Goal: Transaction & Acquisition: Purchase product/service

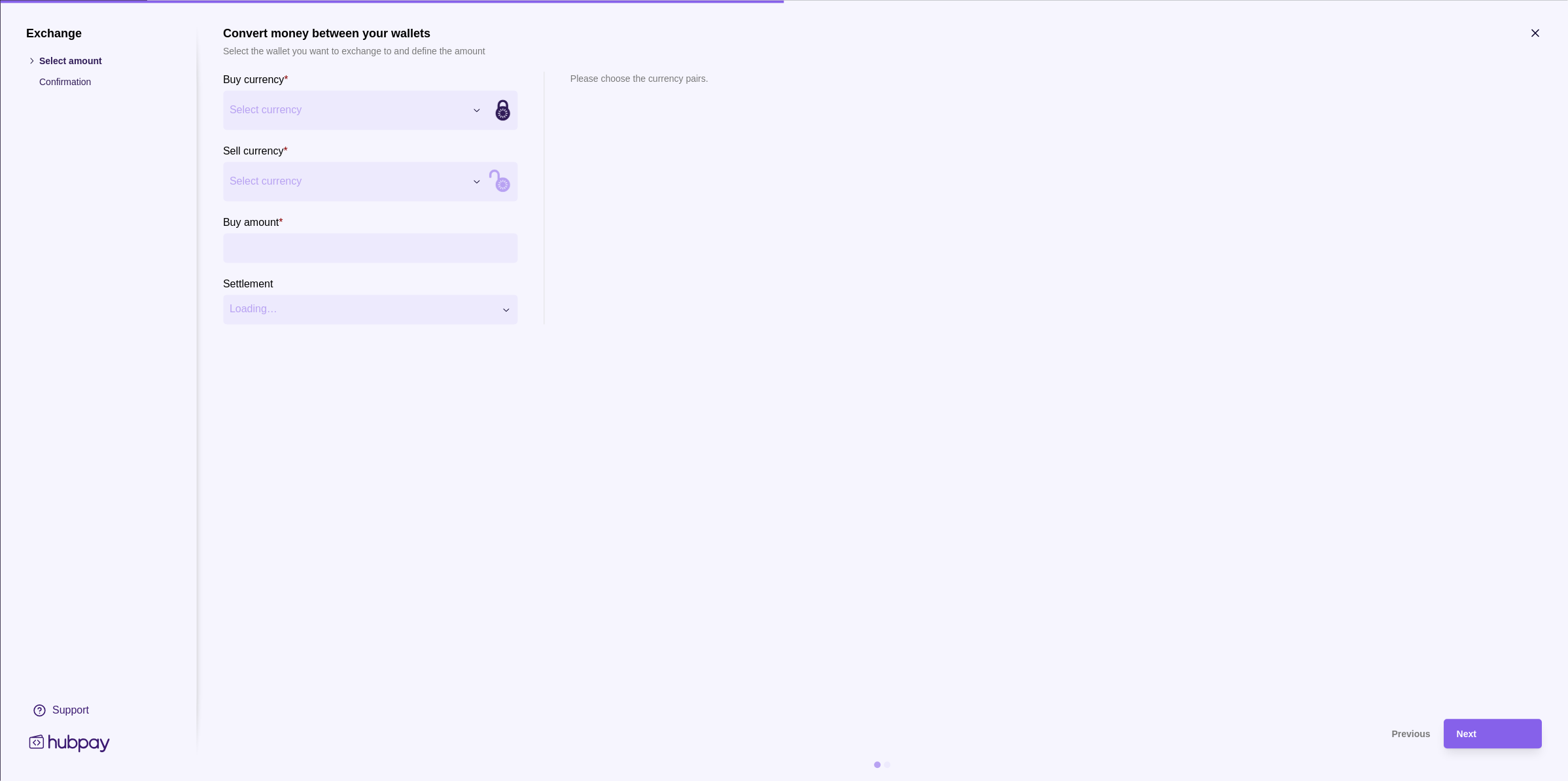
click at [374, 780] on div "Exchange Select amount Confirmation Support Convert money between your wallets …" at bounding box center [784, 781] width 1568 height 0
click at [276, 780] on div "Exchange Select amount Confirmation Support Convert money between your wallets …" at bounding box center [784, 781] width 1568 height 0
click at [287, 248] on input "Buy amount *" at bounding box center [383, 248] width 255 height 29
type input "*******"
click at [758, 398] on section "Convert money between your wallets Select the wallet you want to exchange to an…" at bounding box center [882, 365] width 1319 height 679
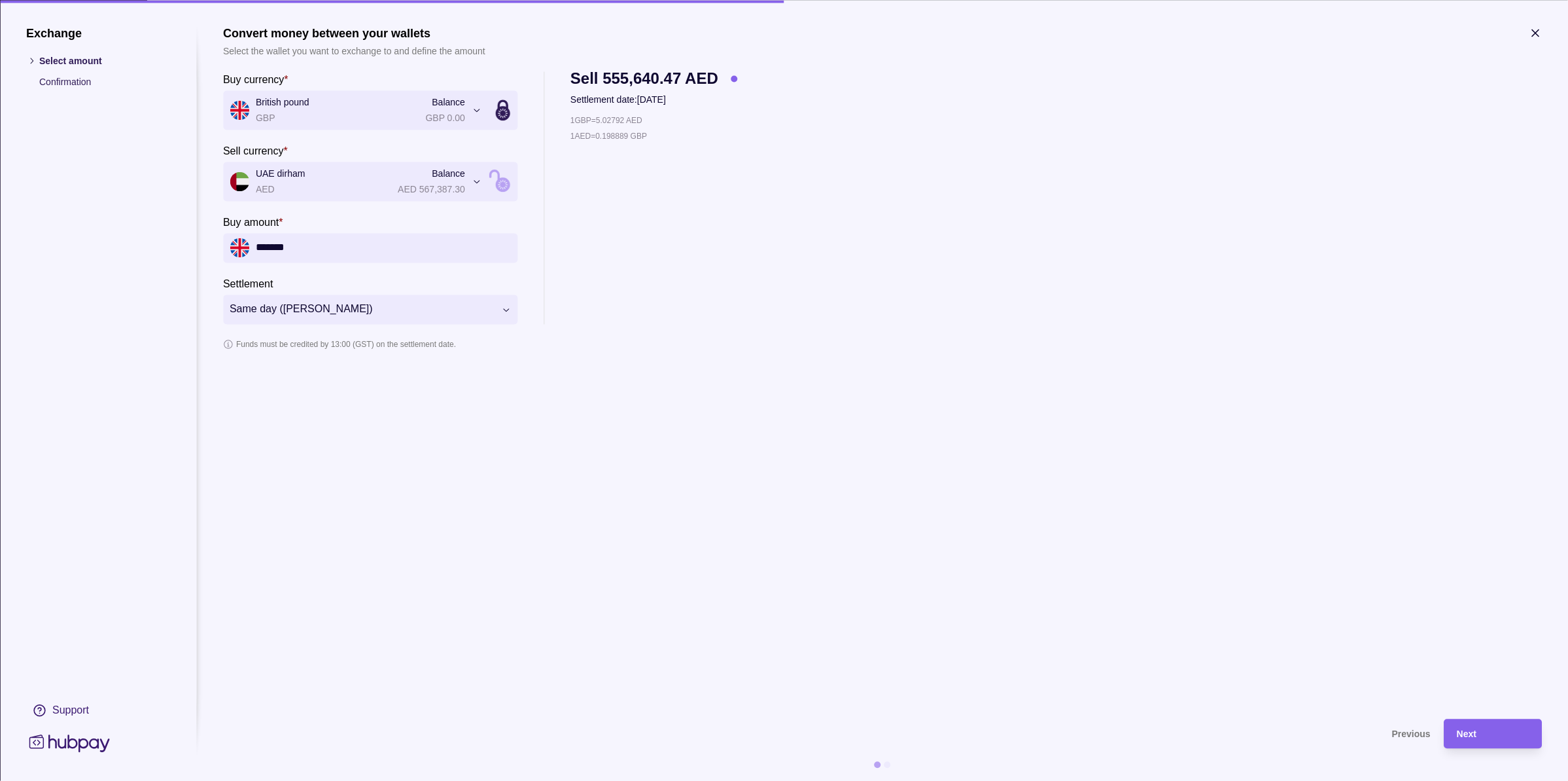
click at [1530, 33] on icon "button" at bounding box center [1535, 33] width 13 height 13
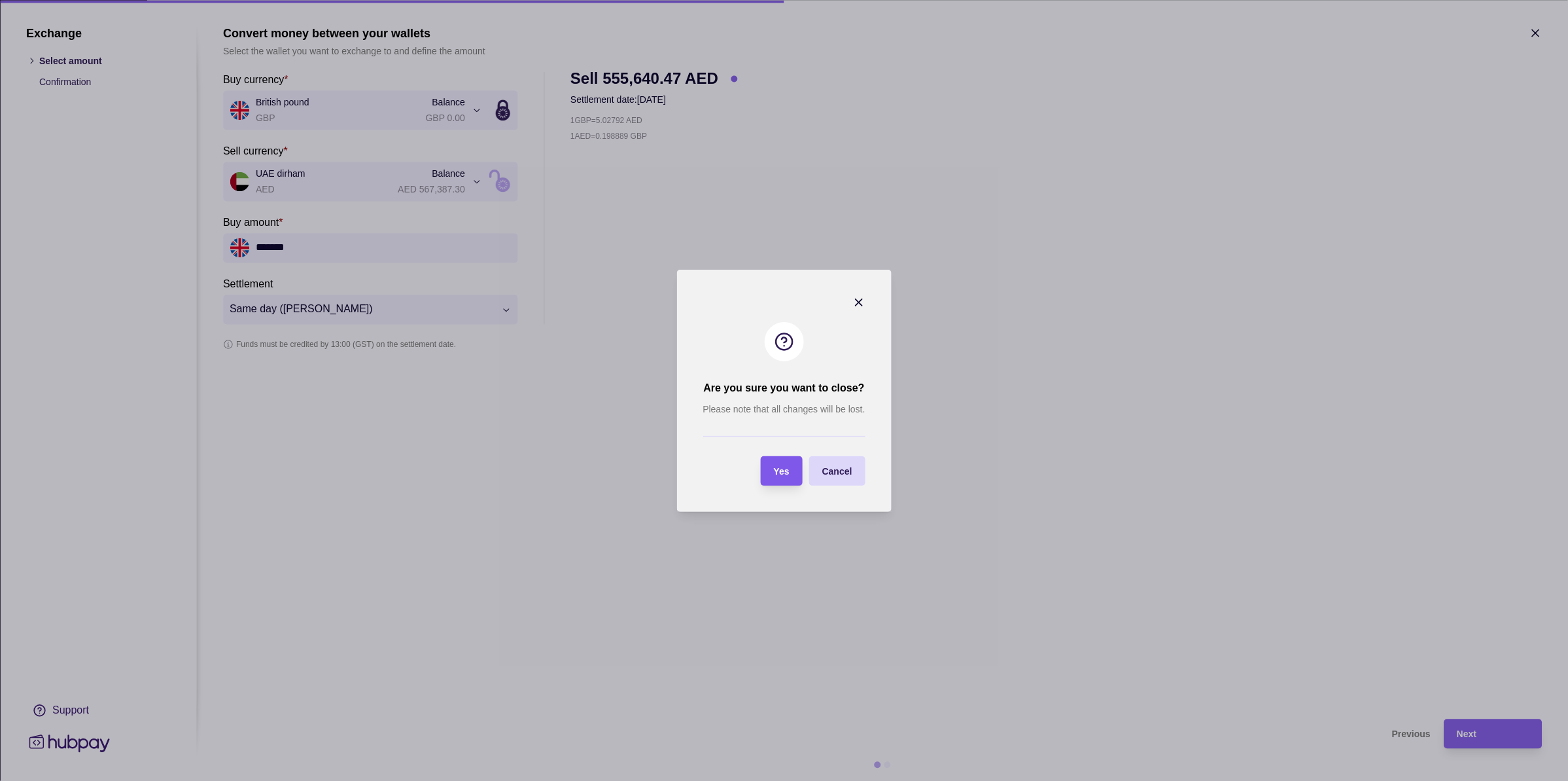
click at [786, 466] on span "Yes" at bounding box center [782, 471] width 16 height 11
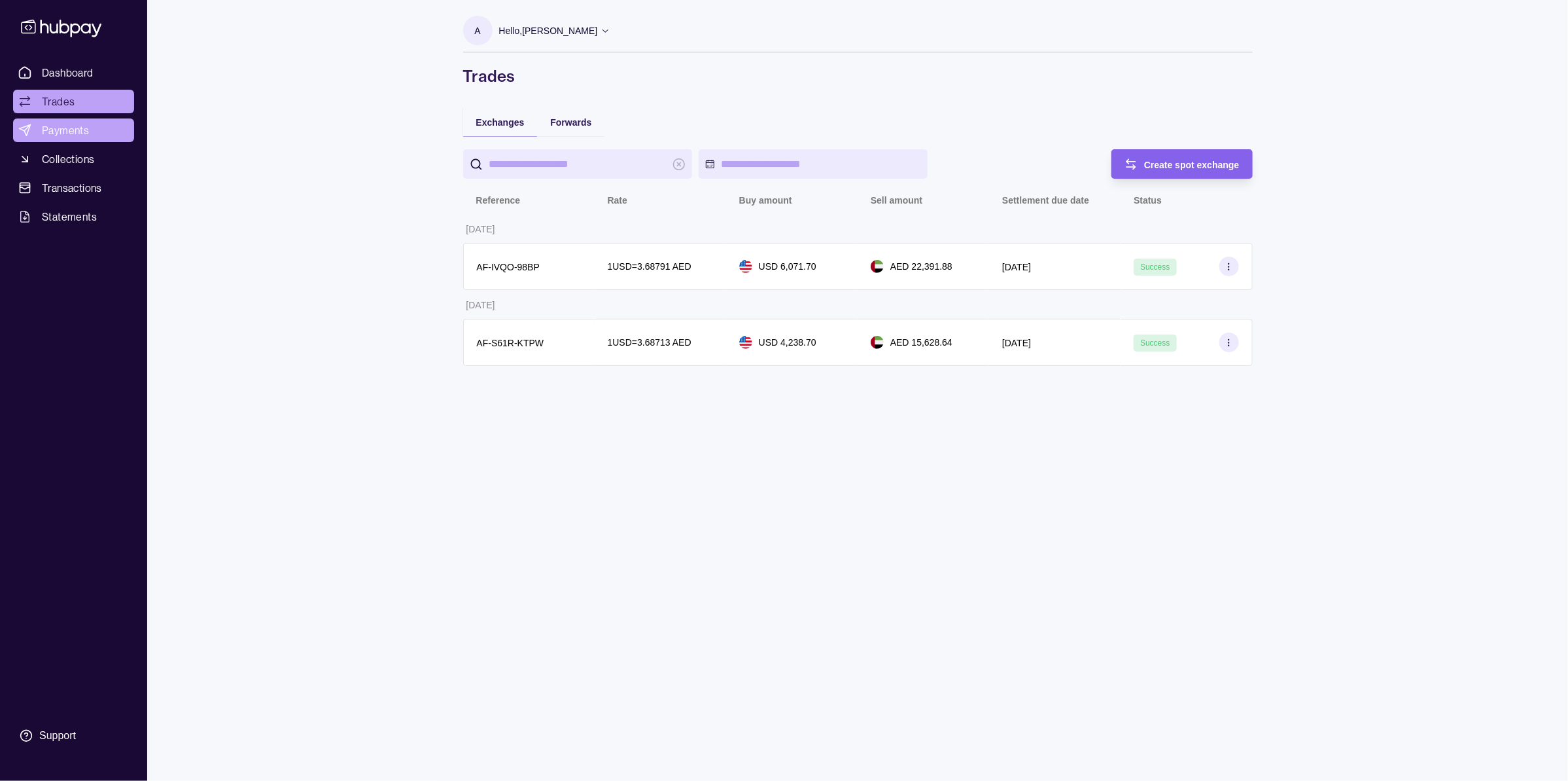
click at [85, 136] on span "Payments" at bounding box center [65, 130] width 47 height 16
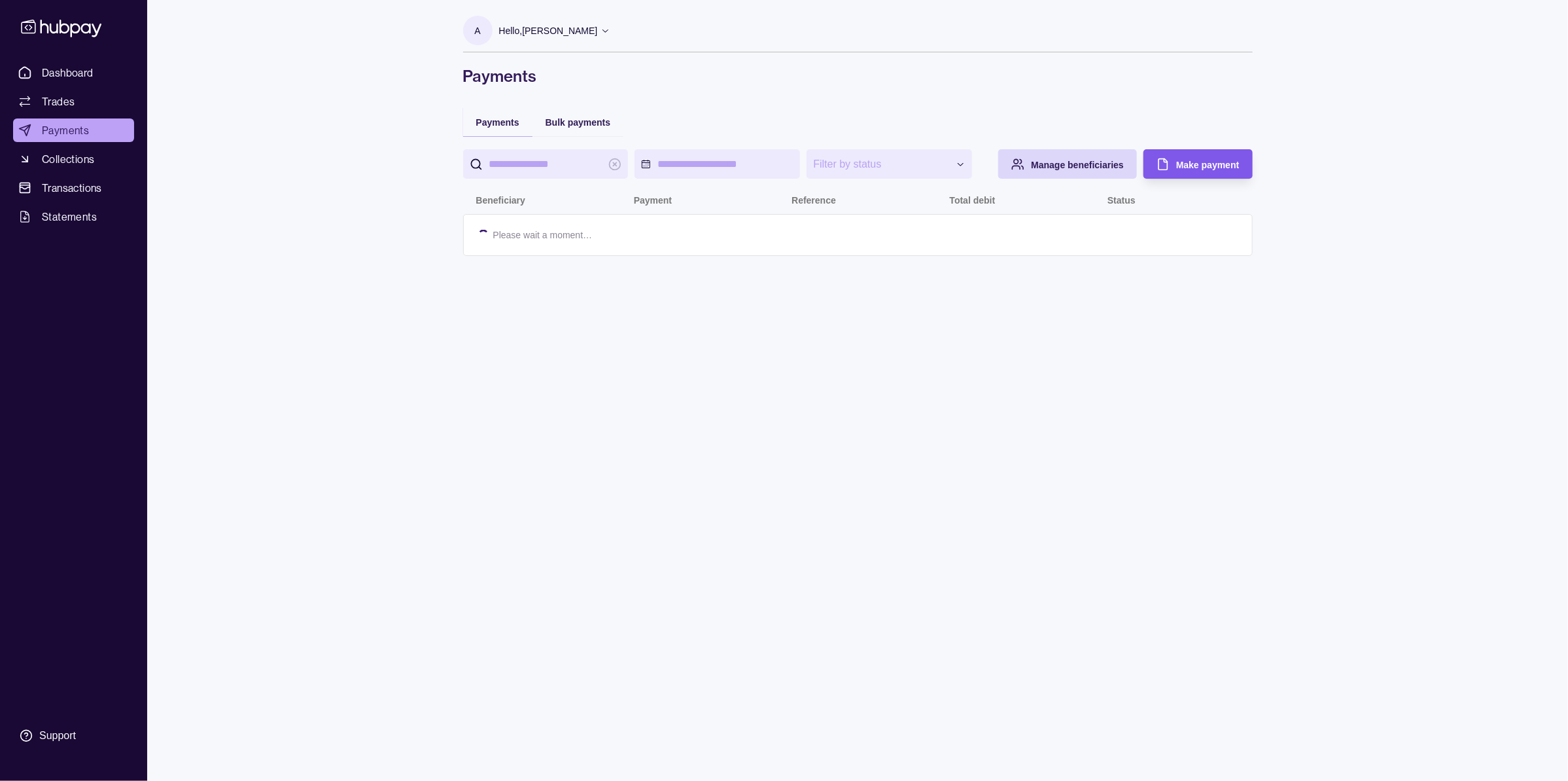
click at [1178, 163] on span "Make payment" at bounding box center [1207, 164] width 63 height 11
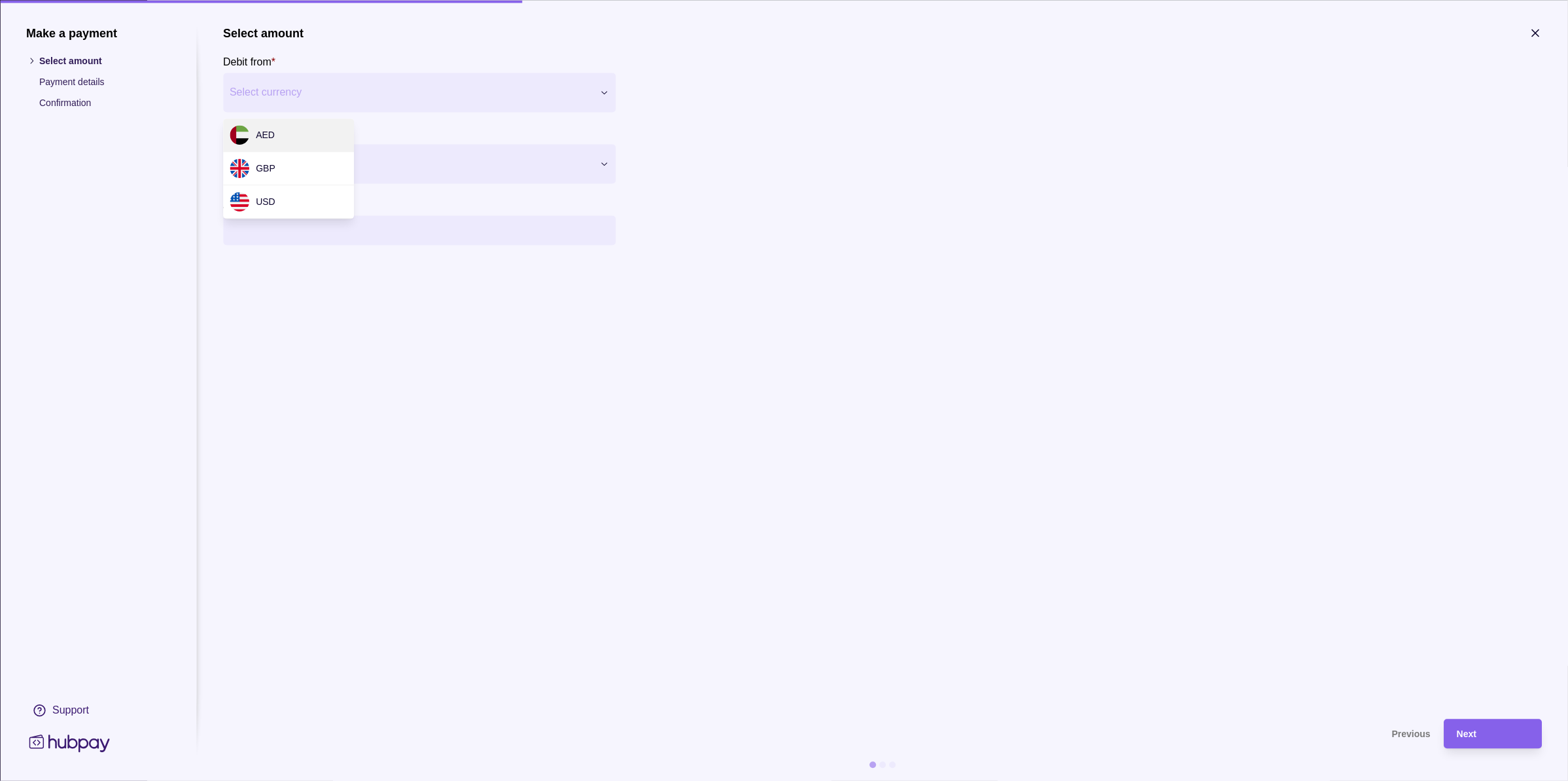
click at [335, 780] on div "Make a payment Select amount Payment details Confirmation Support Select amount…" at bounding box center [784, 781] width 1568 height 0
click at [274, 164] on div at bounding box center [411, 163] width 360 height 18
click at [758, 324] on section "Select amount Debit from * British pound GBP Balance GBP 0.00 *** *** *** Pay t…" at bounding box center [882, 365] width 1319 height 679
click at [331, 165] on div at bounding box center [411, 163] width 360 height 18
click at [594, 166] on div at bounding box center [604, 164] width 23 height 10
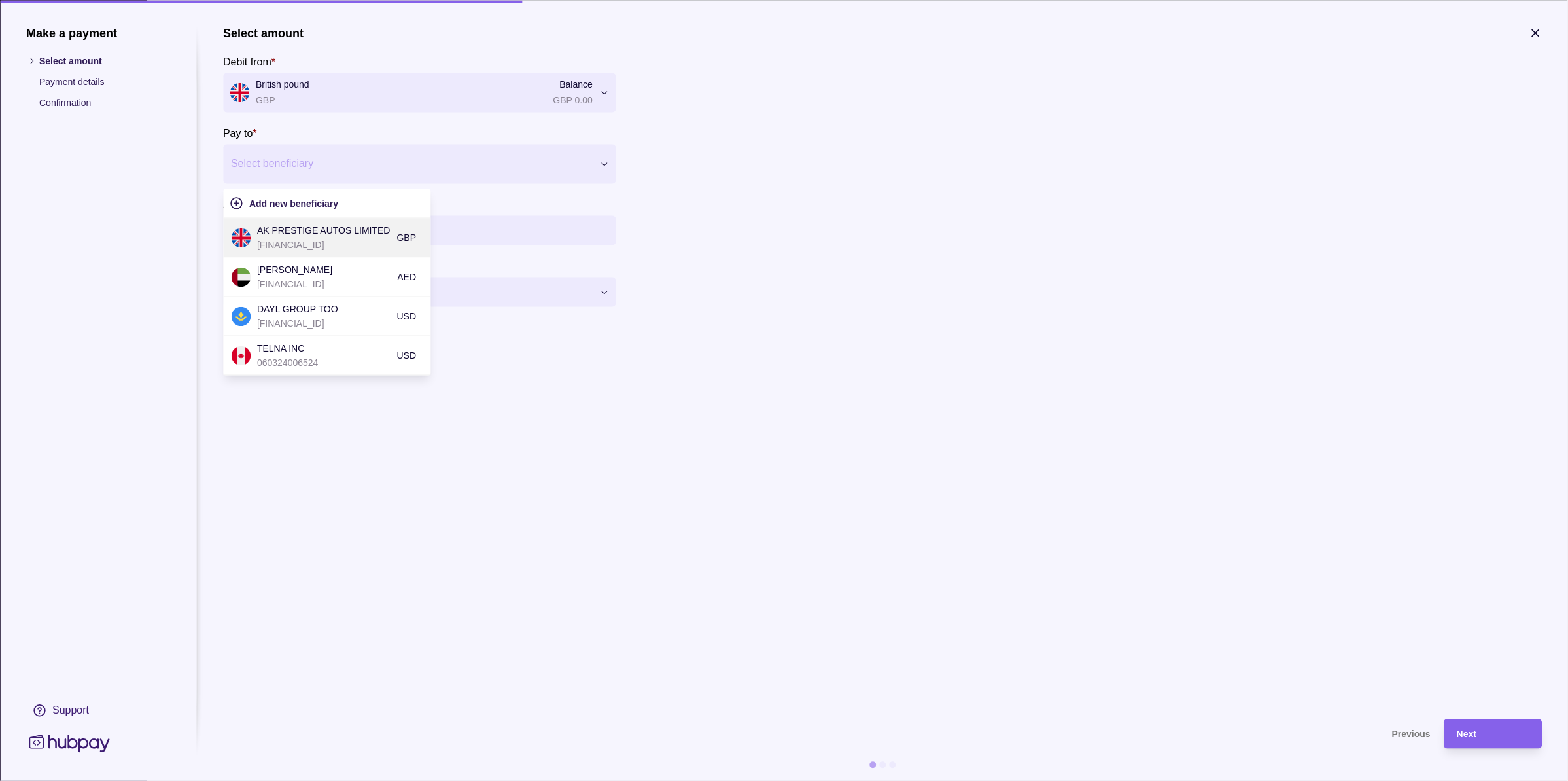
click at [250, 232] on img at bounding box center [241, 238] width 20 height 20
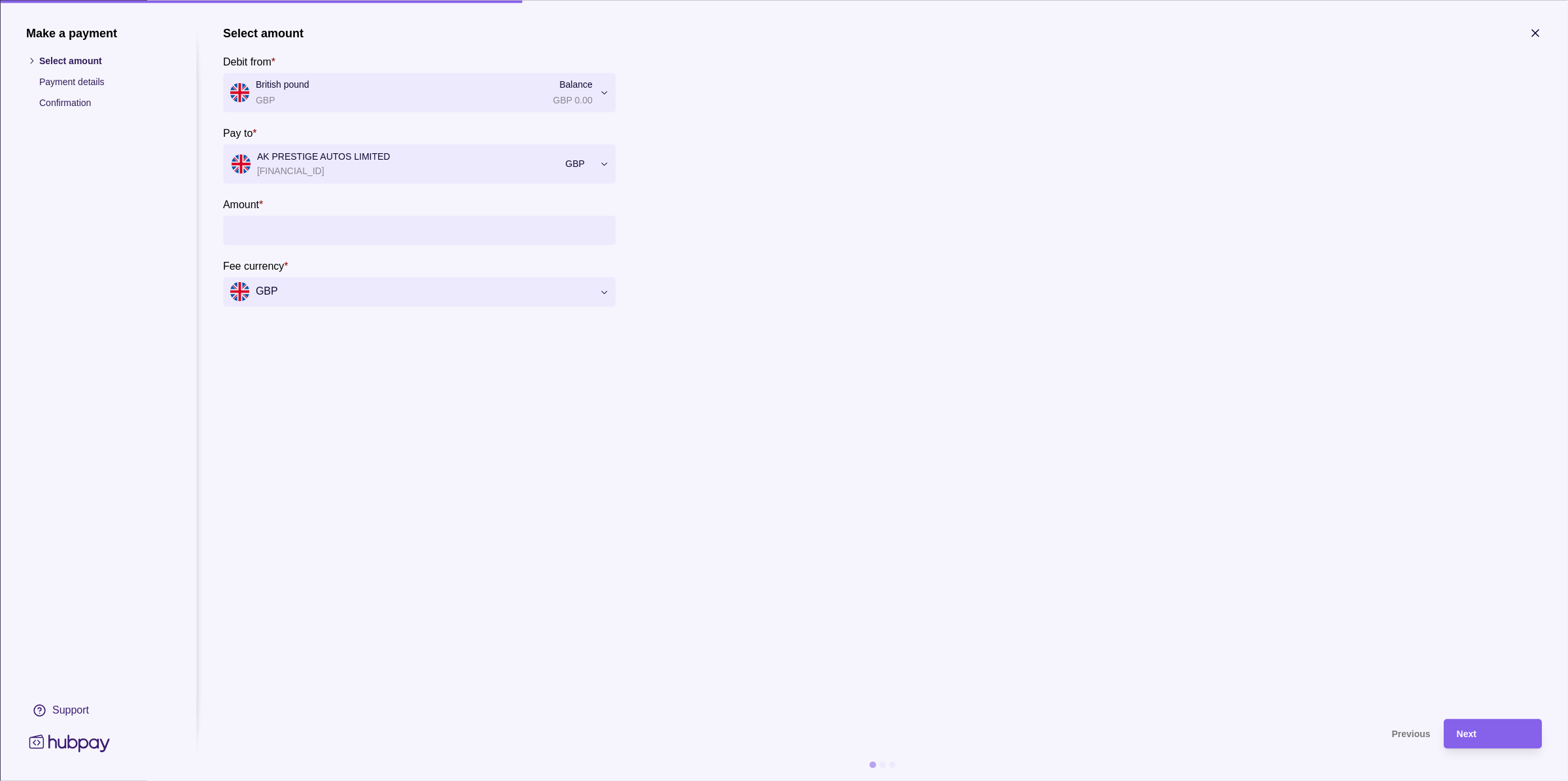
click at [365, 239] on input "Amount *" at bounding box center [432, 230] width 354 height 29
click at [508, 222] on input "Amount *" at bounding box center [432, 230] width 354 height 29
type input "*******"
click at [390, 449] on section "Select amount Debit from * British pound GBP Balance GBP 0.00 *** *** *** Pay t…" at bounding box center [882, 365] width 1319 height 679
click at [294, 235] on input "*******" at bounding box center [432, 230] width 354 height 29
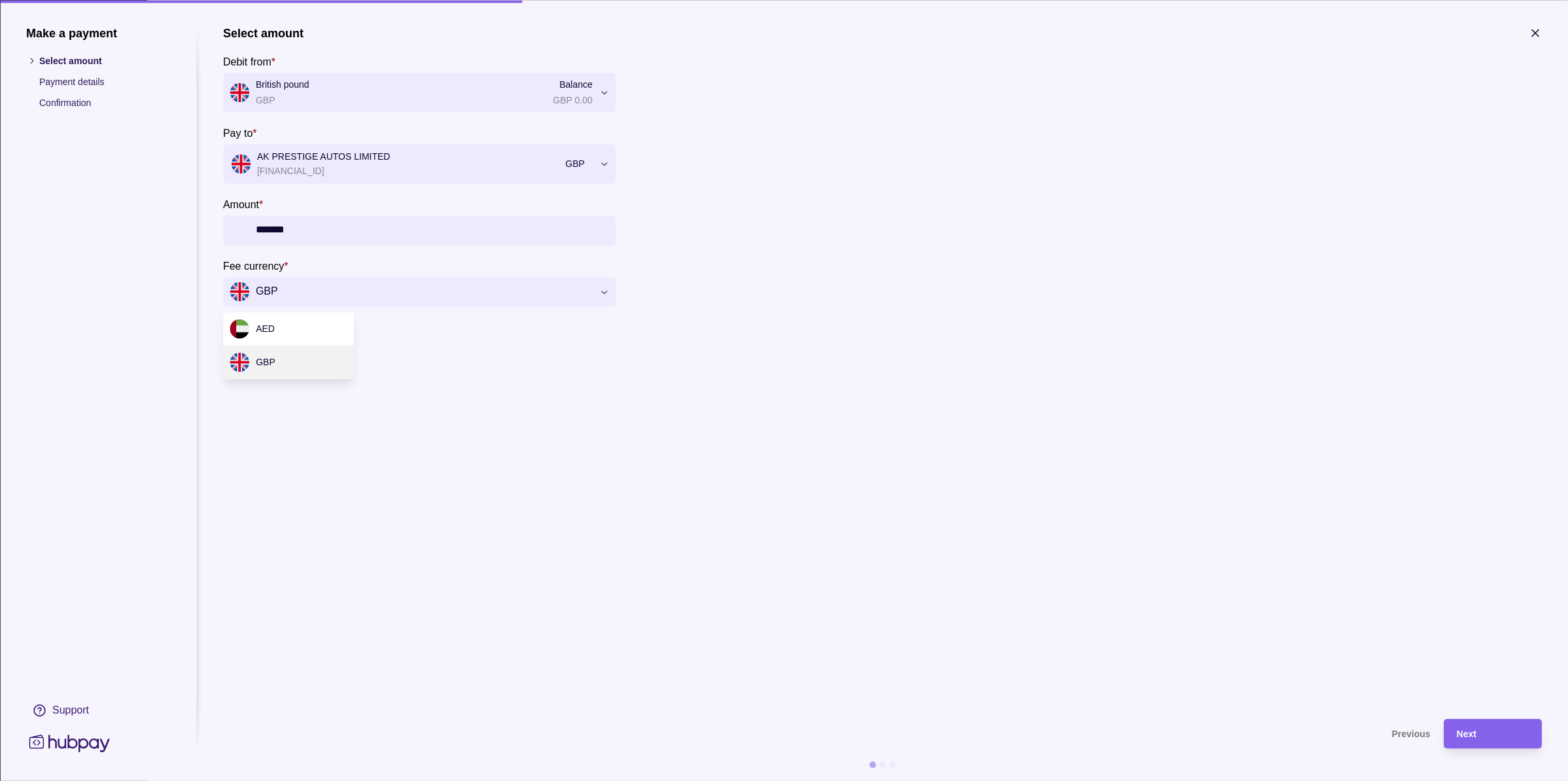
click at [387, 780] on div "Make a payment Select amount Payment details Confirmation Support Select amount…" at bounding box center [784, 781] width 1568 height 0
click at [577, 780] on div "Make a payment Select amount Payment details Confirmation Support Select amount…" at bounding box center [784, 781] width 1568 height 0
click at [1537, 34] on icon "button" at bounding box center [1535, 33] width 13 height 13
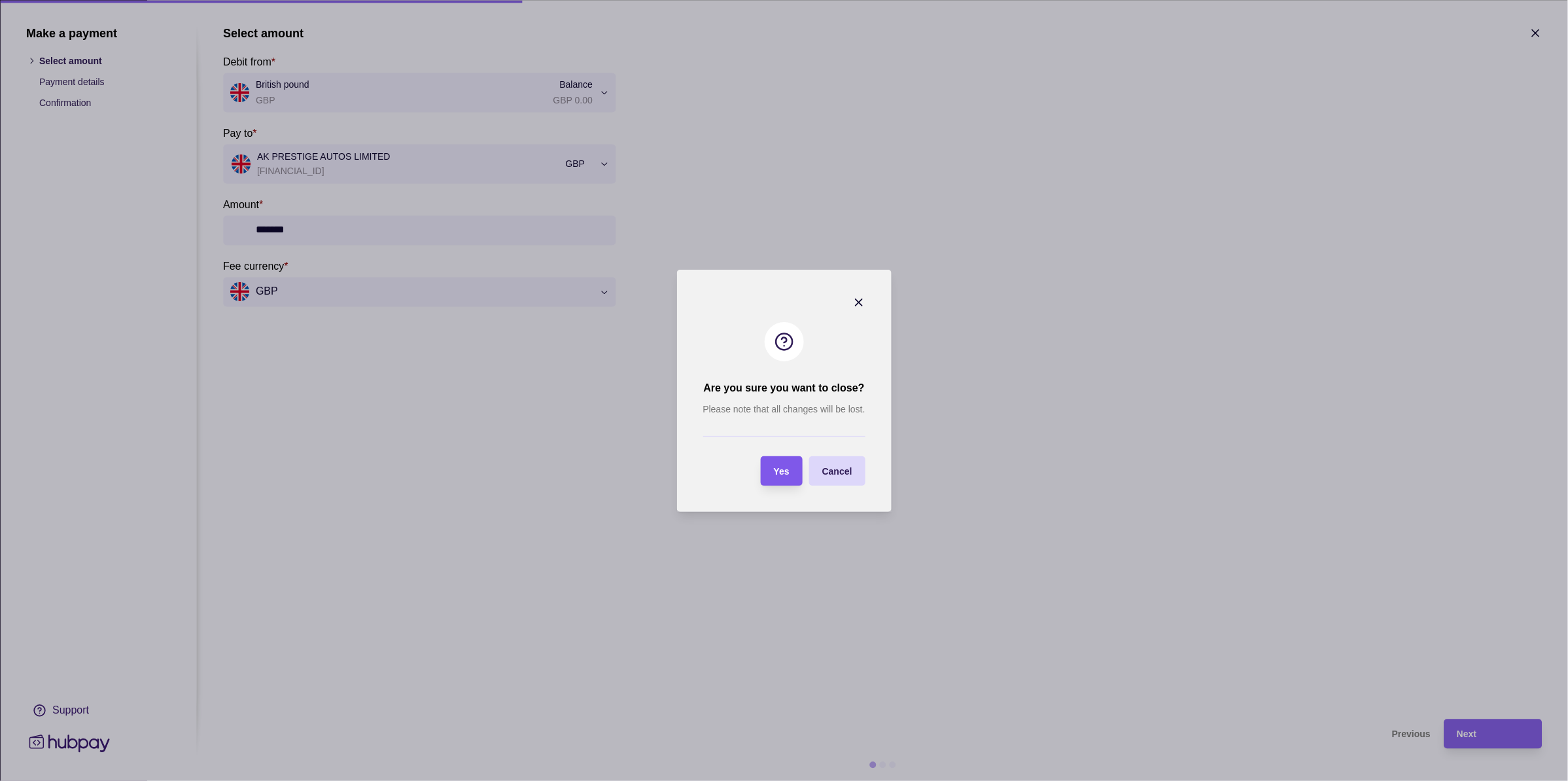
click at [771, 469] on div "Yes" at bounding box center [772, 471] width 35 height 29
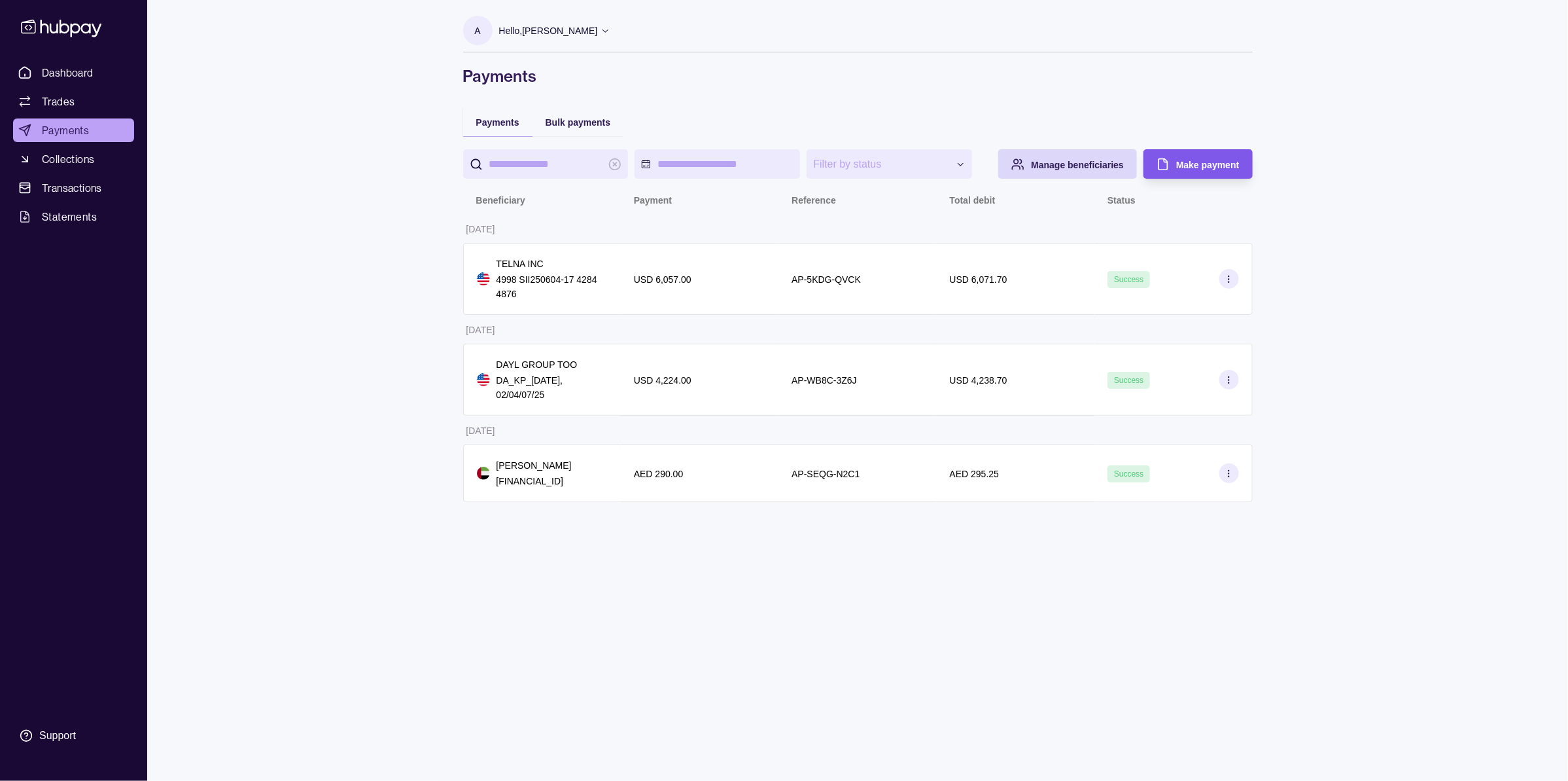
click at [1192, 169] on div "Make payment" at bounding box center [1207, 163] width 63 height 16
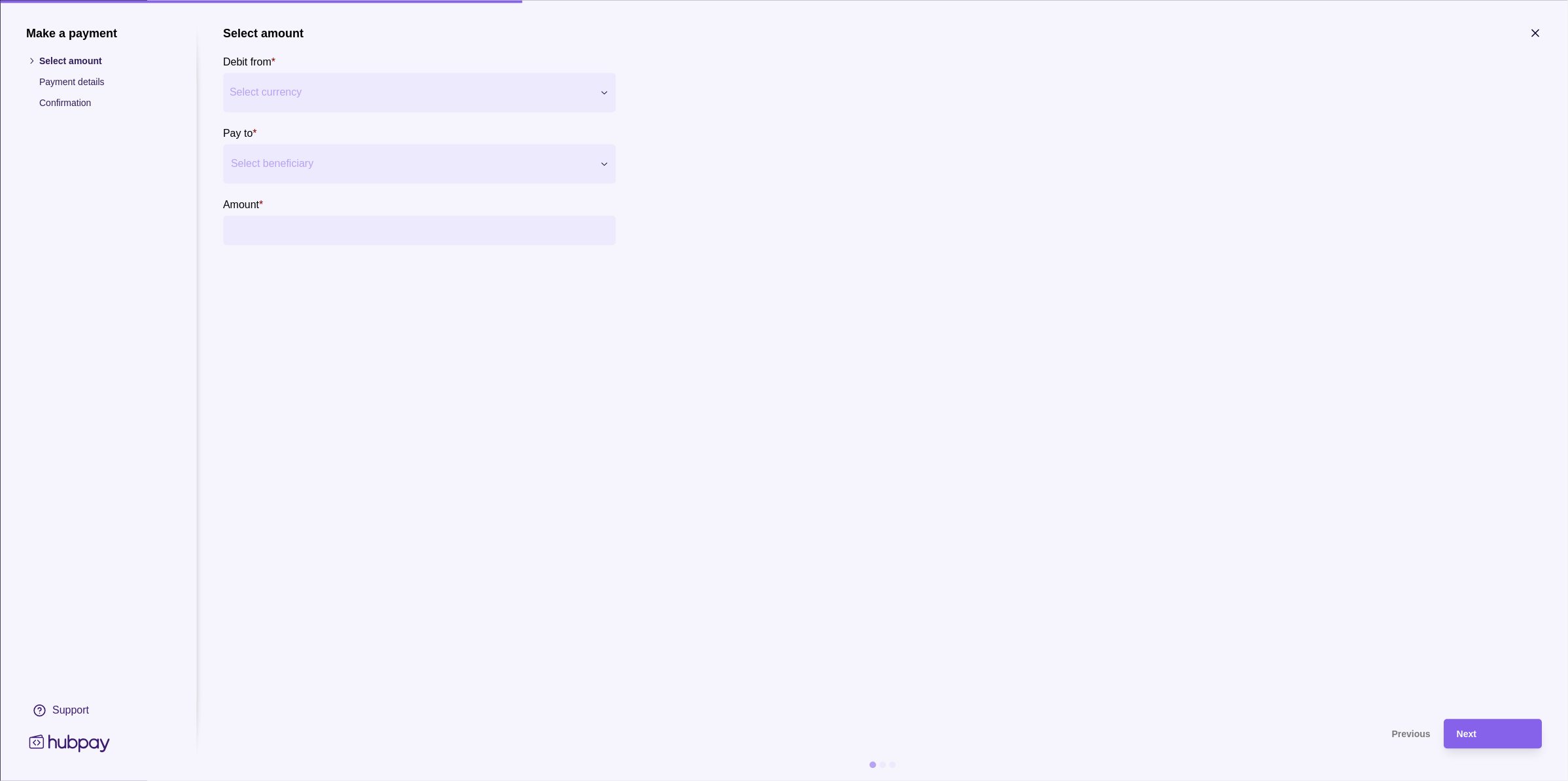
click at [336, 110] on button "Select currency" at bounding box center [419, 92] width 393 height 39
click at [280, 163] on div at bounding box center [411, 163] width 360 height 18
click at [479, 436] on section "Select amount Debit from * British pound GBP Balance GBP 0.00 *** *** *** Pay t…" at bounding box center [882, 365] width 1319 height 679
click at [344, 154] on div at bounding box center [411, 163] width 360 height 18
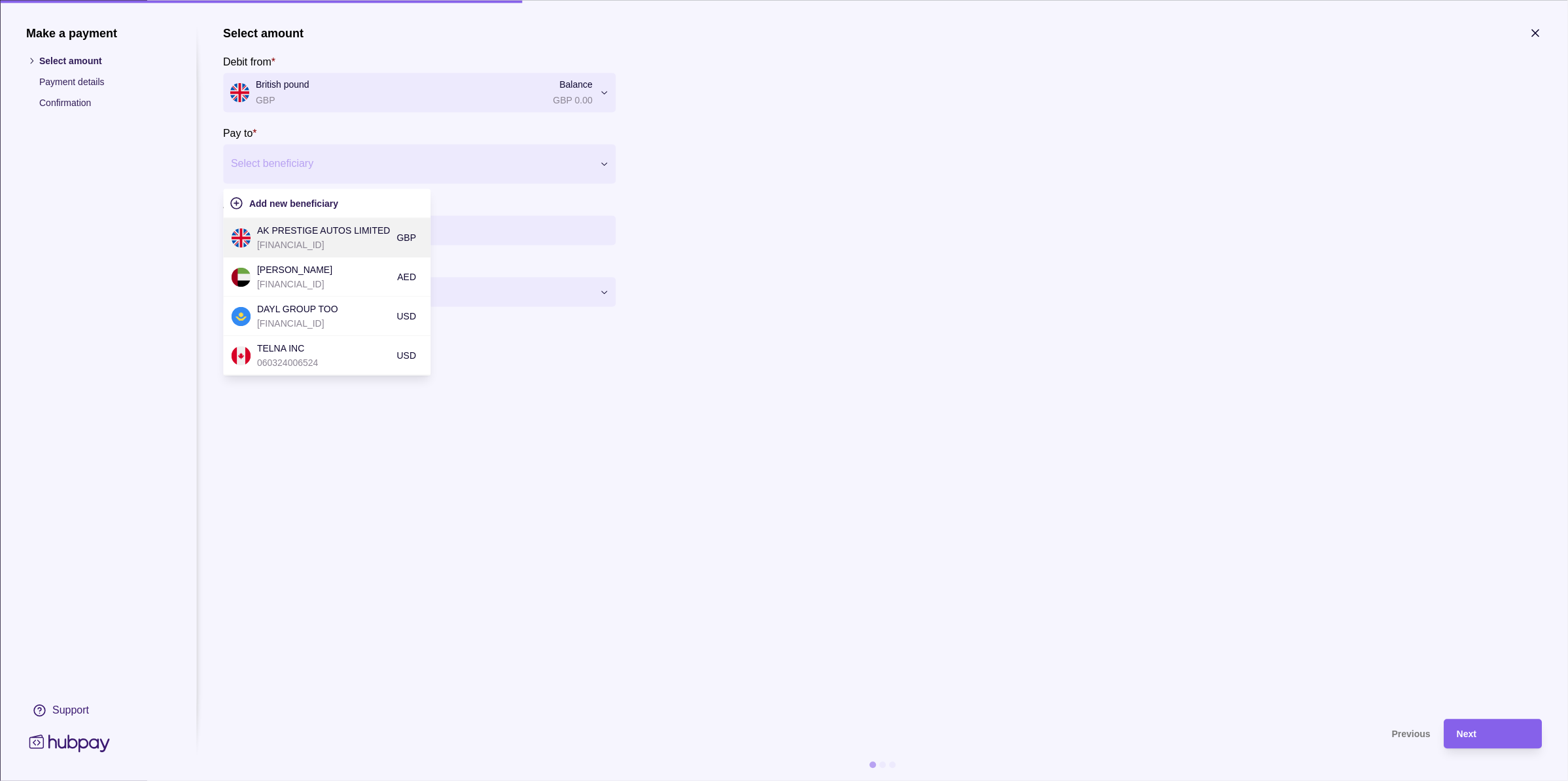
click at [299, 240] on p "GB97LOYD30907226060760" at bounding box center [323, 245] width 133 height 15
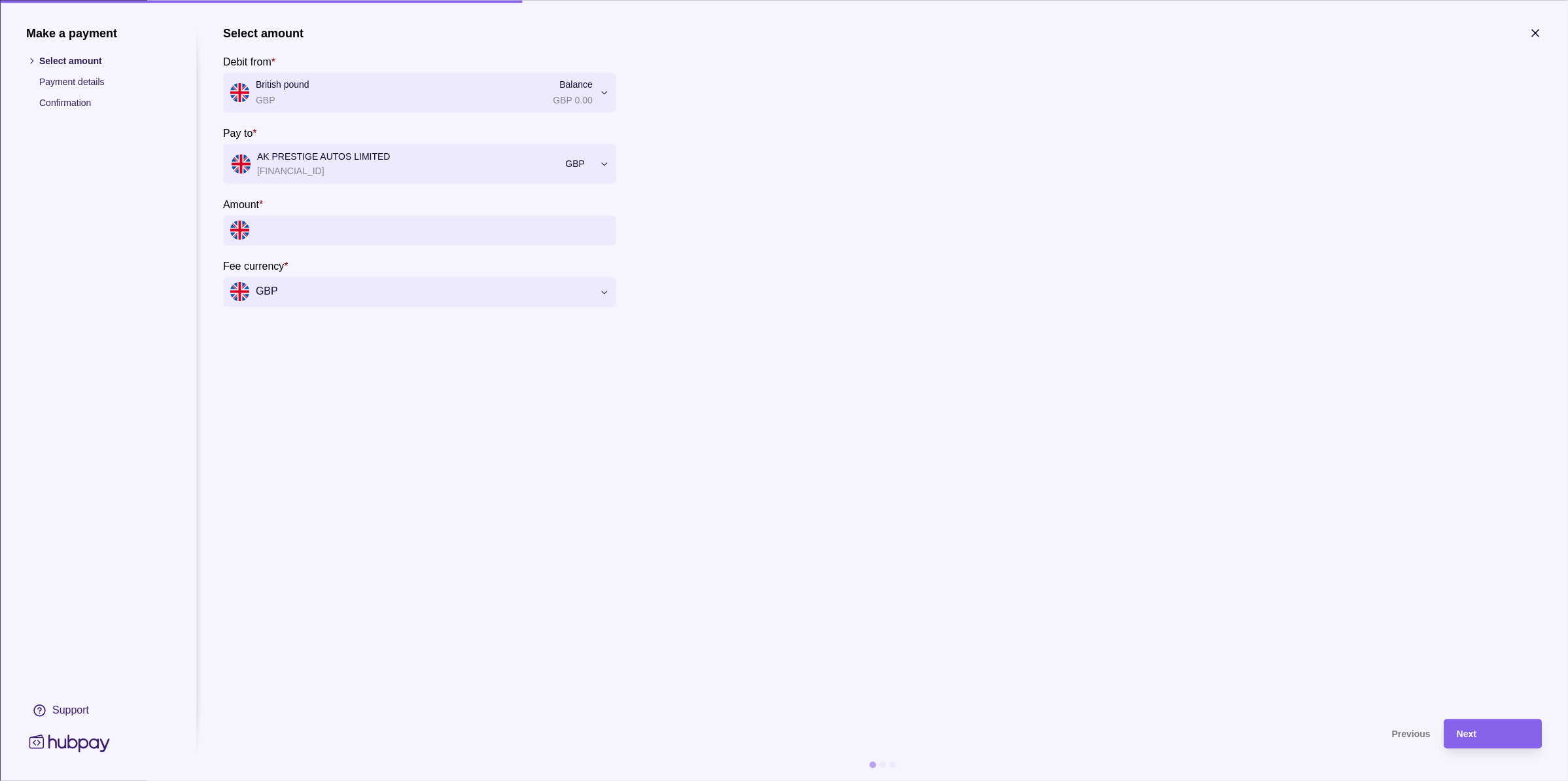
click at [302, 234] on input "Amount *" at bounding box center [432, 230] width 354 height 29
click at [510, 234] on input "Amount *" at bounding box center [432, 230] width 354 height 29
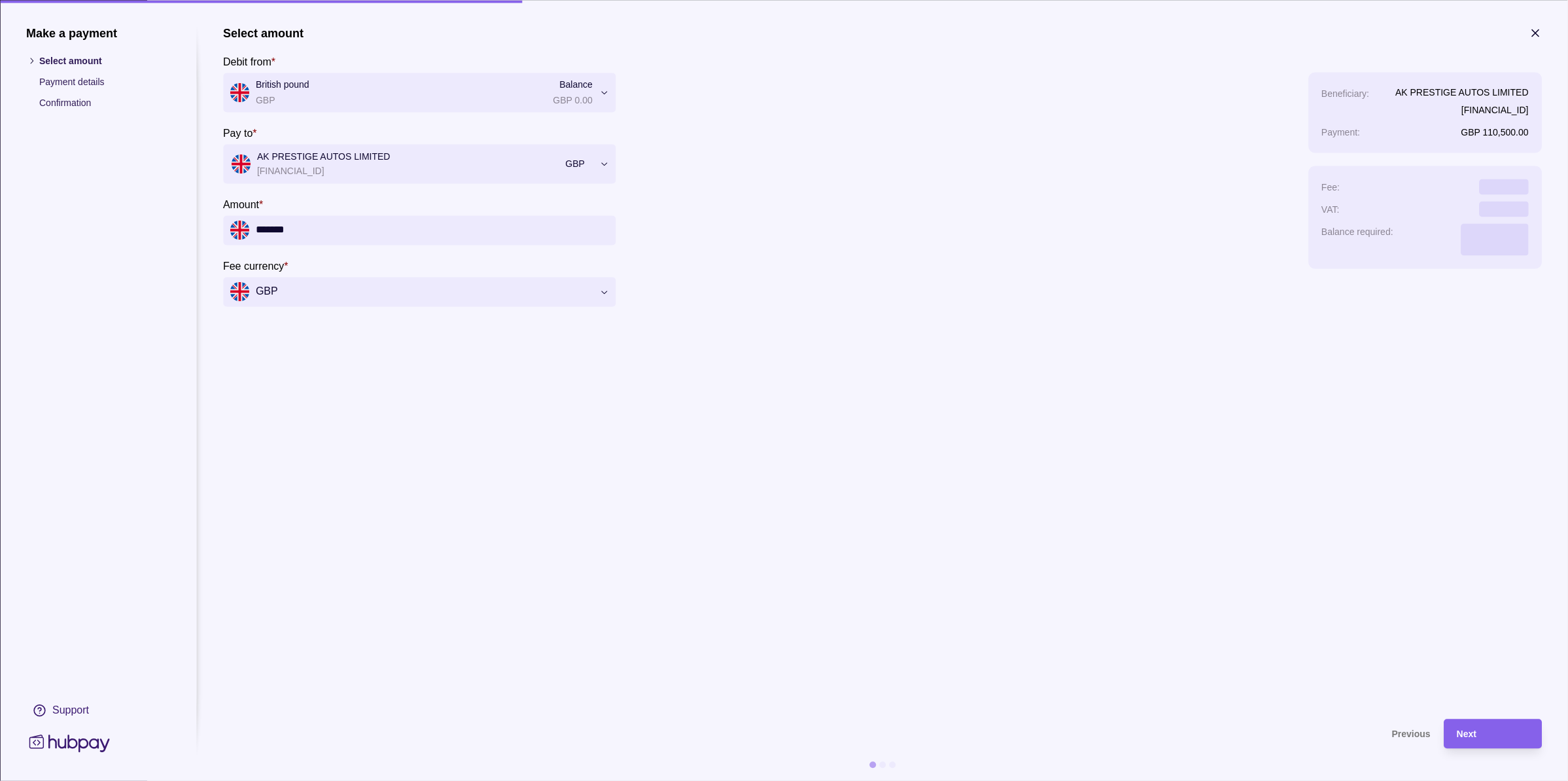
type input "*******"
click at [1037, 282] on section "**********" at bounding box center [882, 166] width 1319 height 280
click at [1535, 33] on icon "button" at bounding box center [1535, 33] width 13 height 13
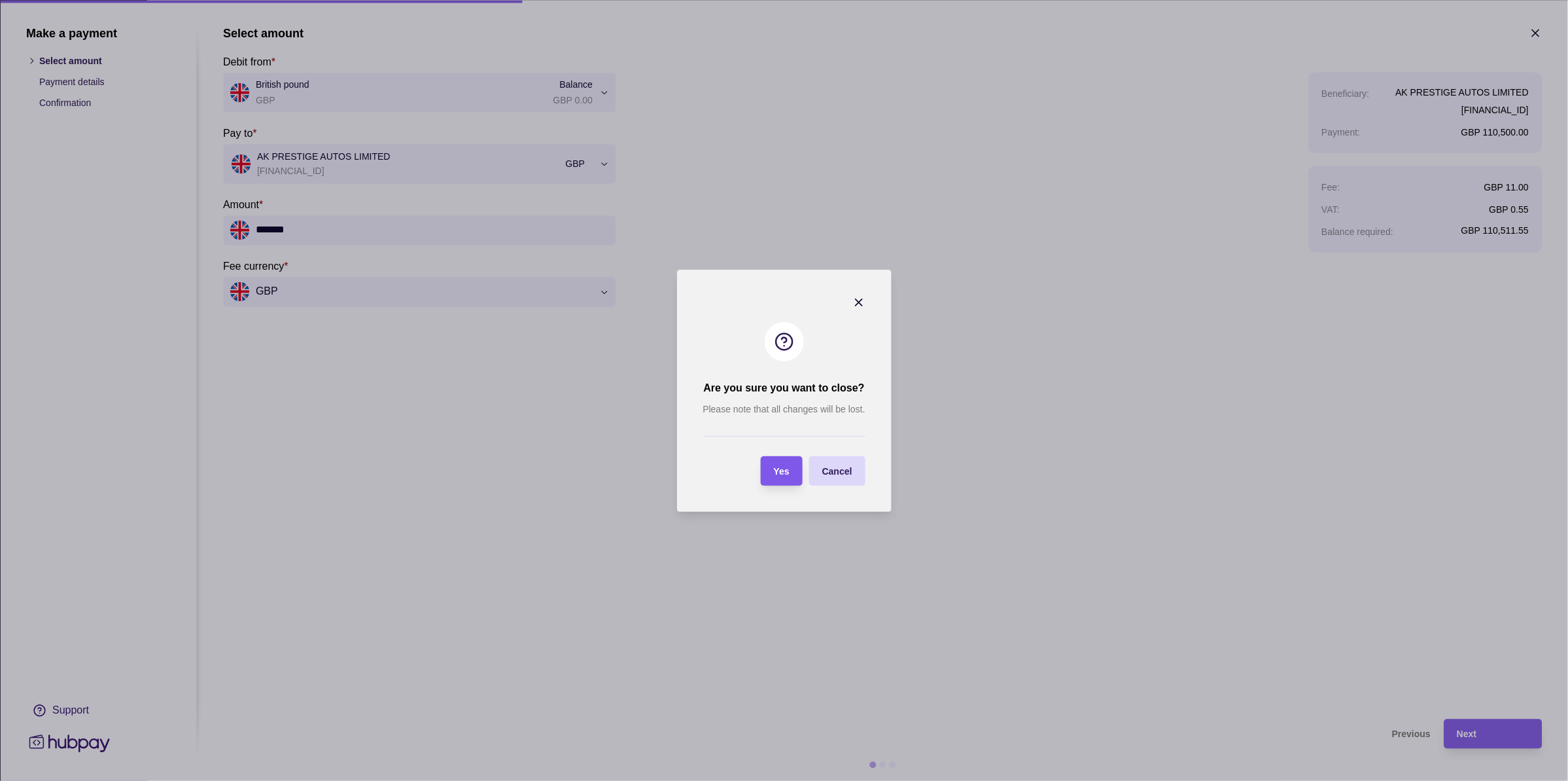
click at [780, 468] on span "Yes" at bounding box center [782, 471] width 16 height 11
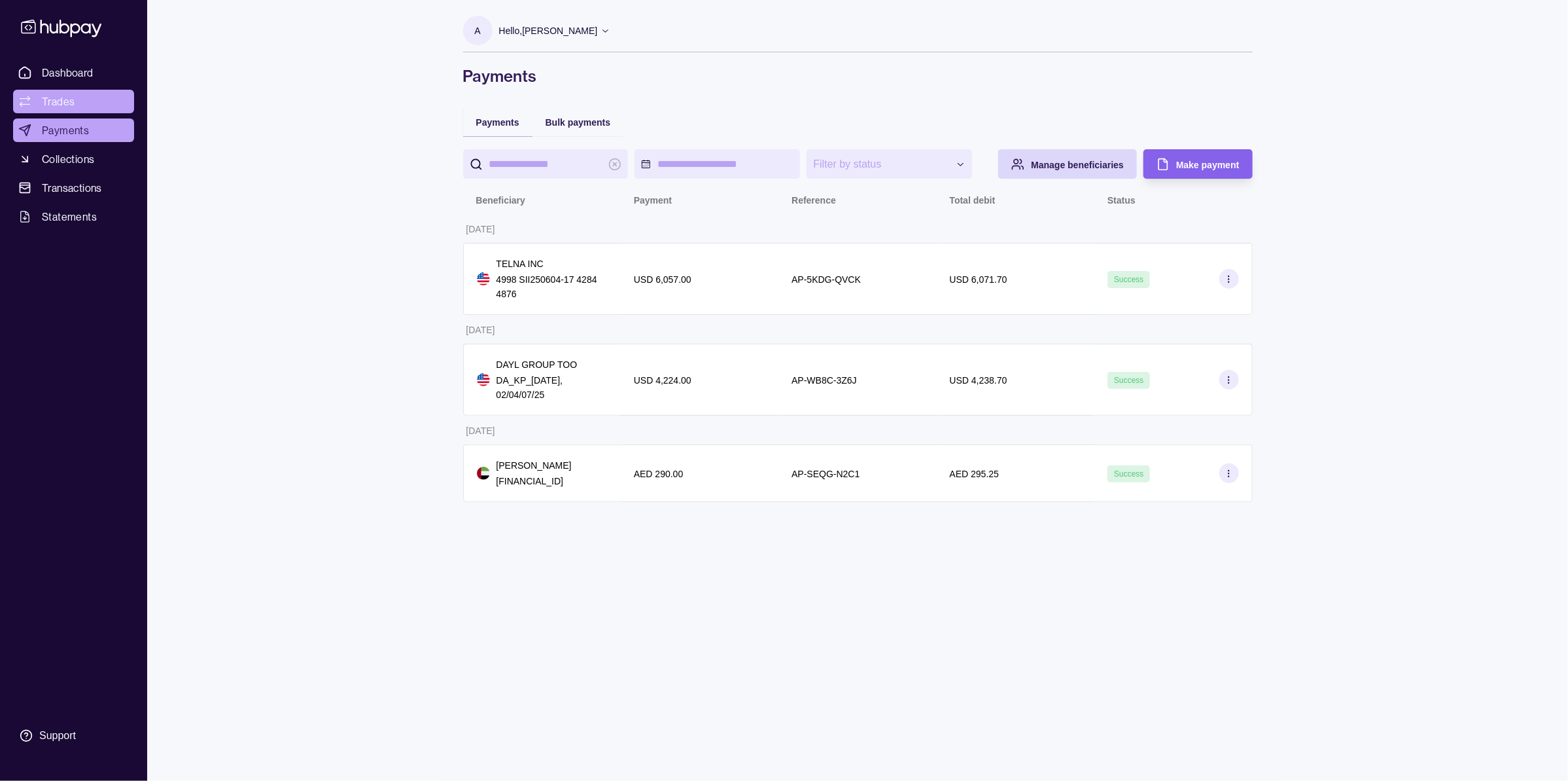
click at [63, 105] on span "Trades" at bounding box center [58, 101] width 33 height 16
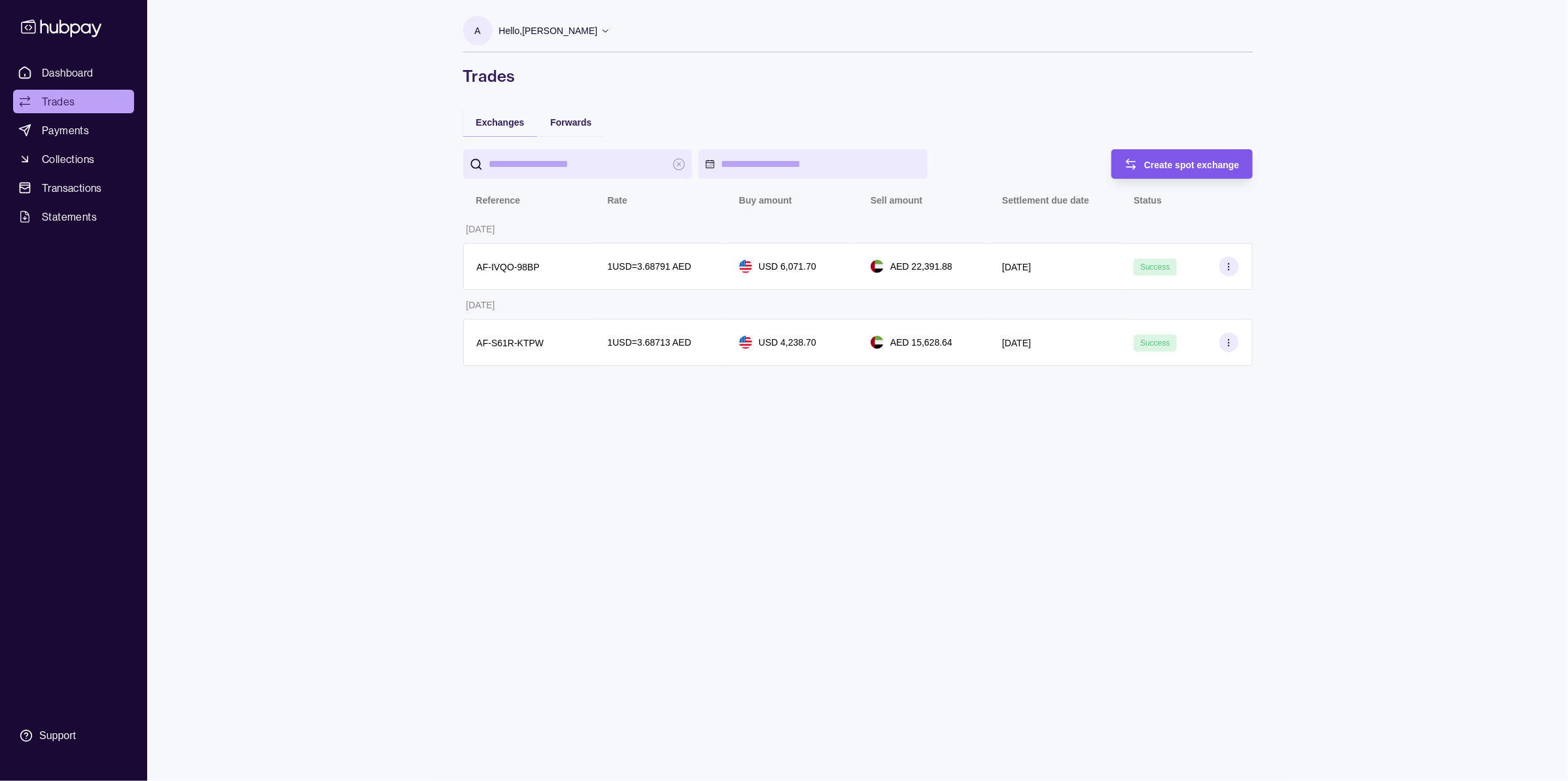
click at [1214, 172] on div "Create spot exchange" at bounding box center [1192, 163] width 96 height 16
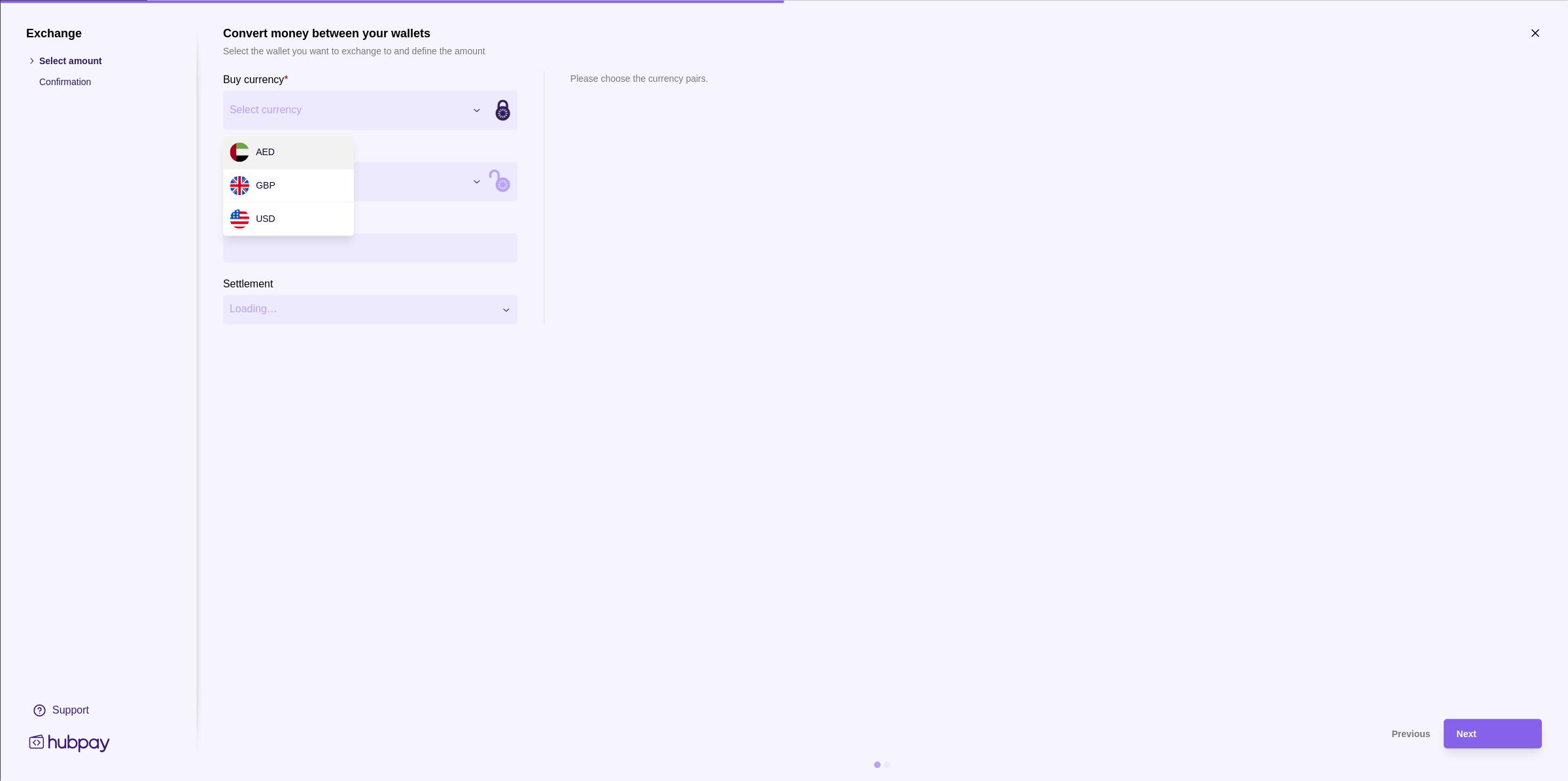
click at [326, 780] on div "Exchange Select amount Confirmation Support Convert money between your wallets …" at bounding box center [784, 781] width 1568 height 0
click at [293, 780] on div "Exchange Select amount Confirmation Support Convert money between your wallets …" at bounding box center [784, 781] width 1568 height 0
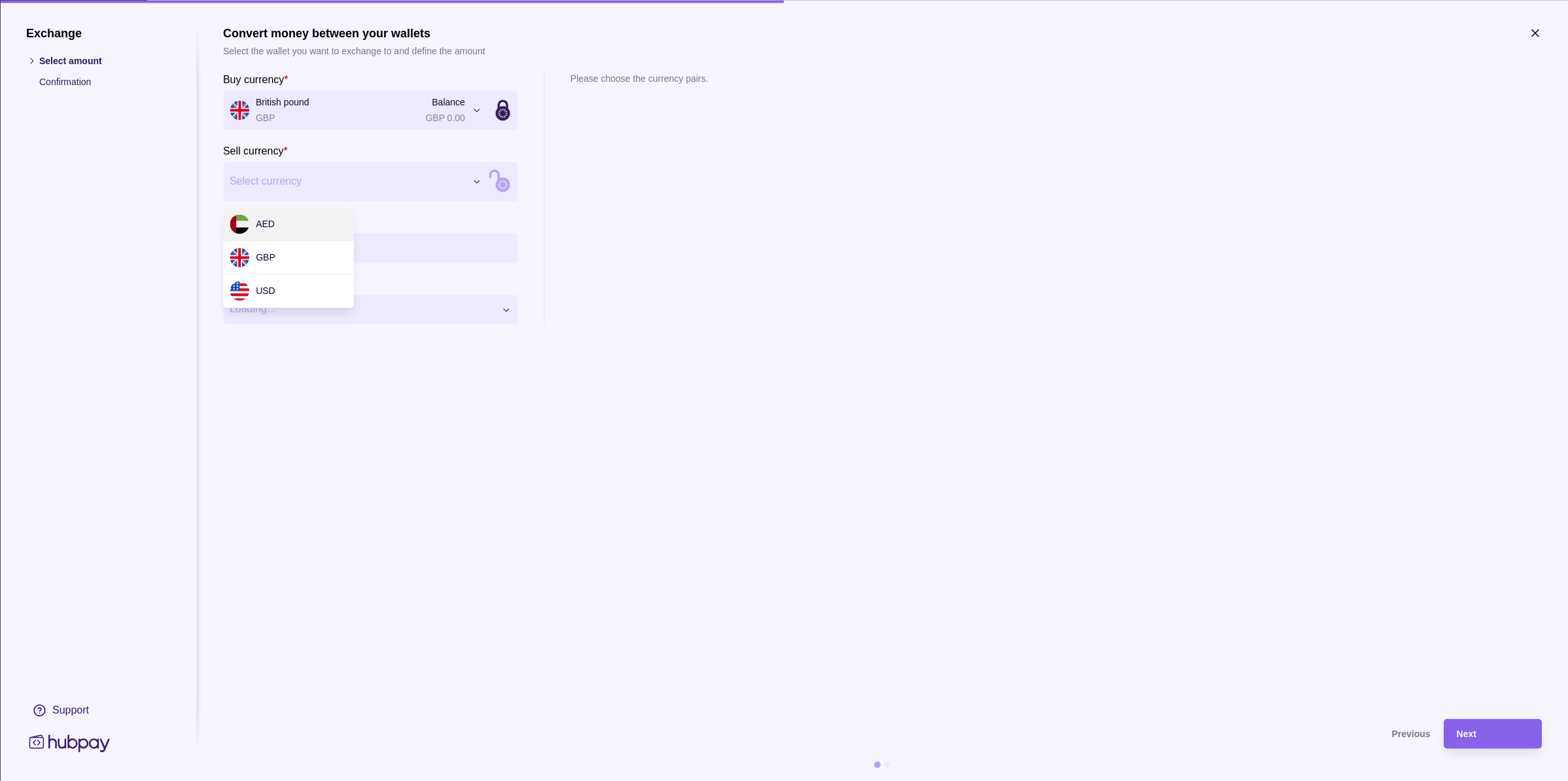
click at [275, 780] on div "Exchange Select amount Confirmation Support Convert money between your wallets …" at bounding box center [784, 781] width 1568 height 0
click at [376, 248] on input "Buy amount *" at bounding box center [383, 248] width 255 height 29
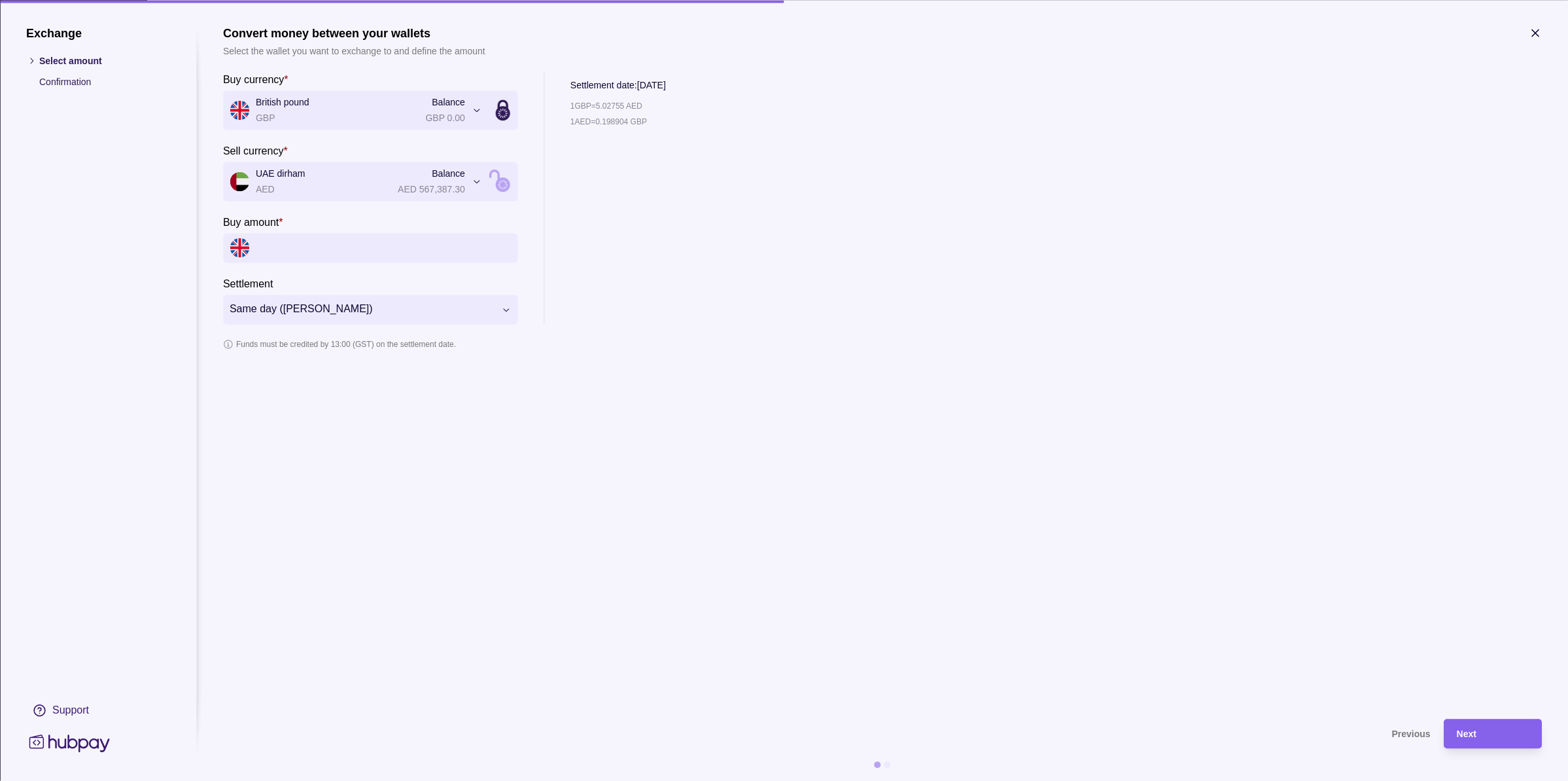
click at [354, 243] on input "Buy amount *" at bounding box center [383, 248] width 255 height 29
type input "**********"
click at [604, 235] on div "1 GBP = 5.02792 AED 1 AED = 0.198889 GBP" at bounding box center [653, 219] width 167 height 211
click at [1514, 733] on div "Next" at bounding box center [1493, 733] width 72 height 16
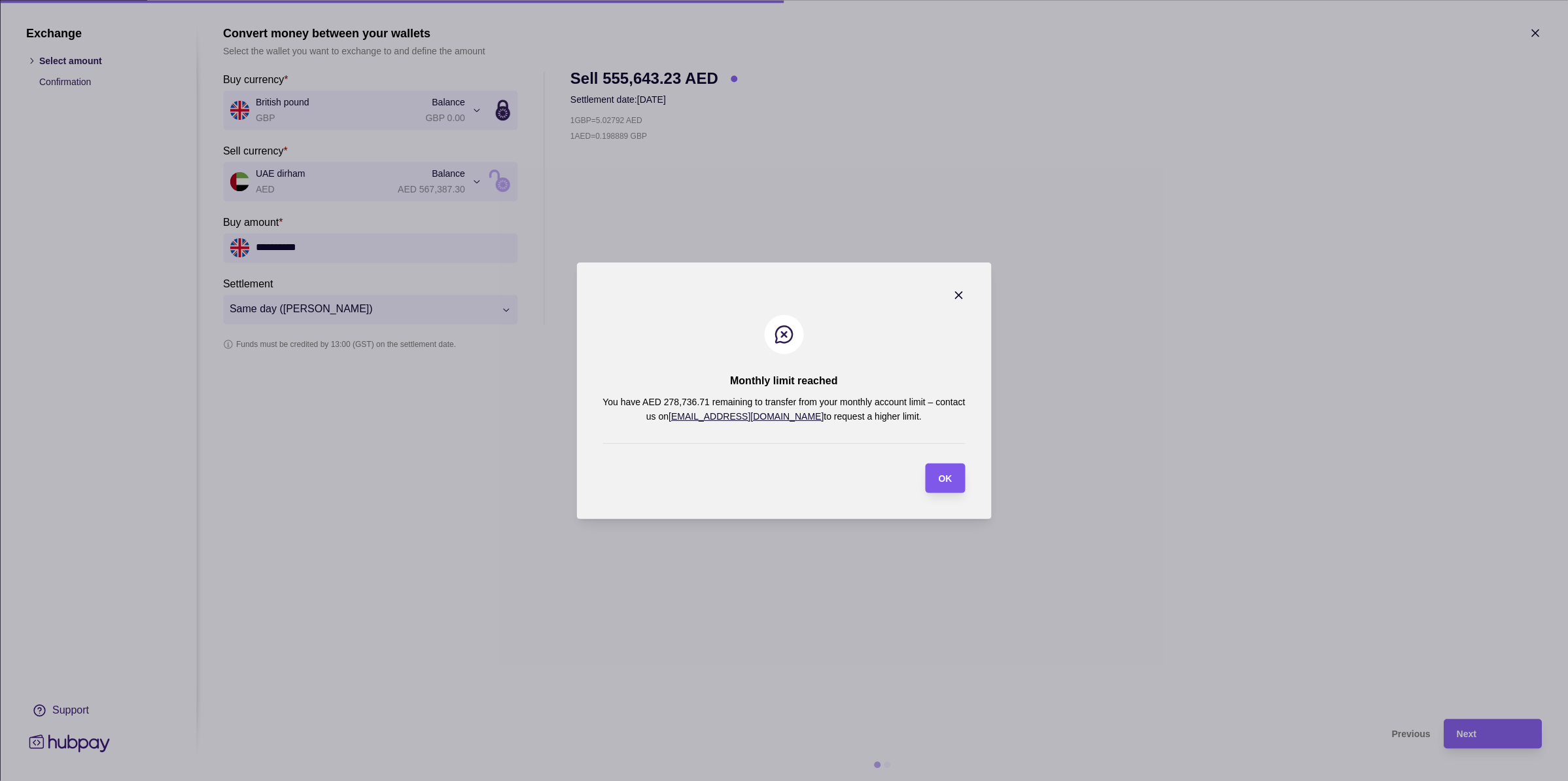
click at [951, 486] on div "OK" at bounding box center [935, 478] width 33 height 29
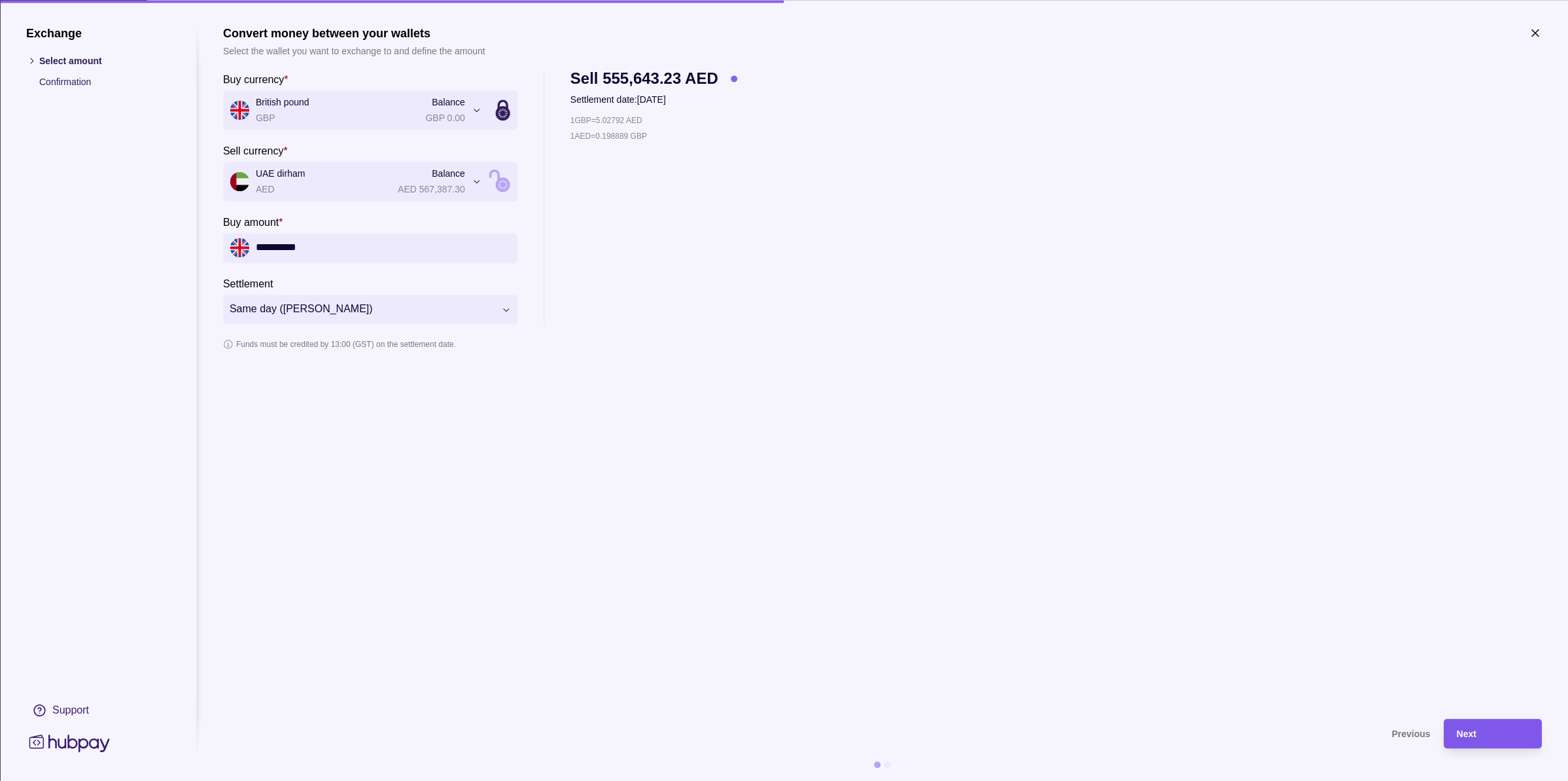
click at [1504, 736] on div "Next" at bounding box center [1493, 733] width 72 height 16
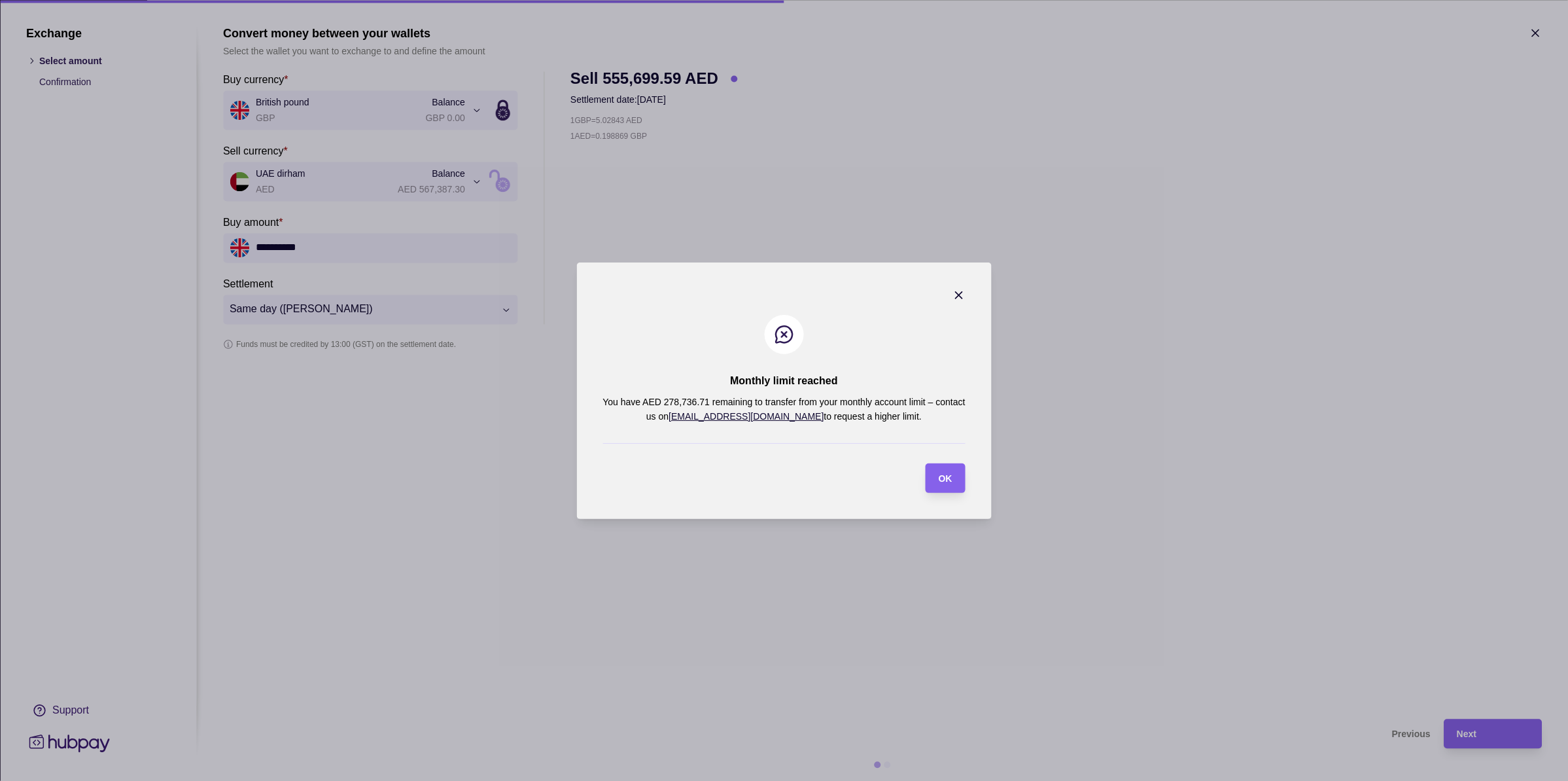
click at [960, 292] on icon "button" at bounding box center [959, 295] width 7 height 7
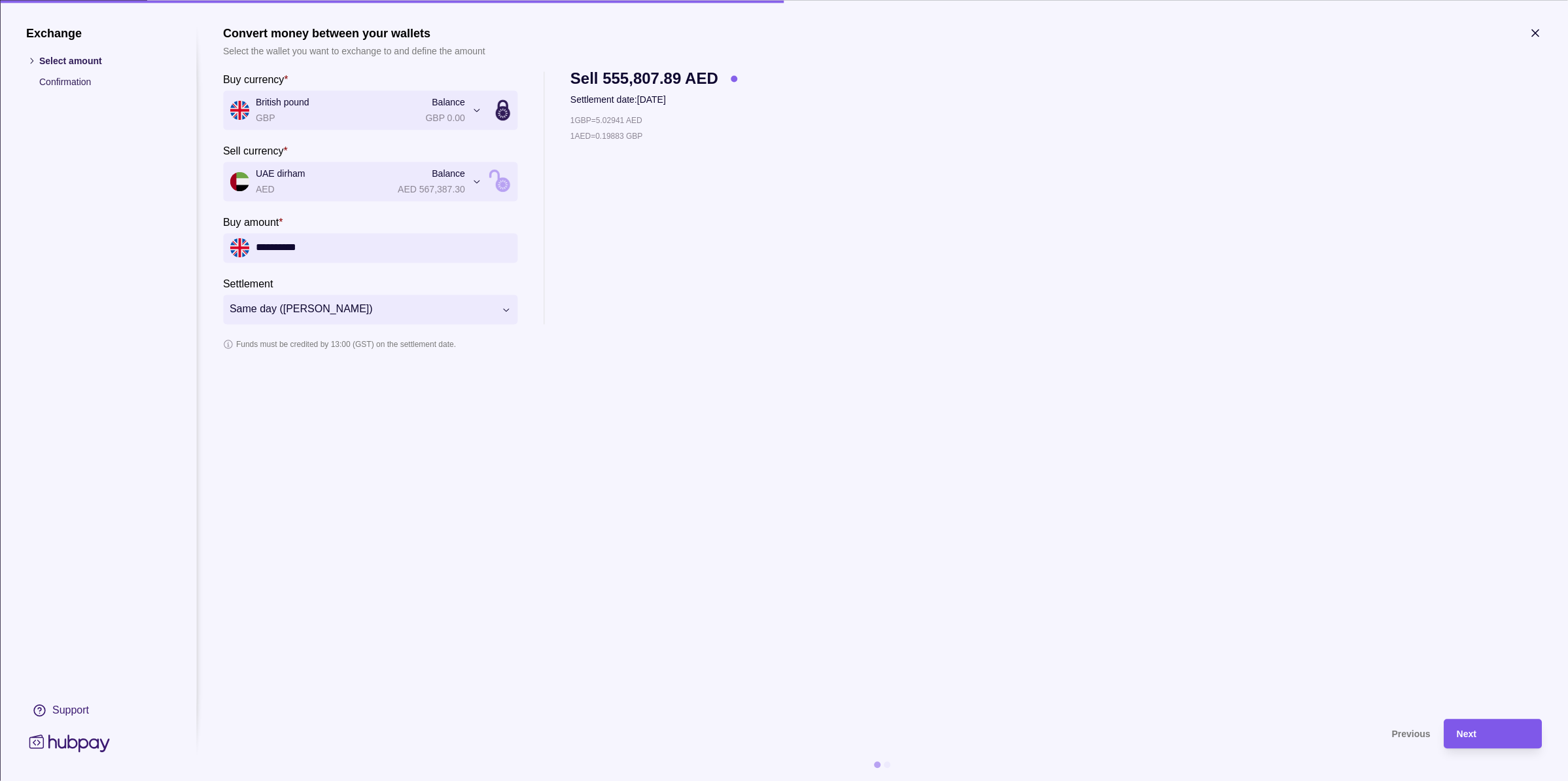
click at [1503, 727] on div "Next" at bounding box center [1493, 733] width 72 height 16
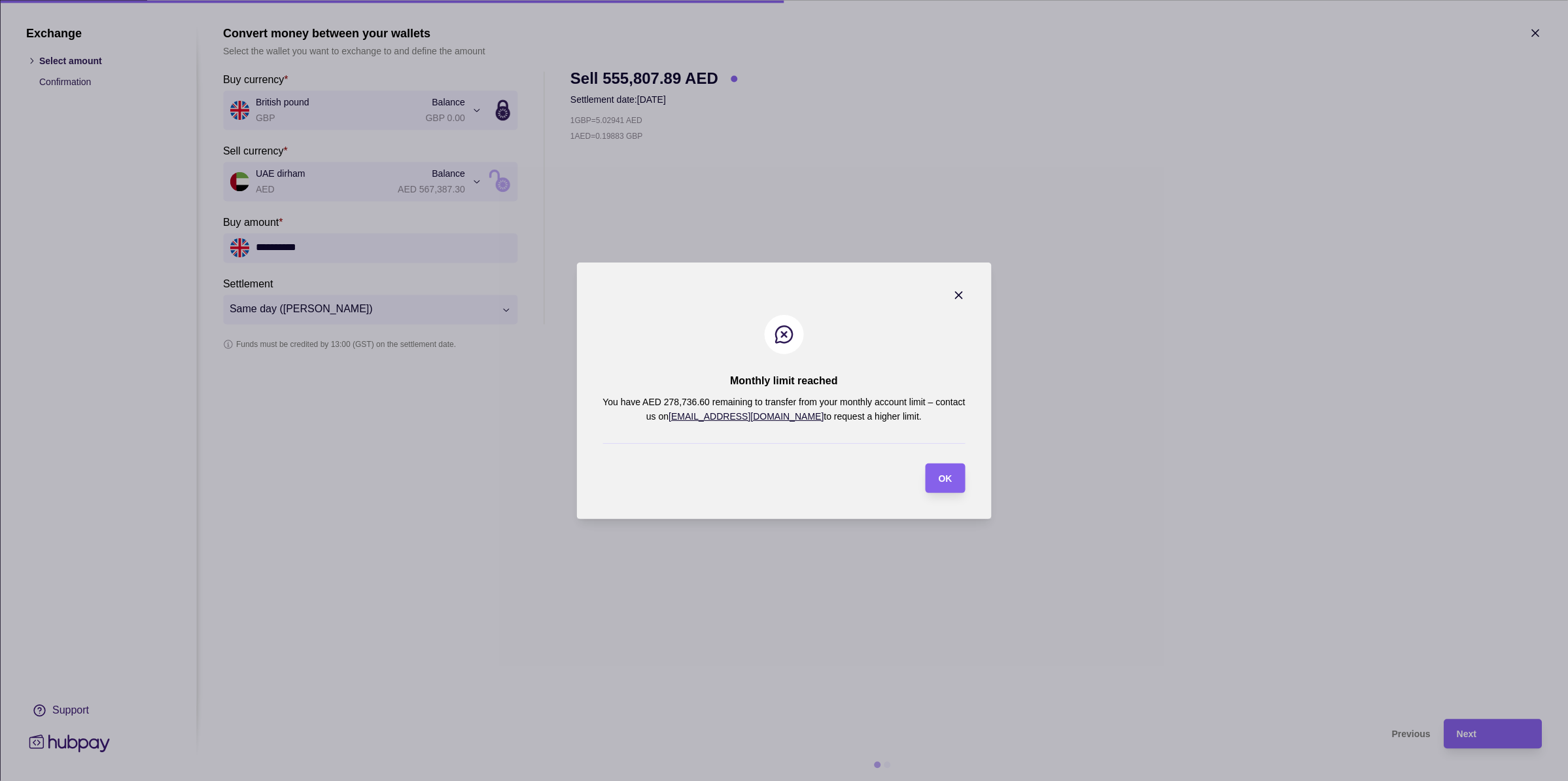
click at [956, 294] on icon "button" at bounding box center [959, 295] width 13 height 13
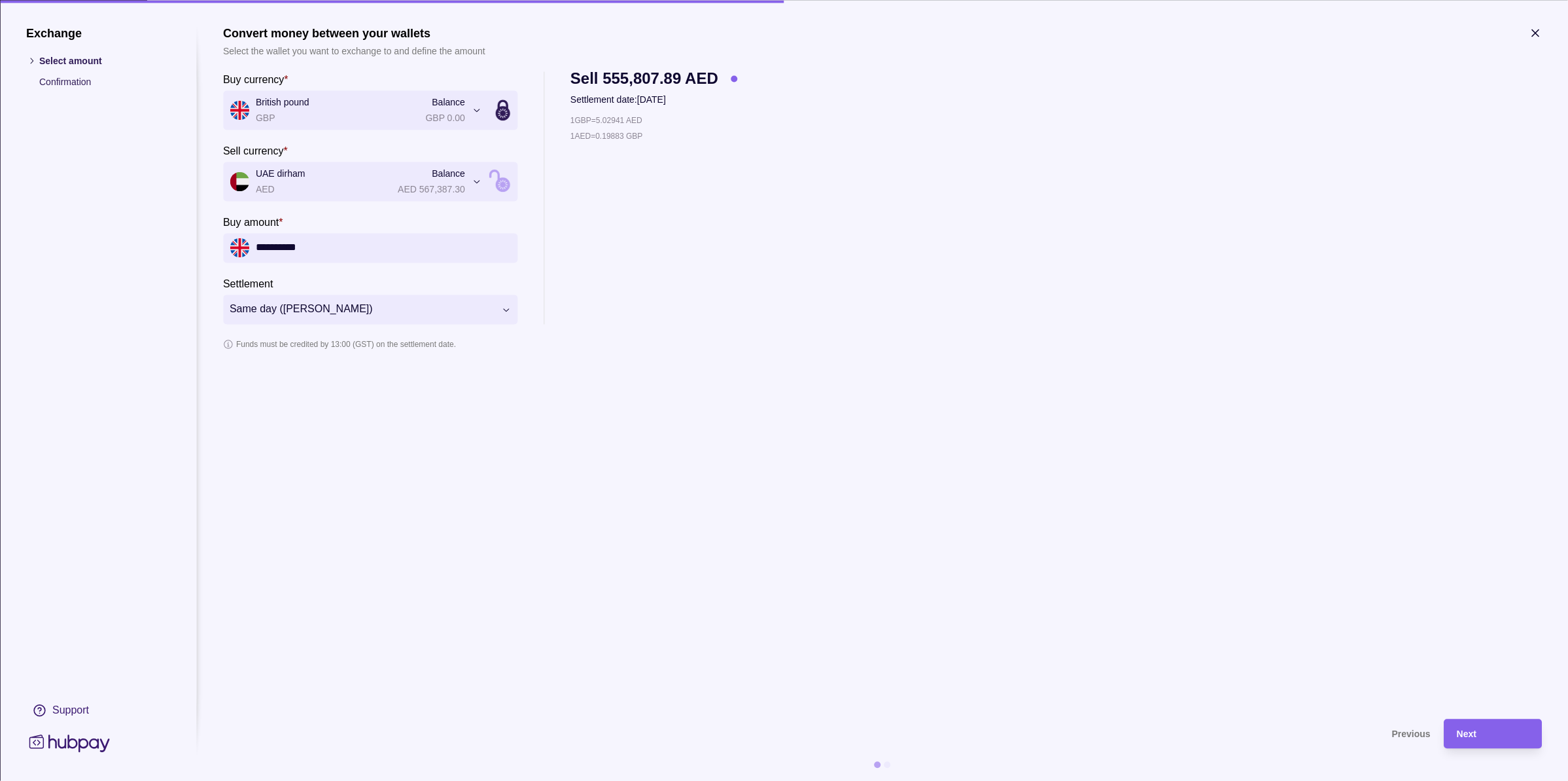
click at [1532, 29] on icon "button" at bounding box center [1535, 33] width 7 height 7
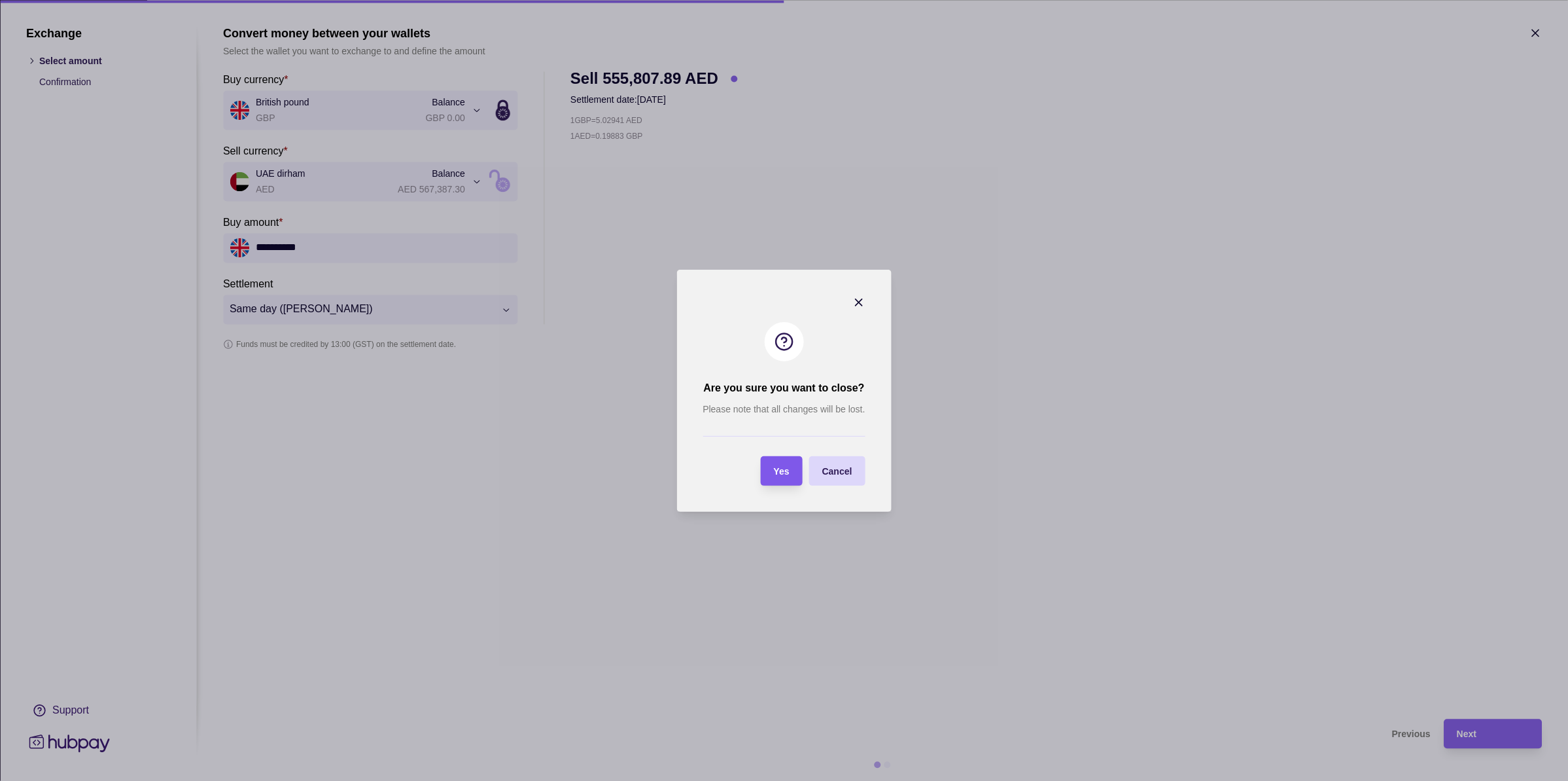
click at [775, 472] on span "Yes" at bounding box center [782, 471] width 16 height 11
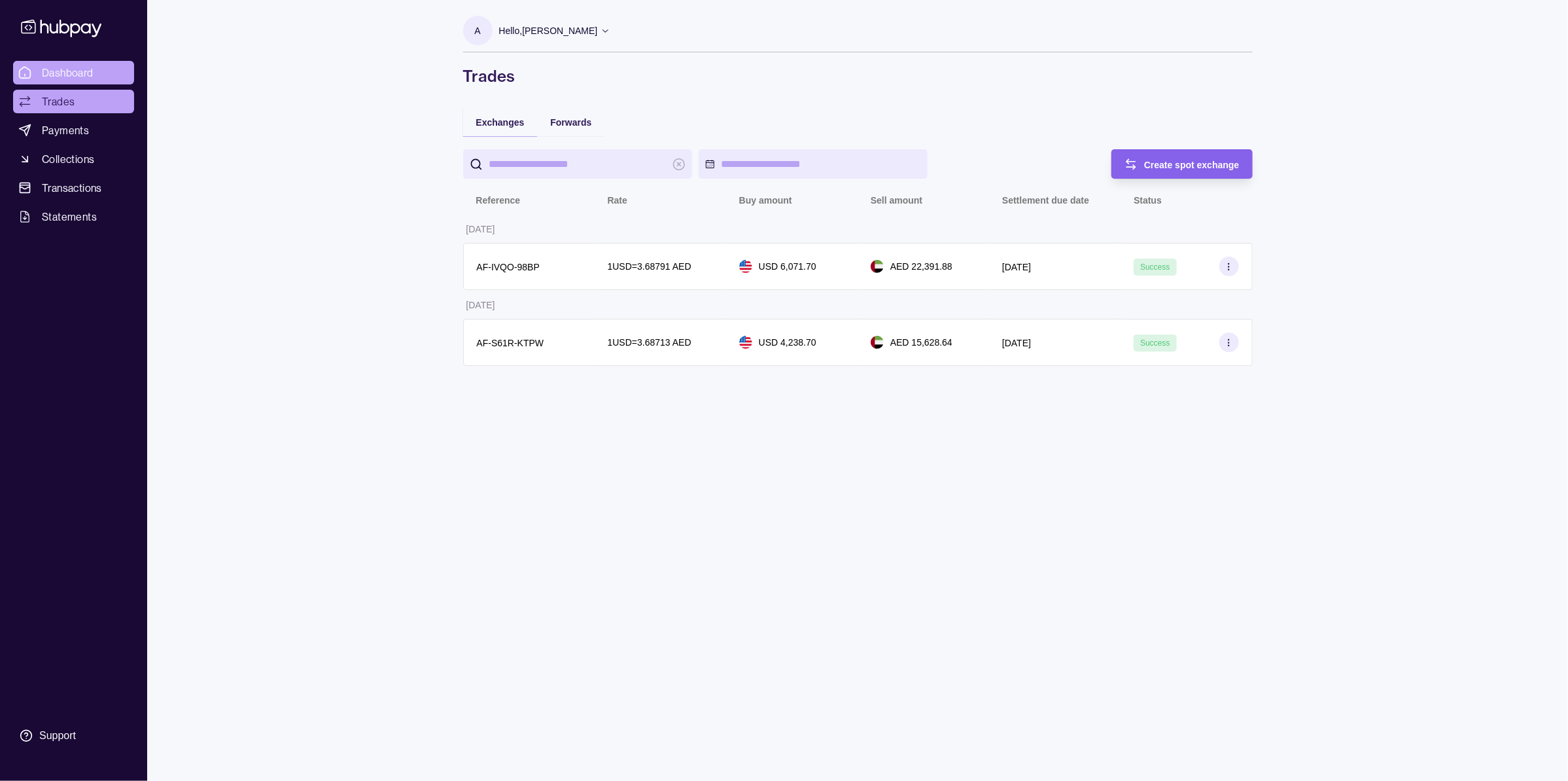
click at [92, 65] on span "Dashboard" at bounding box center [67, 72] width 51 height 16
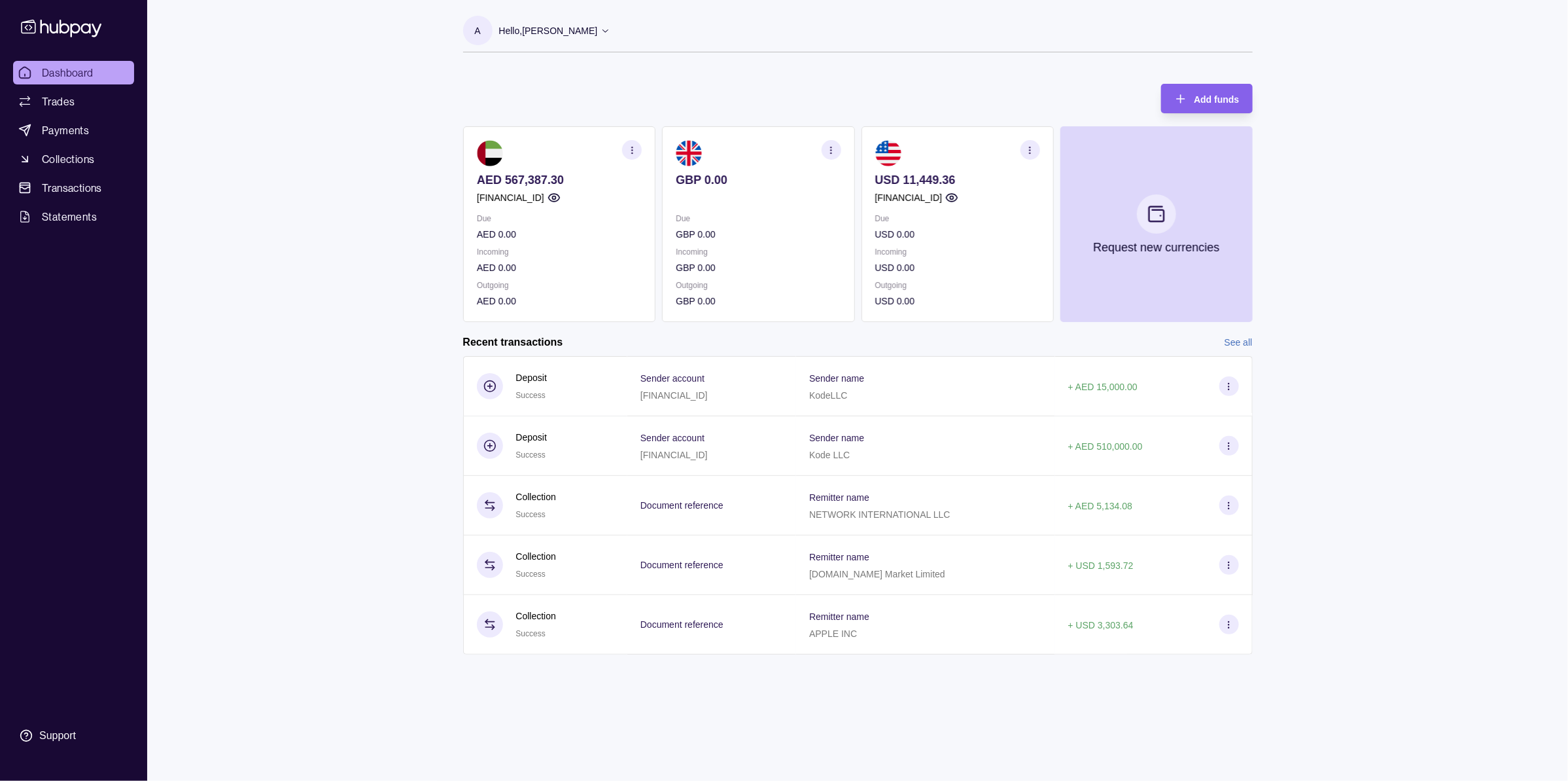
click at [252, 162] on div "Dashboard Trades Payments Collections Transactions Statements Support A Hello, …" at bounding box center [784, 390] width 1568 height 781
click at [67, 98] on span "Trades" at bounding box center [58, 101] width 33 height 16
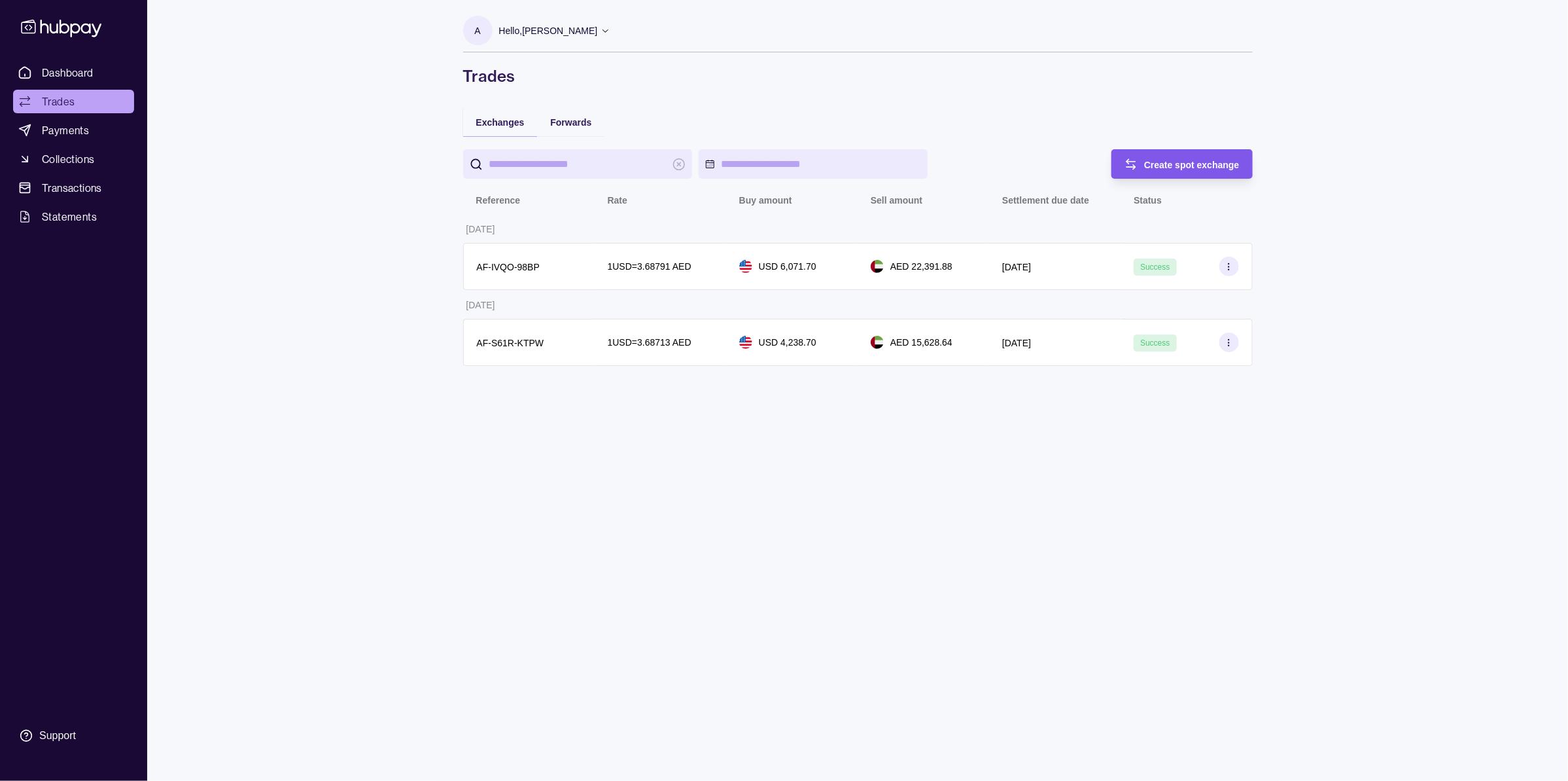
click at [1160, 163] on span "Create spot exchange" at bounding box center [1192, 164] width 96 height 11
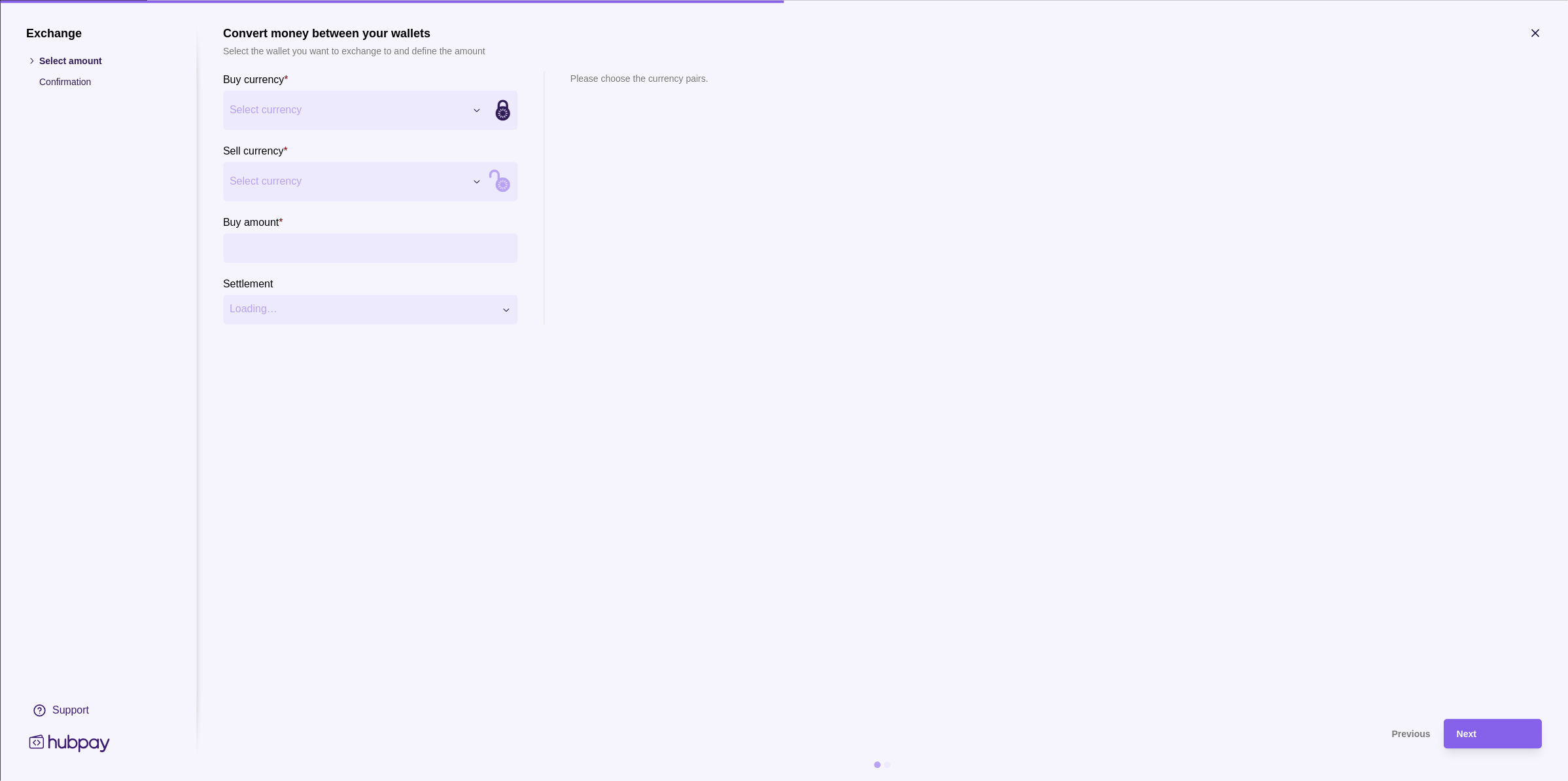
click at [302, 780] on div "Exchange Select amount Confirmation Support Convert money between your wallets …" at bounding box center [784, 781] width 1568 height 0
click at [271, 182] on span "Select currency" at bounding box center [347, 181] width 235 height 16
click at [1005, 393] on section "**********" at bounding box center [882, 365] width 1319 height 679
click at [309, 233] on input "Buy amount *" at bounding box center [383, 248] width 255 height 29
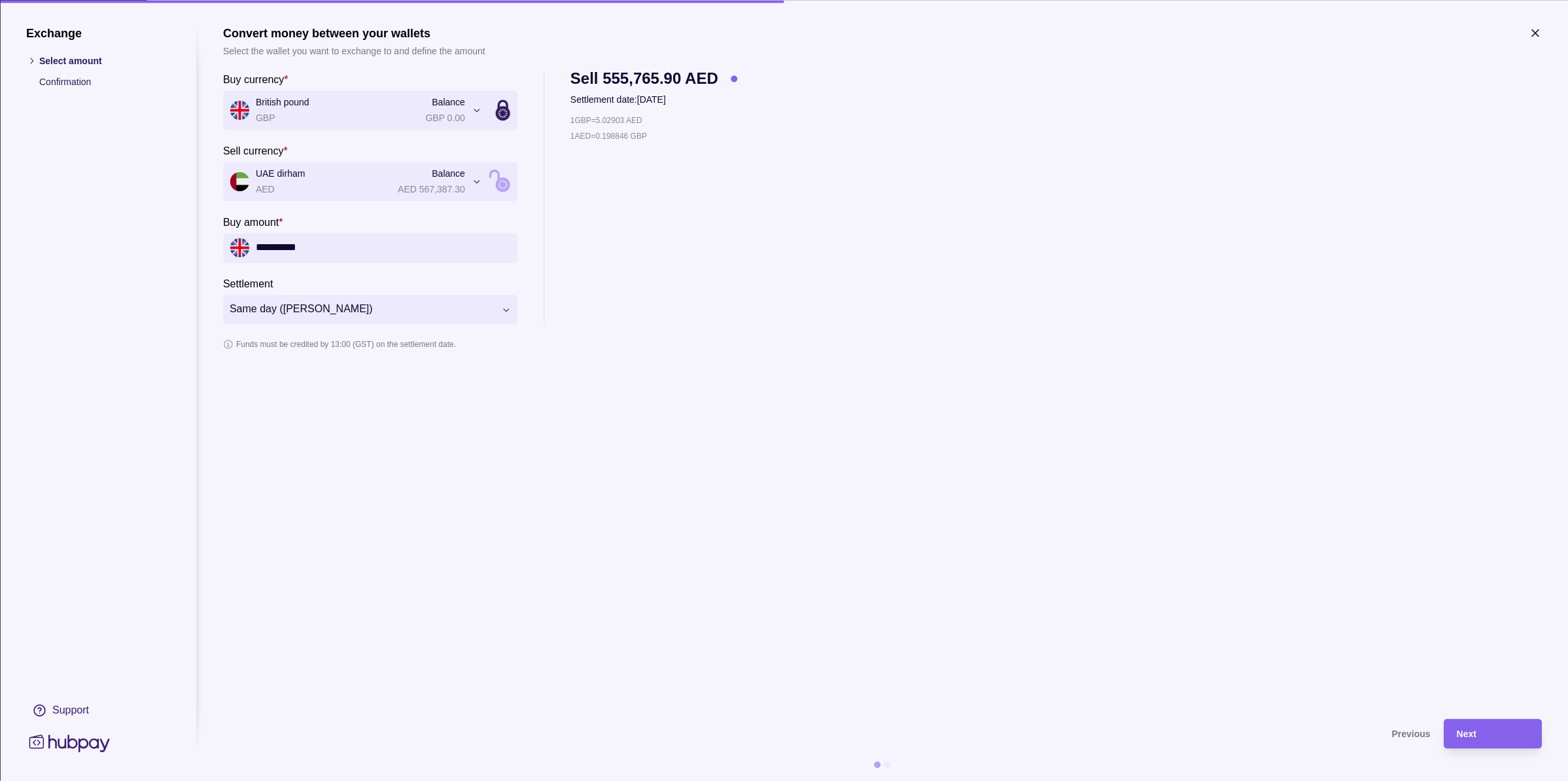
type input "**********"
click at [882, 304] on div "**********" at bounding box center [882, 197] width 1319 height 252
click at [1070, 358] on section "**********" at bounding box center [882, 365] width 1319 height 679
click at [1506, 738] on div "Next" at bounding box center [1493, 733] width 72 height 16
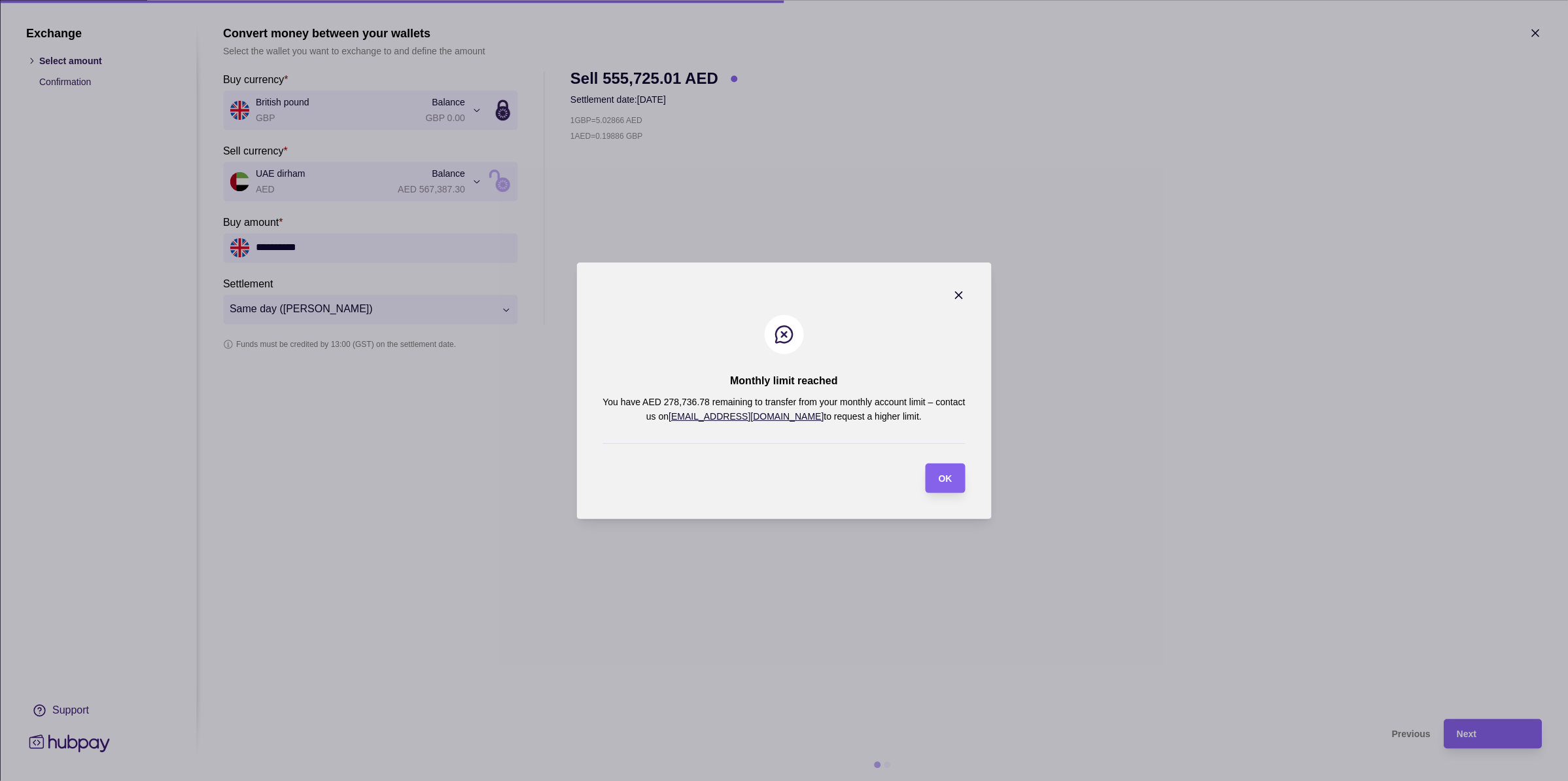
click at [962, 293] on icon "button" at bounding box center [959, 295] width 13 height 13
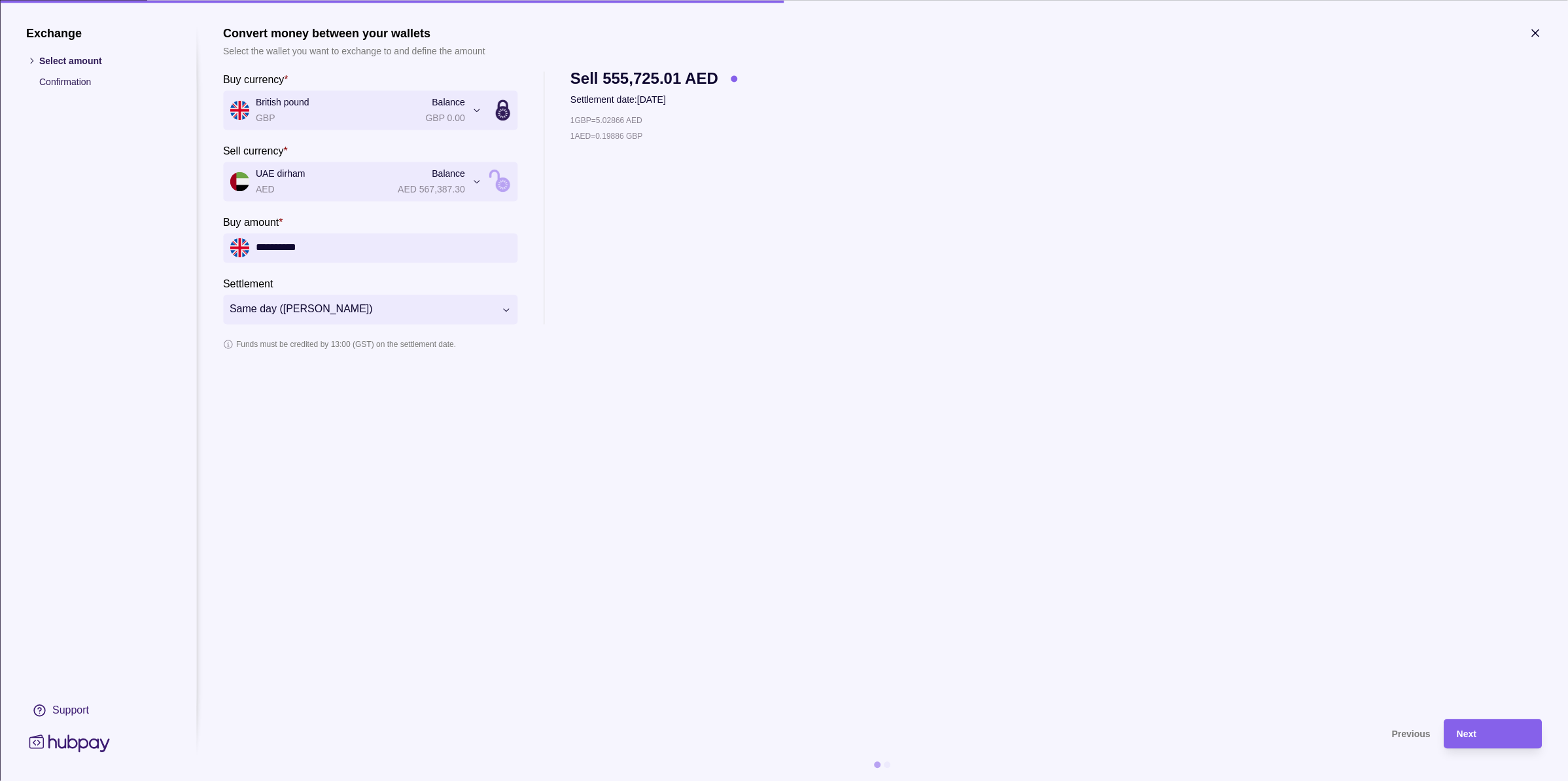
click at [1533, 34] on icon "button" at bounding box center [1535, 33] width 13 height 13
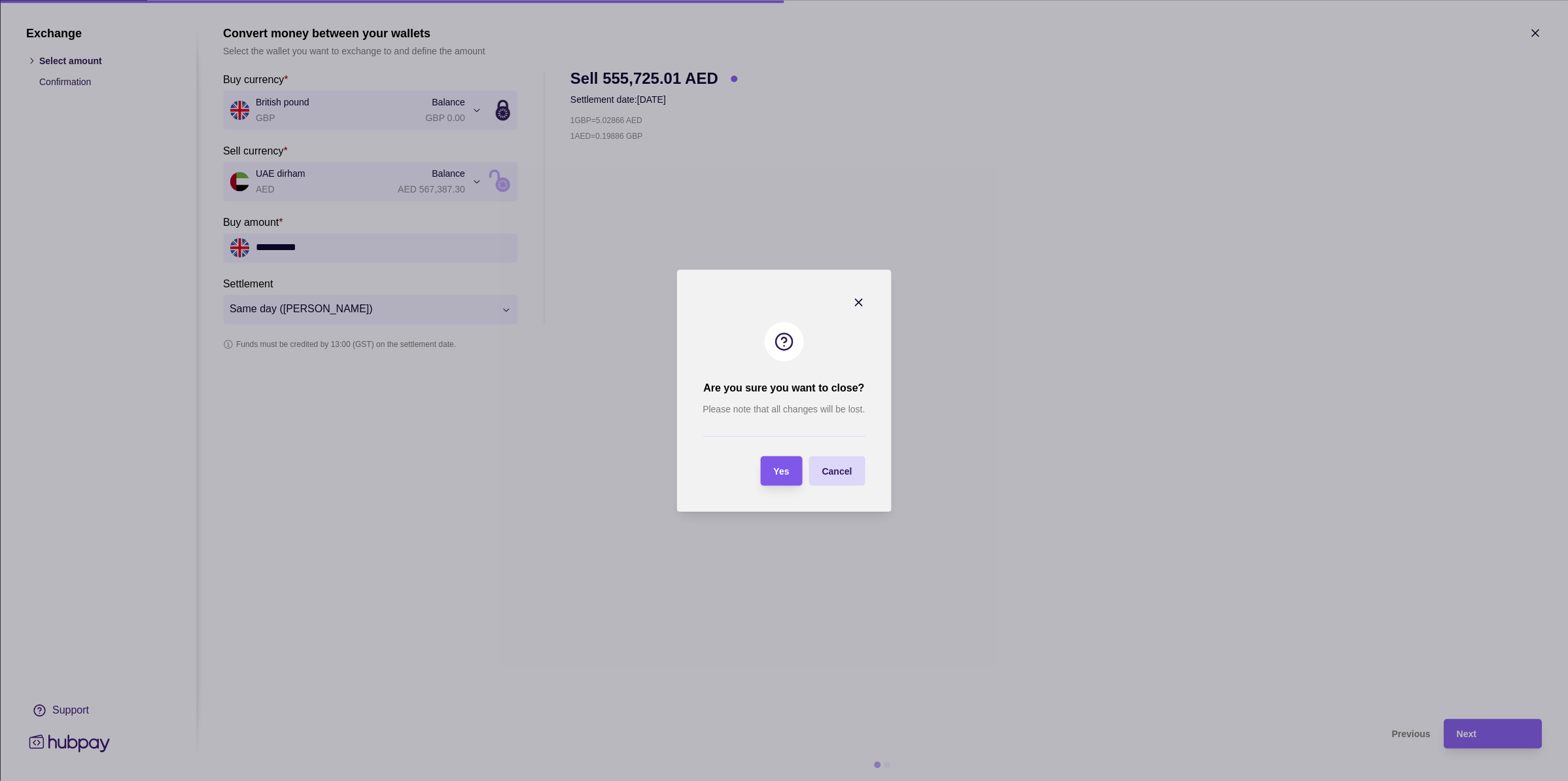
click at [772, 466] on div "Yes" at bounding box center [772, 471] width 35 height 29
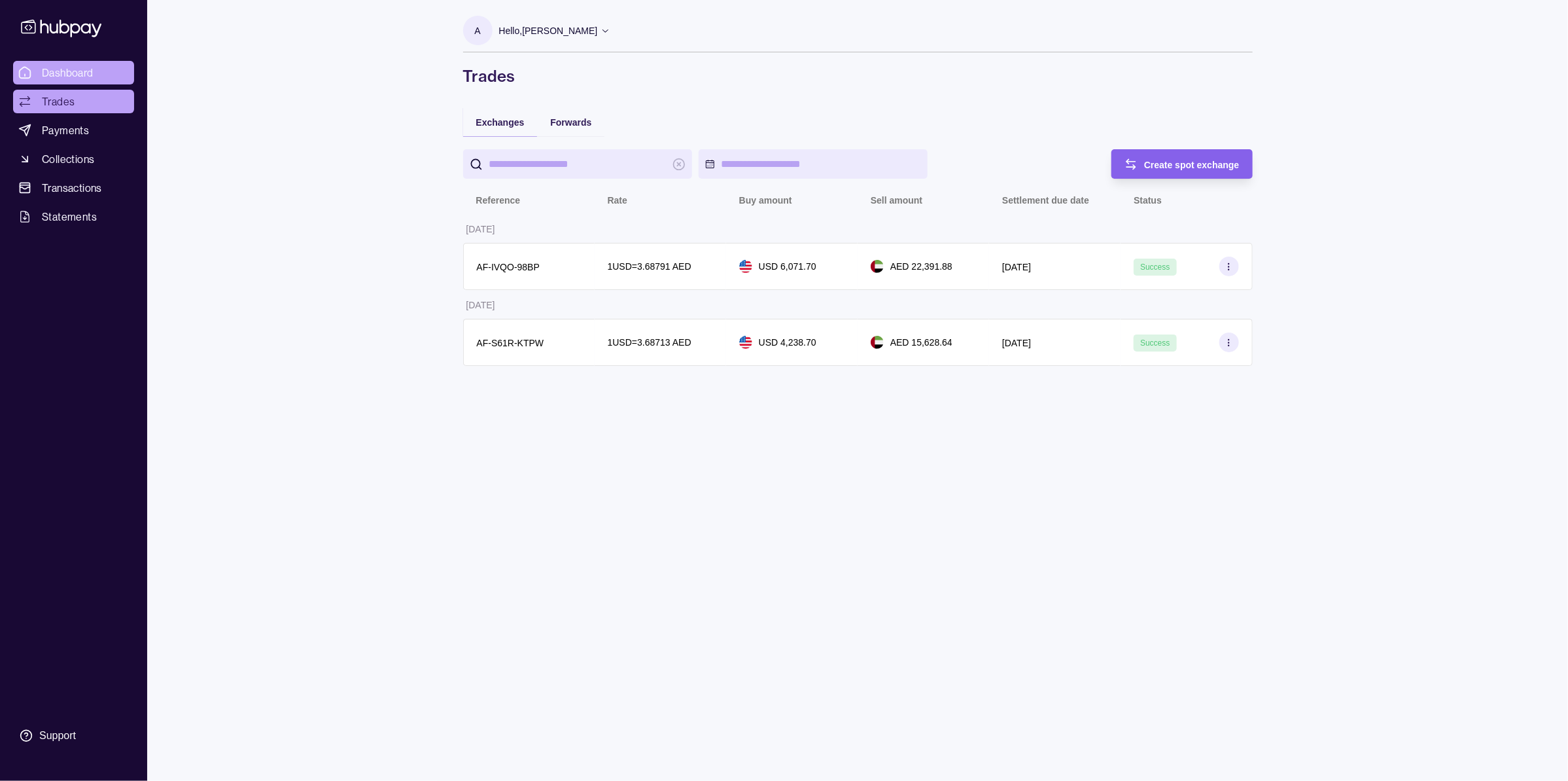
click at [49, 74] on span "Dashboard" at bounding box center [67, 72] width 51 height 16
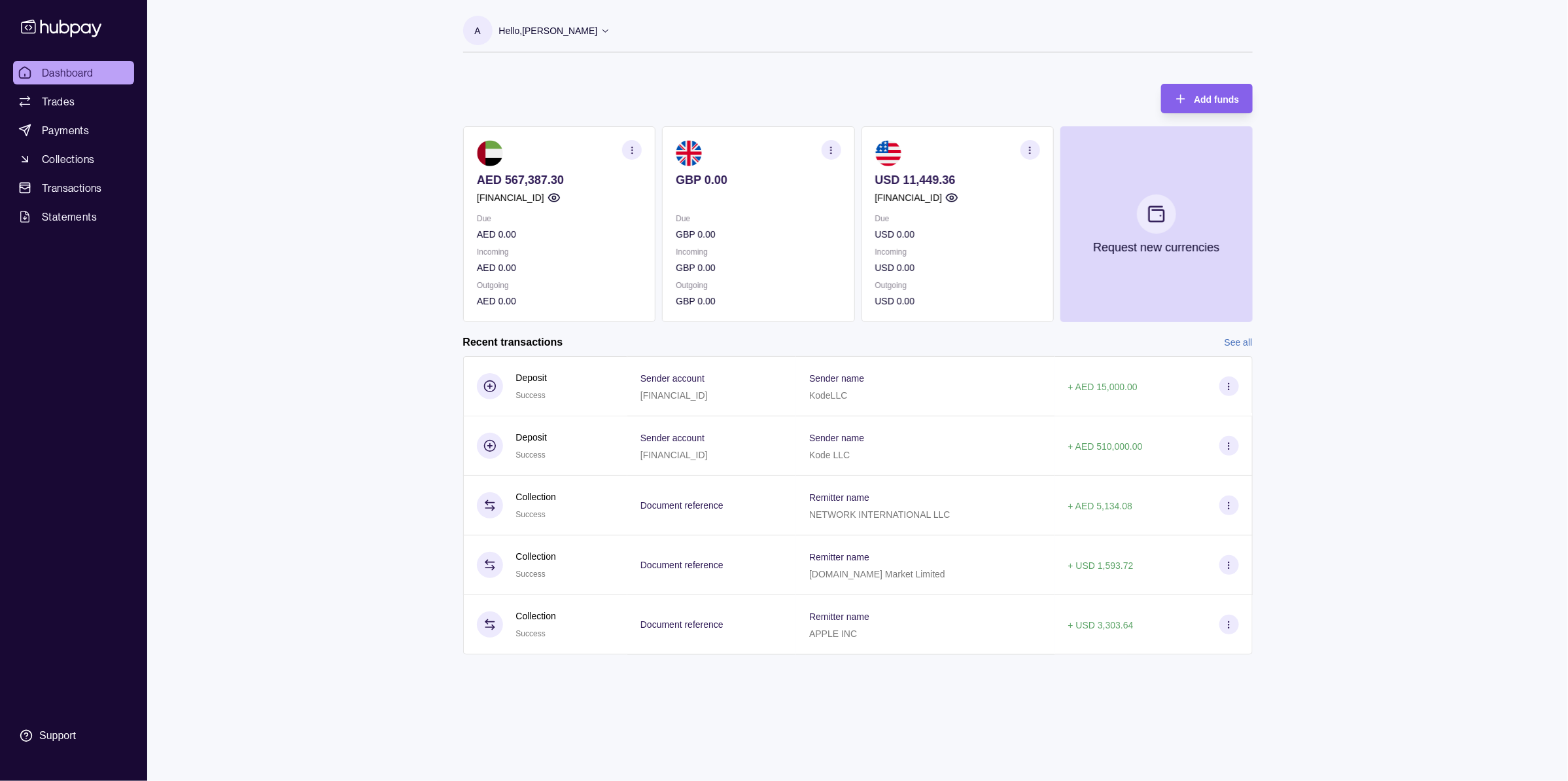
click at [828, 149] on icon "button" at bounding box center [831, 150] width 10 height 10
click at [746, 72] on div "Add funds AED 567,387.30 AE830960000536060001489 Due AED 0.00 Incoming AED 0.00…" at bounding box center [858, 197] width 790 height 252
click at [111, 105] on link "Trades" at bounding box center [74, 101] width 121 height 24
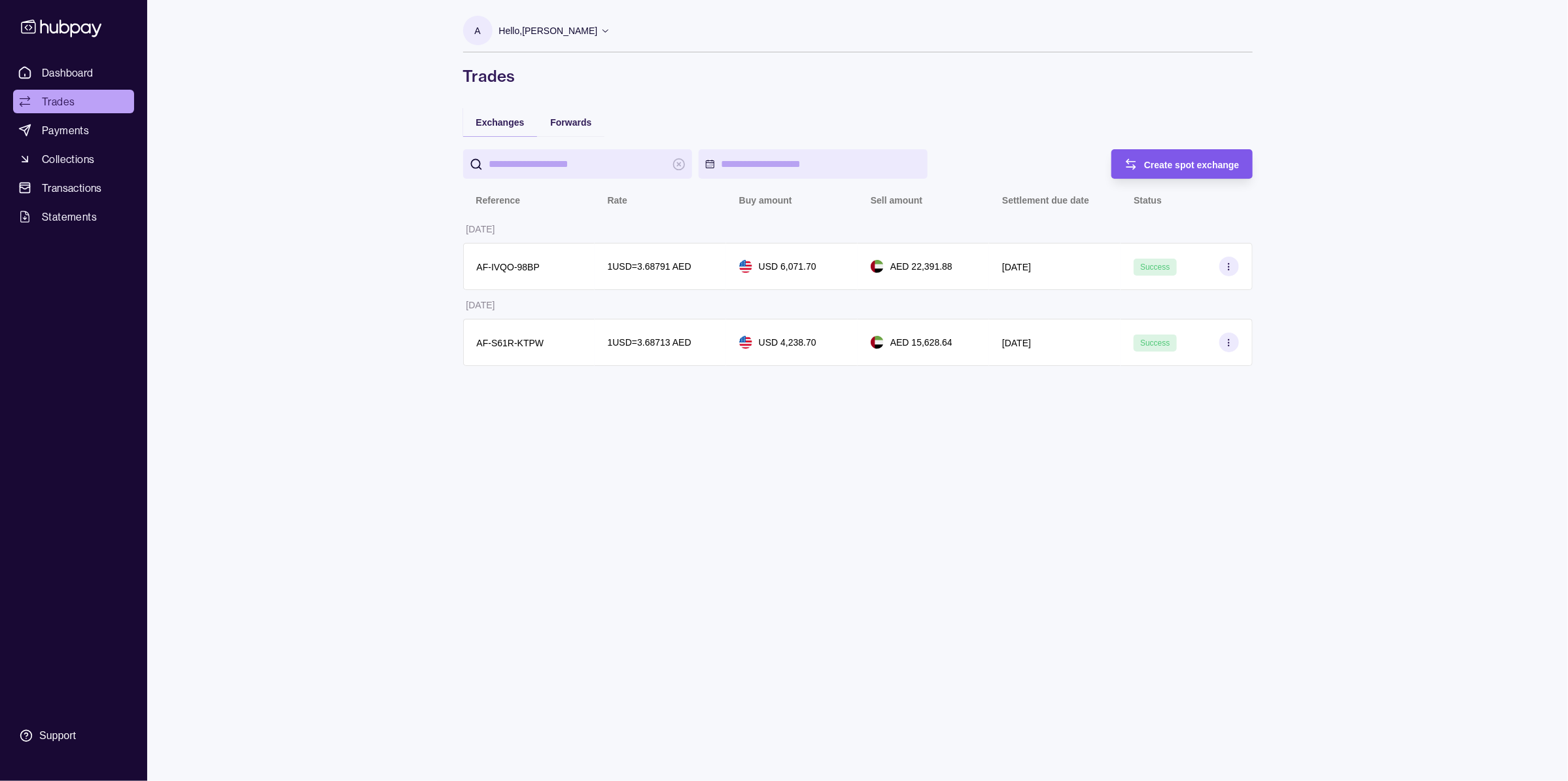
click at [1150, 162] on span "Create spot exchange" at bounding box center [1192, 164] width 96 height 11
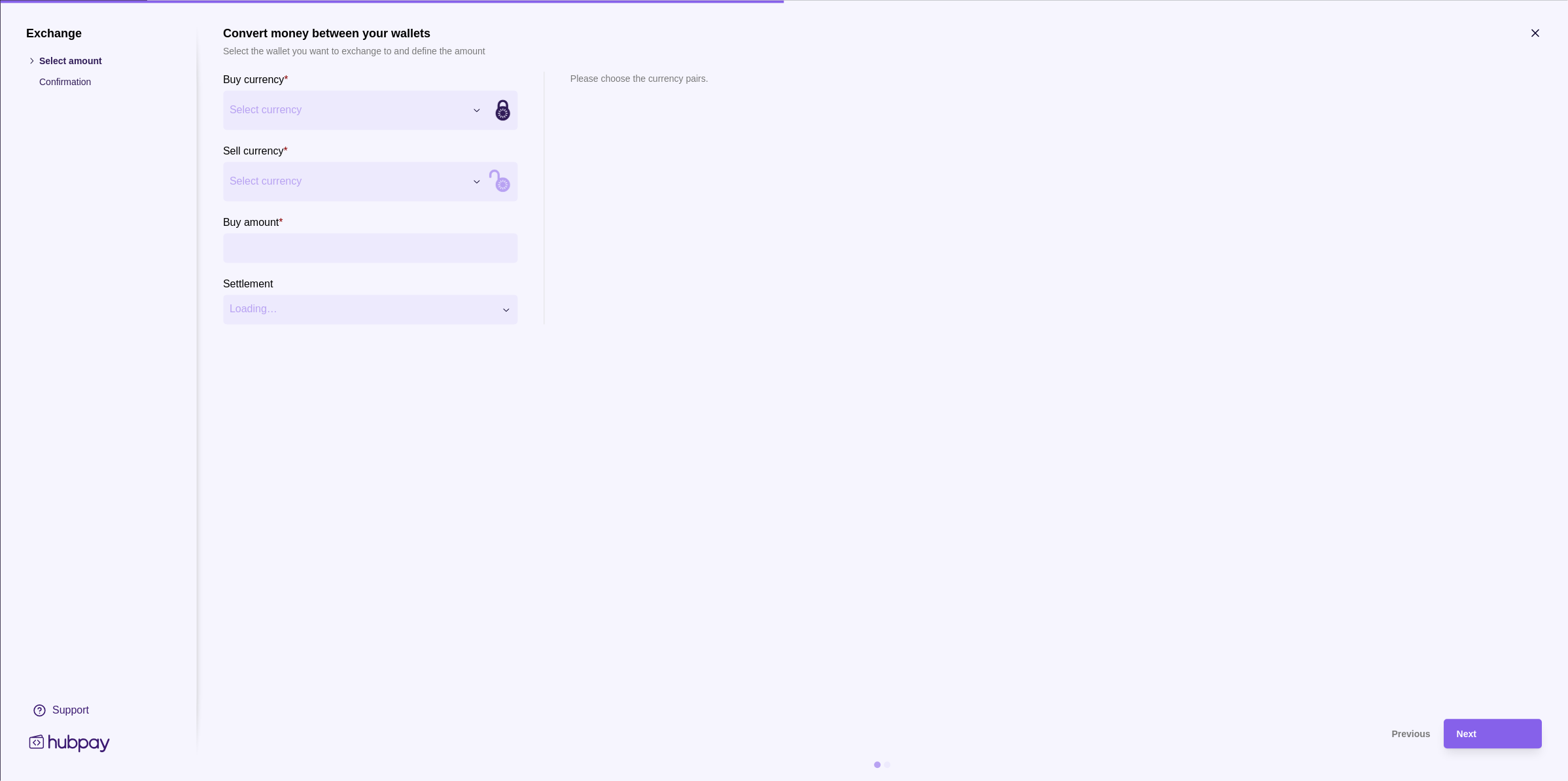
click at [289, 780] on div "Exchange Select amount Confirmation Support Convert money between your wallets …" at bounding box center [784, 781] width 1568 height 0
click at [261, 780] on div "Exchange Select amount Confirmation Support Convert money between your wallets …" at bounding box center [784, 781] width 1568 height 0
click at [300, 245] on input "Buy amount *" at bounding box center [383, 248] width 255 height 29
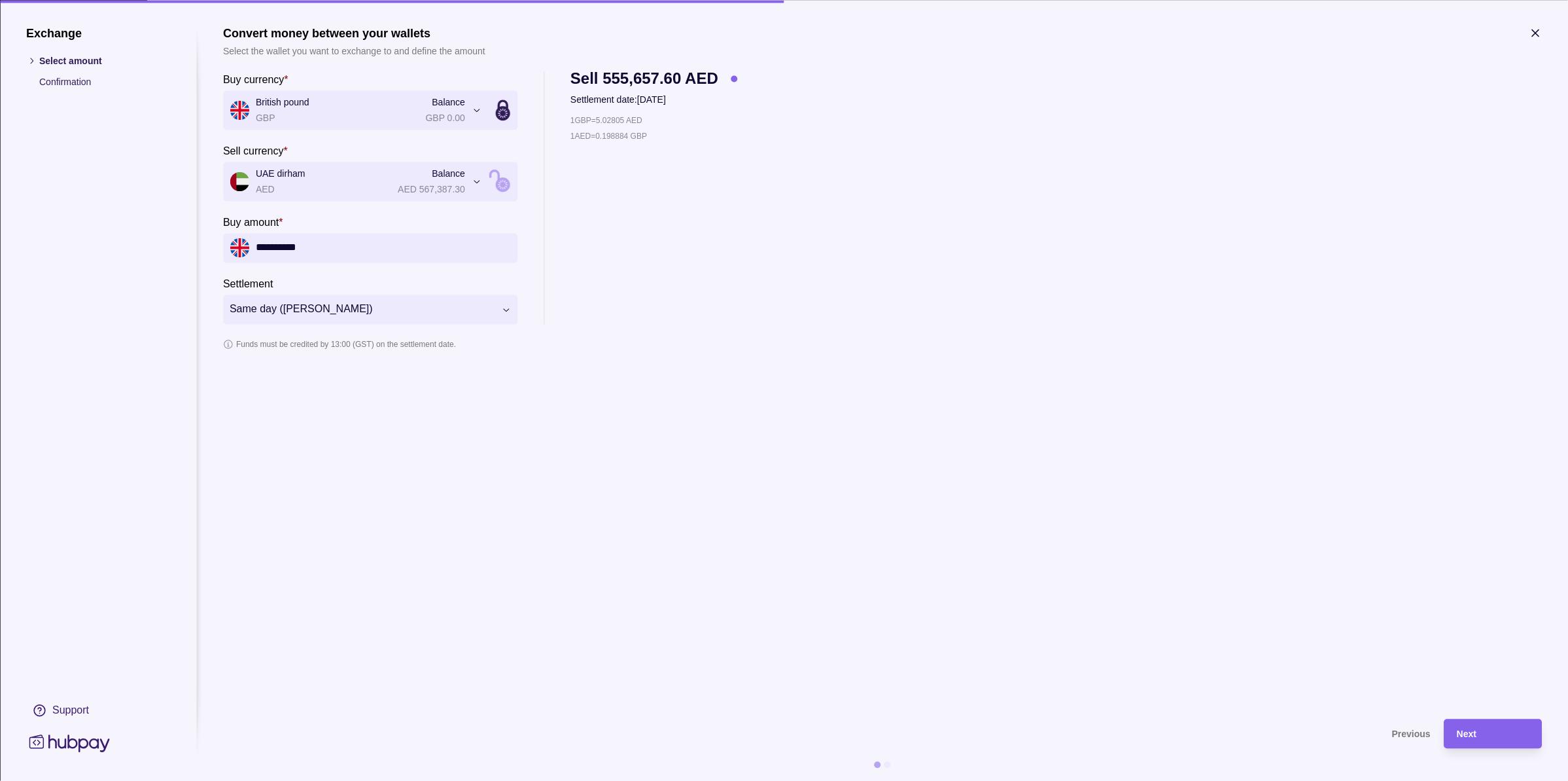
type input "**********"
click at [822, 452] on section "**********" at bounding box center [882, 365] width 1319 height 679
click at [1530, 735] on section "Next" at bounding box center [1493, 734] width 98 height 29
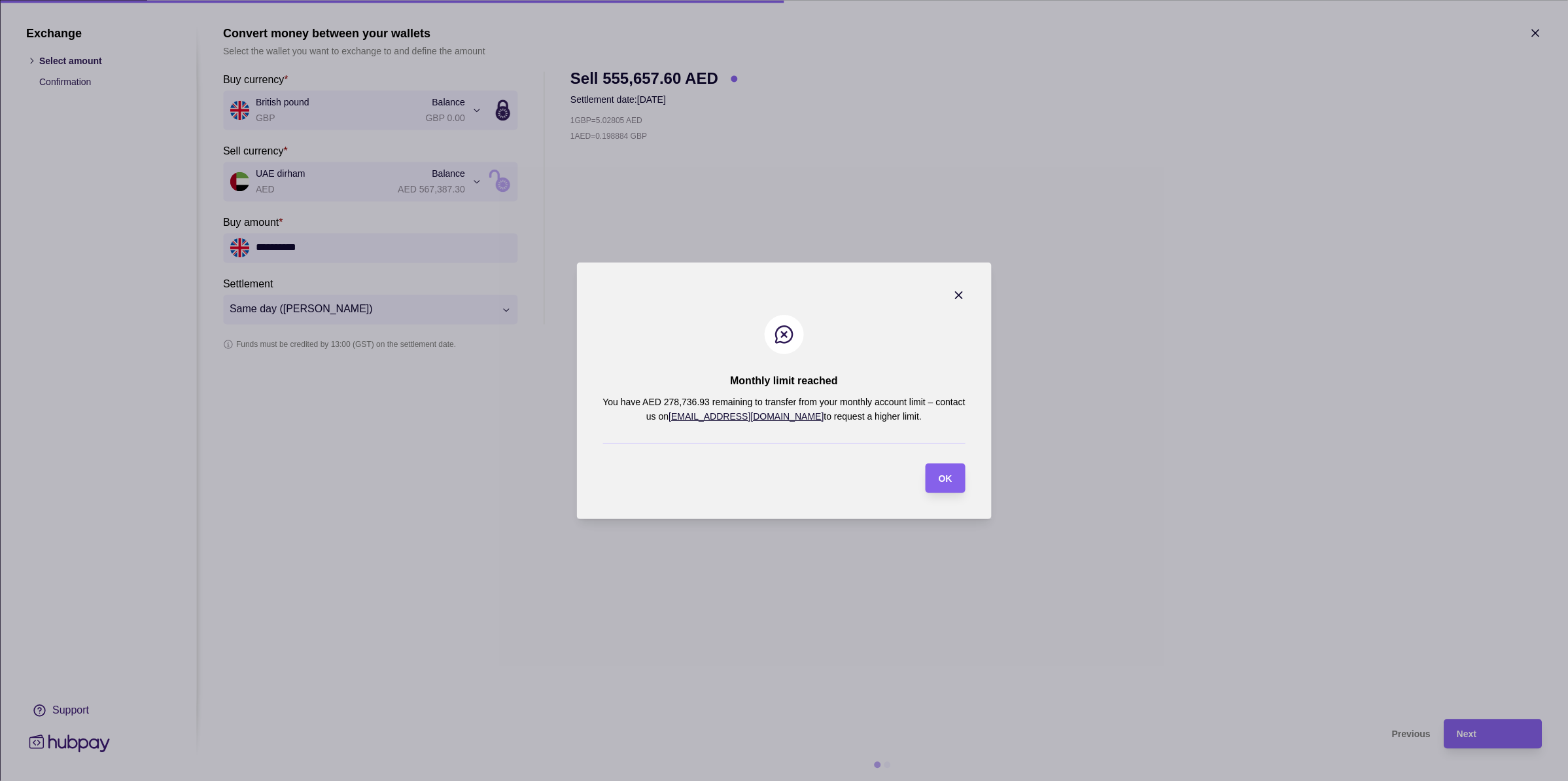
click at [958, 290] on icon "button" at bounding box center [959, 295] width 13 height 13
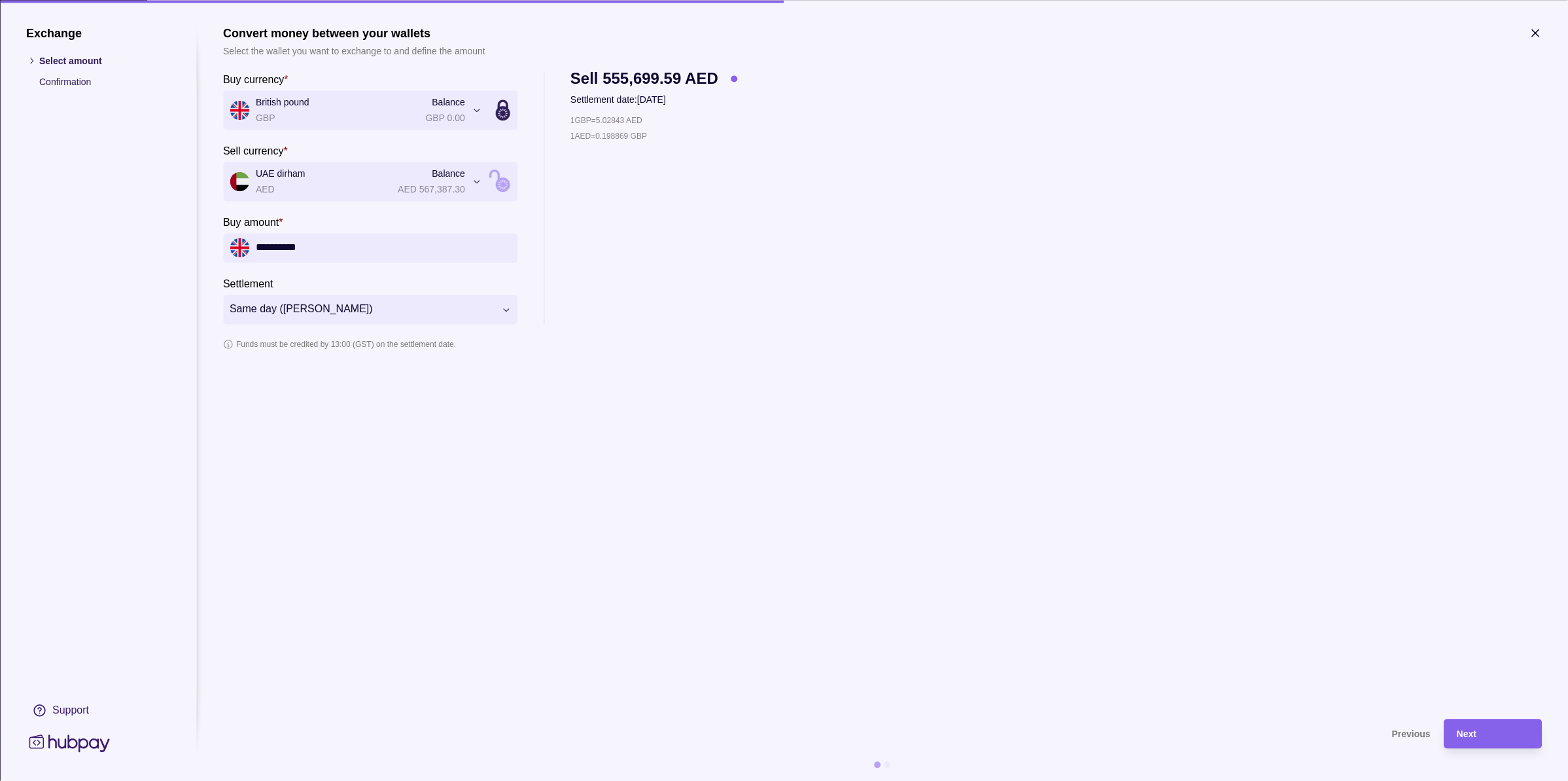
drag, startPoint x: 730, startPoint y: 283, endPoint x: 817, endPoint y: 228, distance: 102.9
click at [730, 283] on div "1 GBP = 5.02843 AED 1 AED = 0.198869 GBP" at bounding box center [653, 219] width 167 height 211
click at [1541, 31] on section "**********" at bounding box center [784, 390] width 1568 height 781
click at [1537, 31] on icon "button" at bounding box center [1535, 33] width 13 height 13
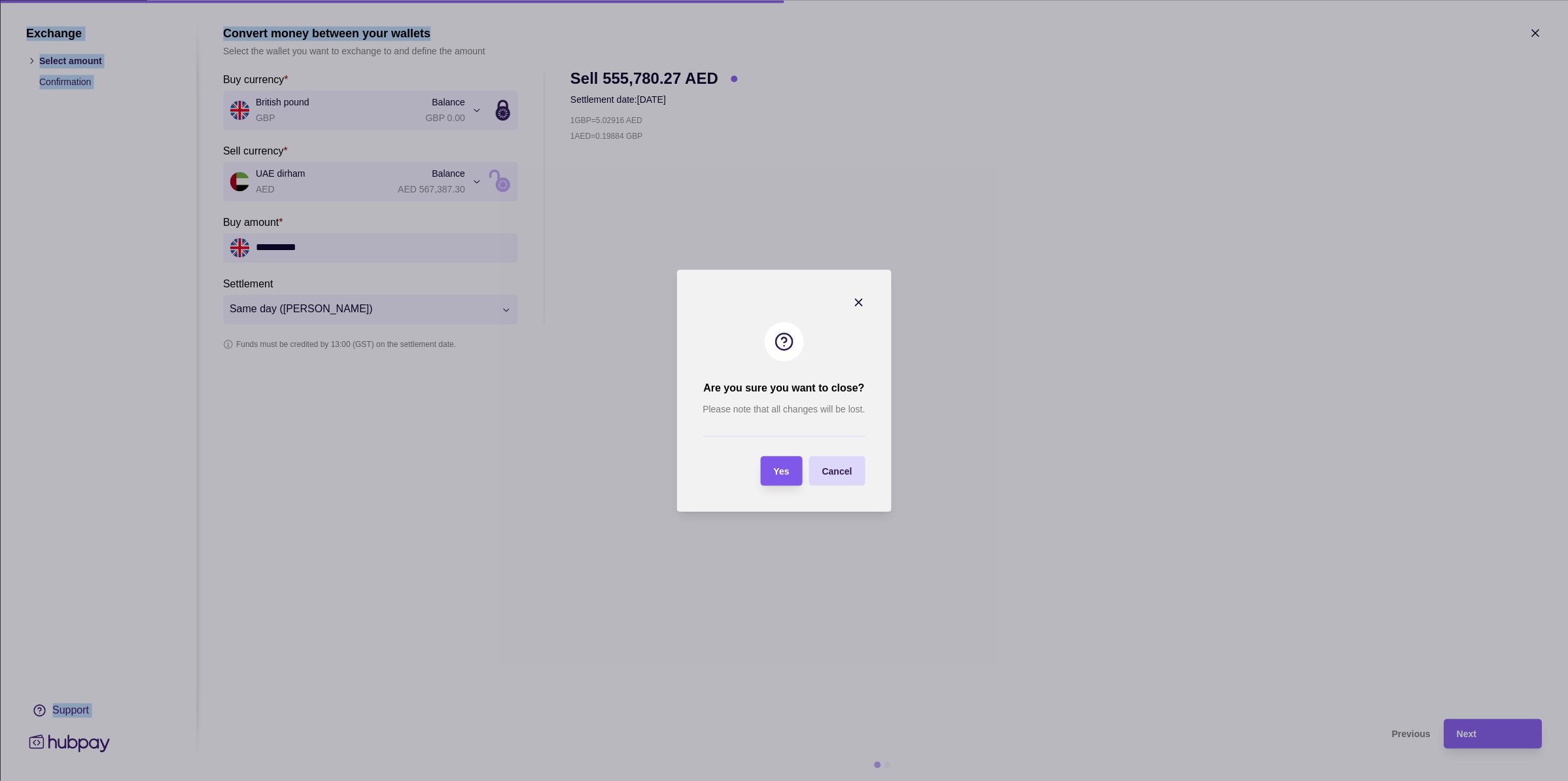
click at [785, 472] on span "Yes" at bounding box center [782, 471] width 16 height 11
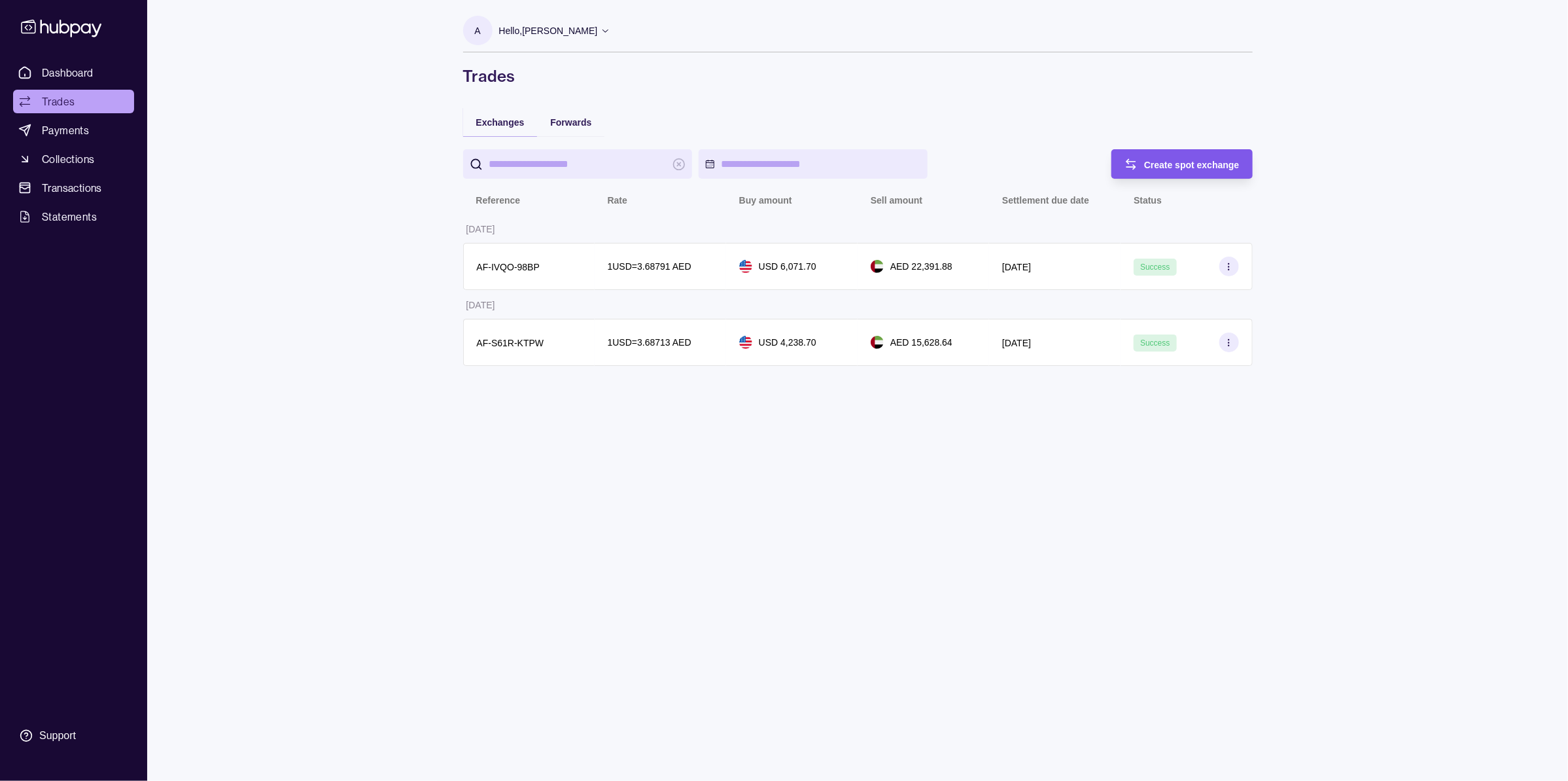
click at [1222, 164] on span "Create spot exchange" at bounding box center [1192, 164] width 96 height 11
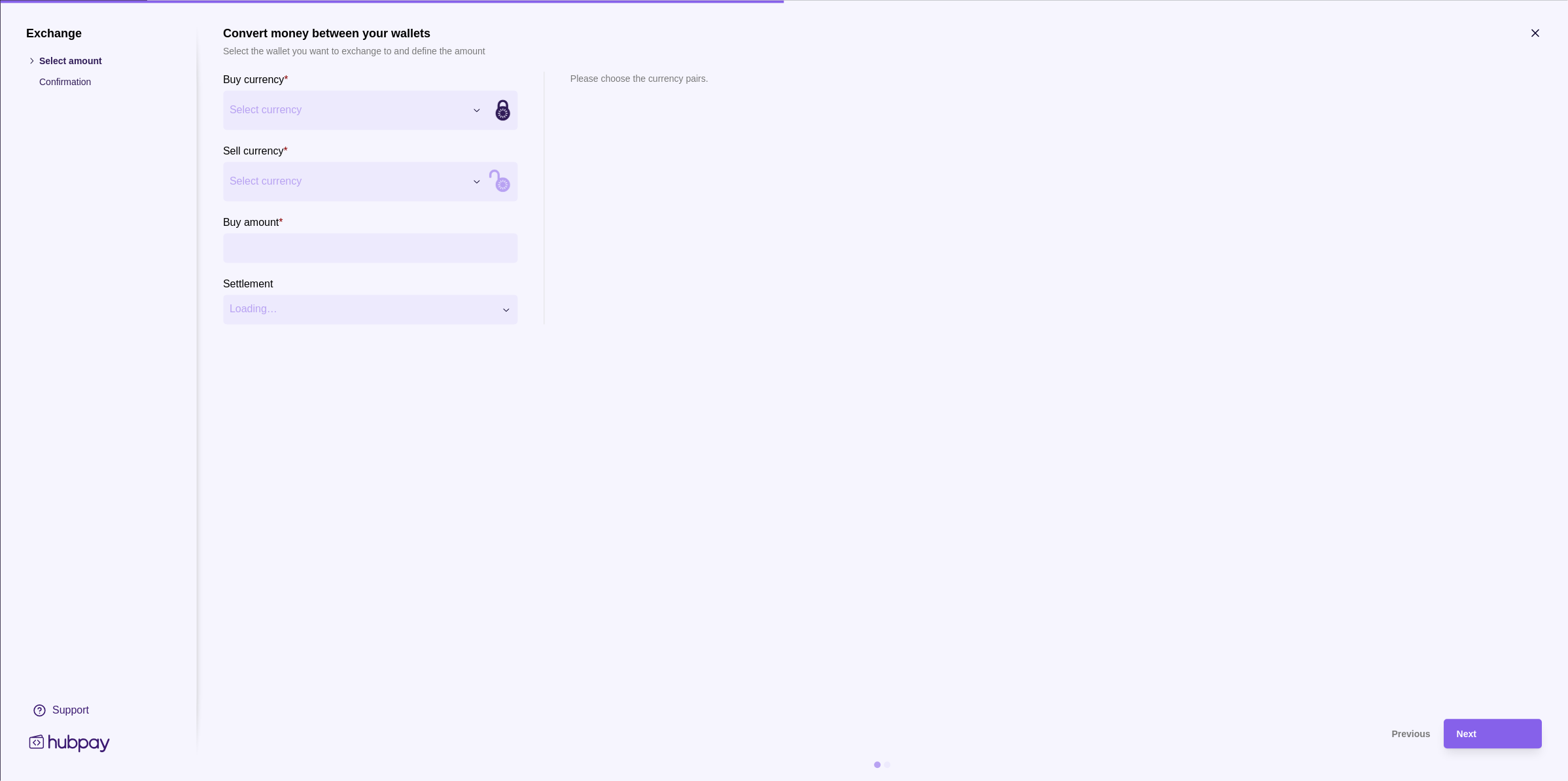
click at [305, 780] on div "Exchange Select amount Confirmation Support Convert money between your wallets …" at bounding box center [784, 781] width 1568 height 0
click at [286, 780] on div "Exchange Select amount Confirmation Support Convert money between your wallets …" at bounding box center [784, 781] width 1568 height 0
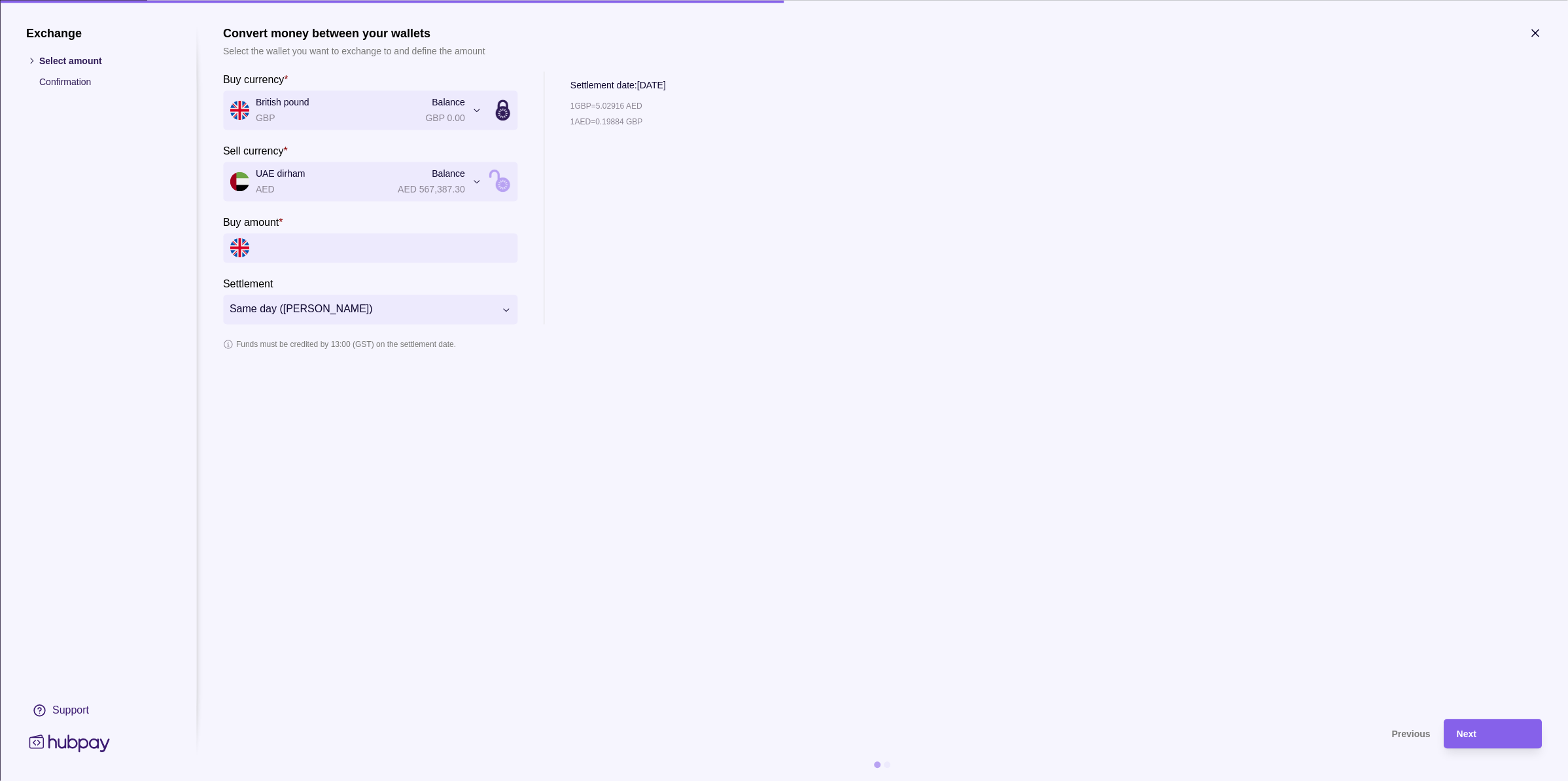
click at [357, 251] on input "Buy amount *" at bounding box center [383, 248] width 255 height 29
type input "**********"
click at [810, 413] on section "**********" at bounding box center [882, 365] width 1319 height 679
click at [1504, 739] on div "Next" at bounding box center [1493, 733] width 72 height 16
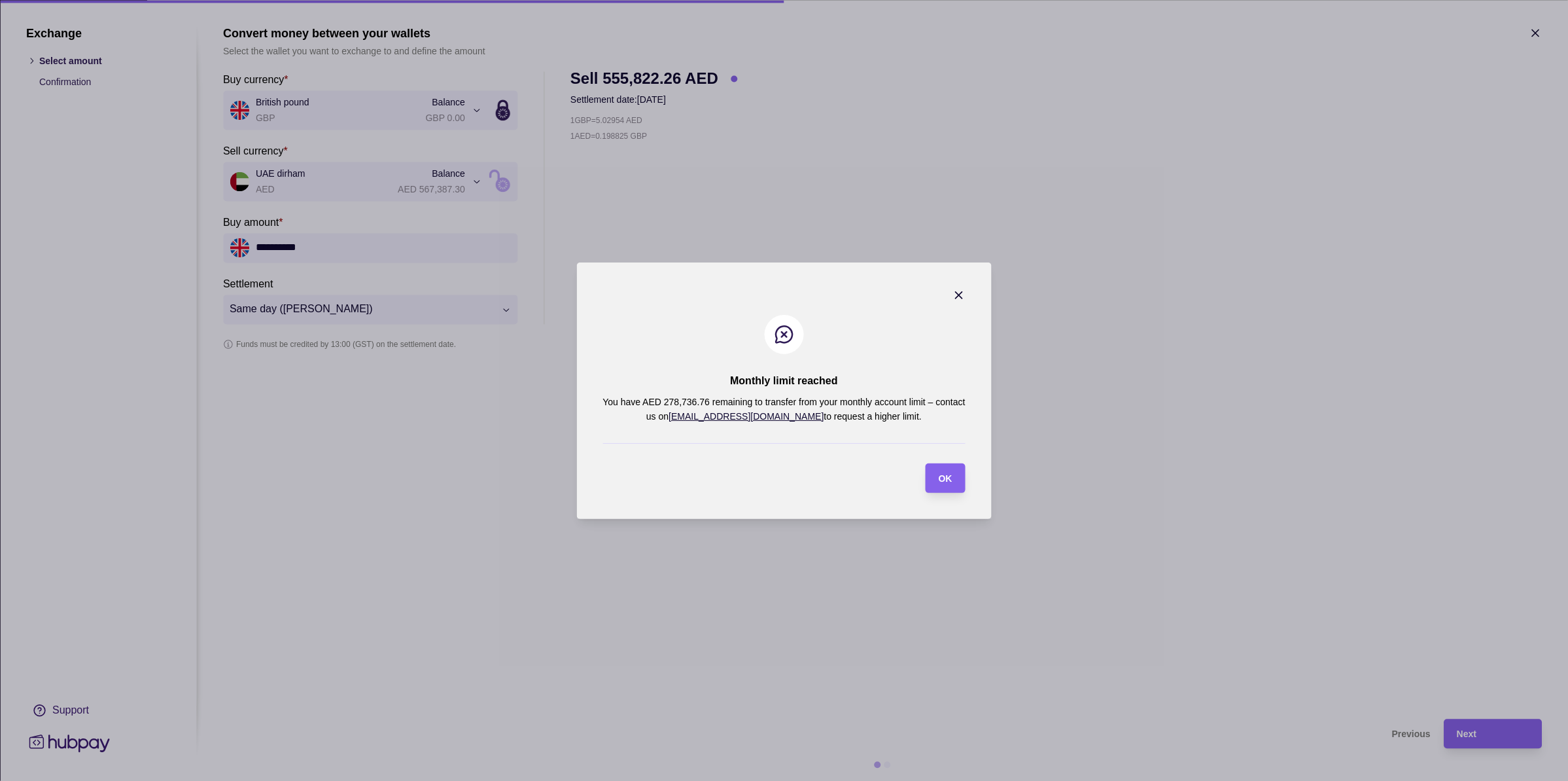
click at [960, 294] on icon "button" at bounding box center [959, 295] width 7 height 7
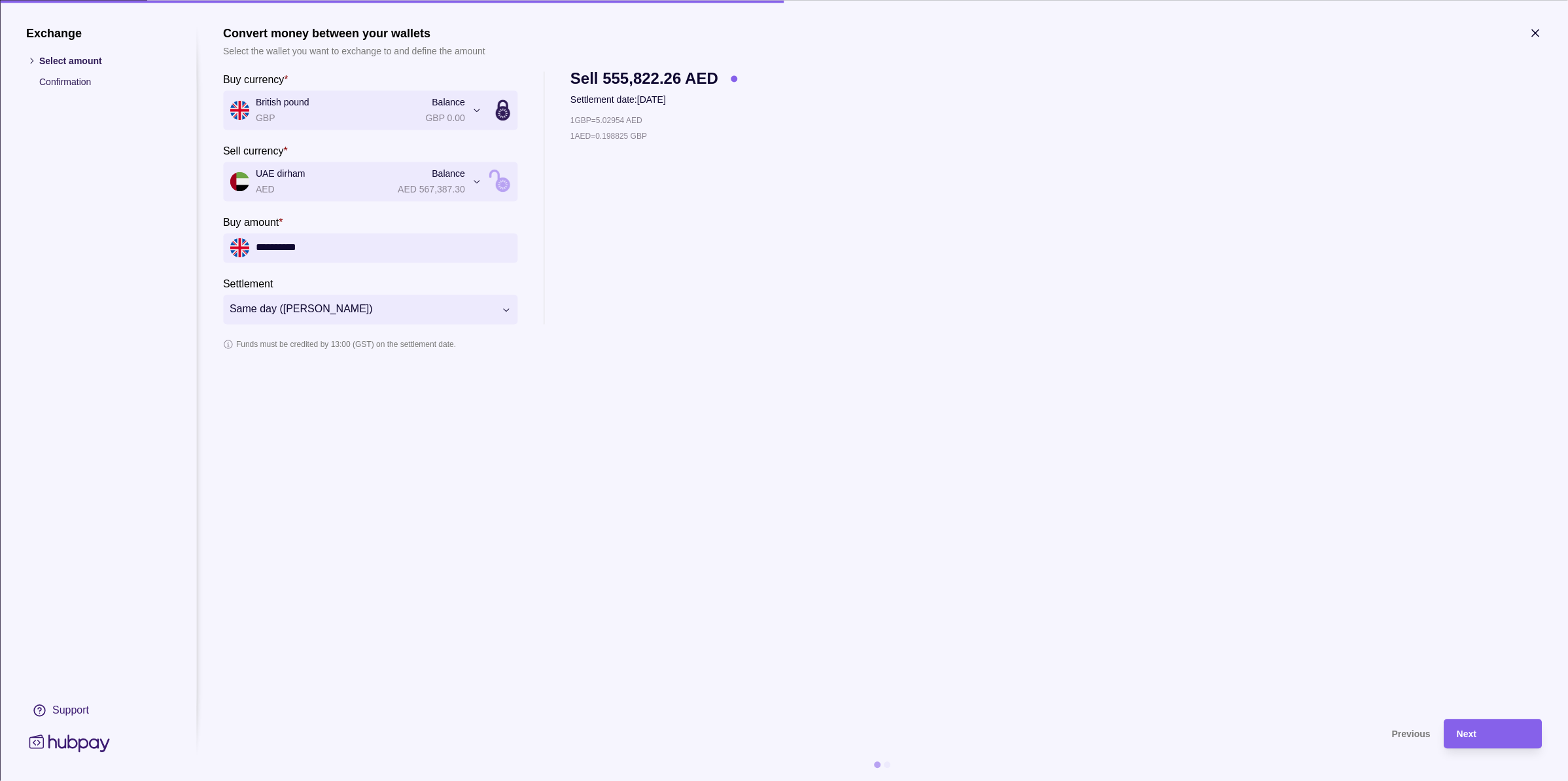
click at [1536, 28] on icon "button" at bounding box center [1535, 33] width 13 height 13
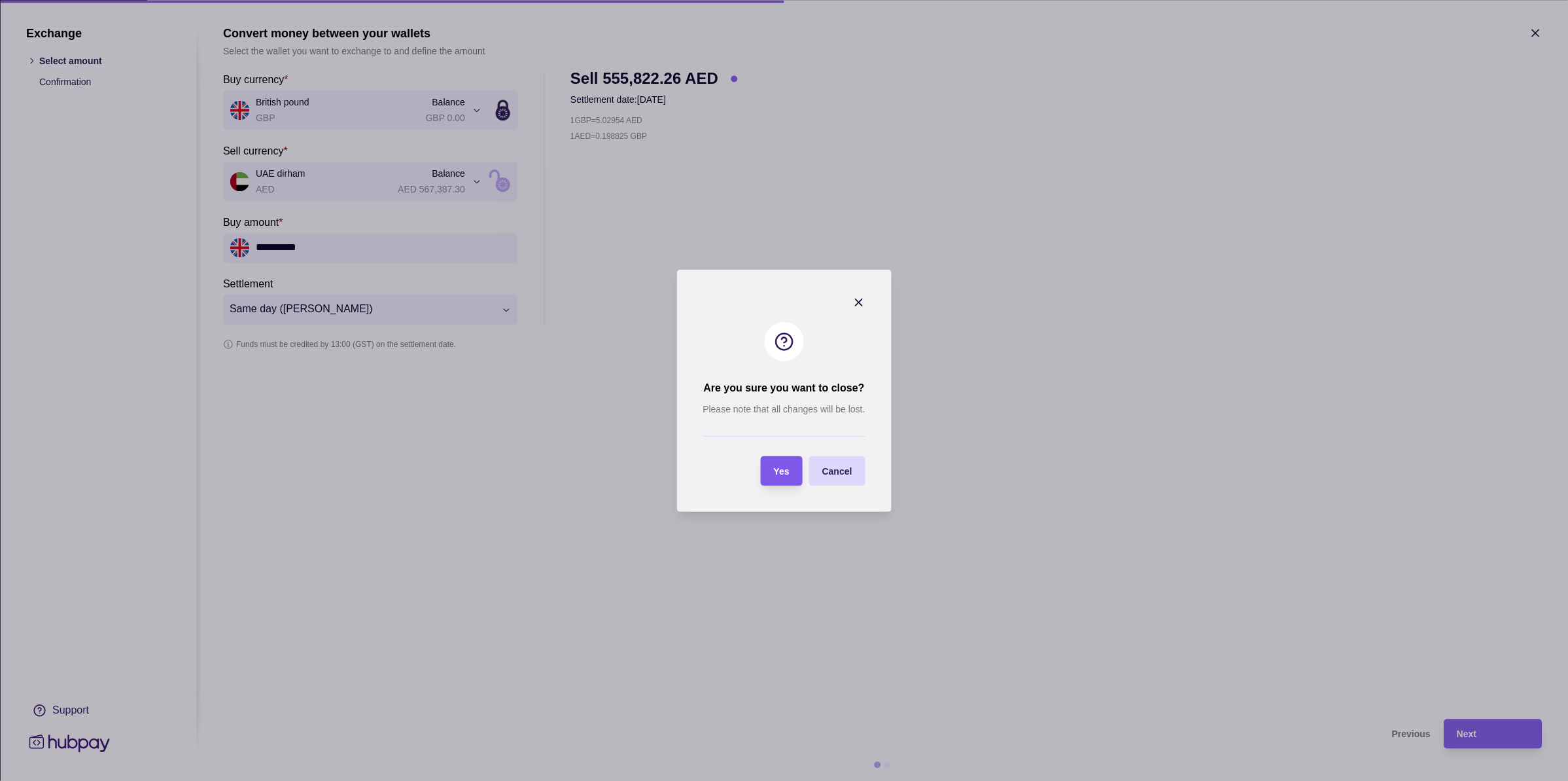
click at [788, 466] on span "Yes" at bounding box center [782, 471] width 16 height 11
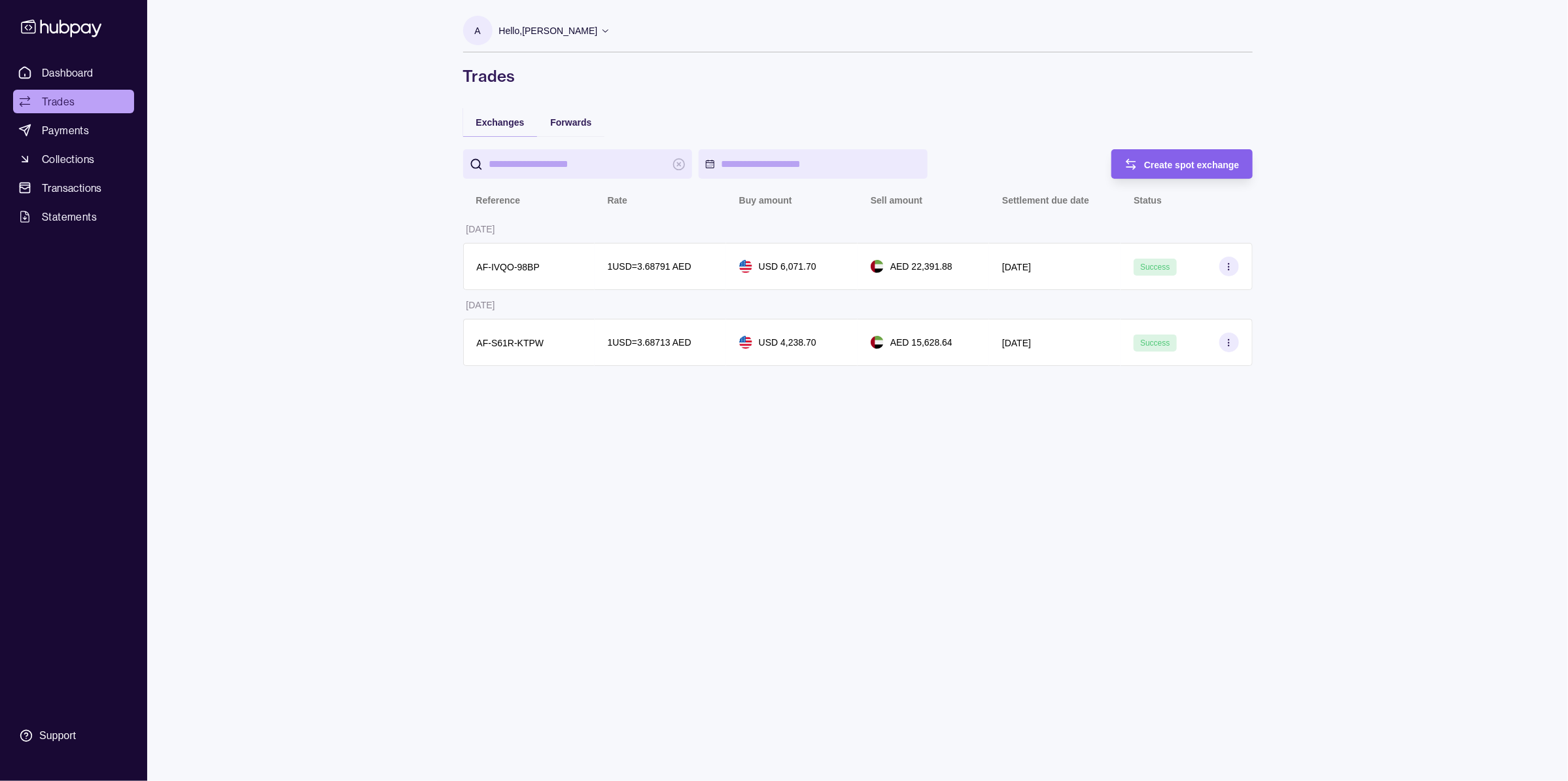
click at [298, 180] on div "Dashboard Trades Payments Collections Transactions Statements Support A Hello, …" at bounding box center [784, 390] width 1568 height 781
click at [1197, 170] on div "Create spot exchange" at bounding box center [1192, 163] width 96 height 16
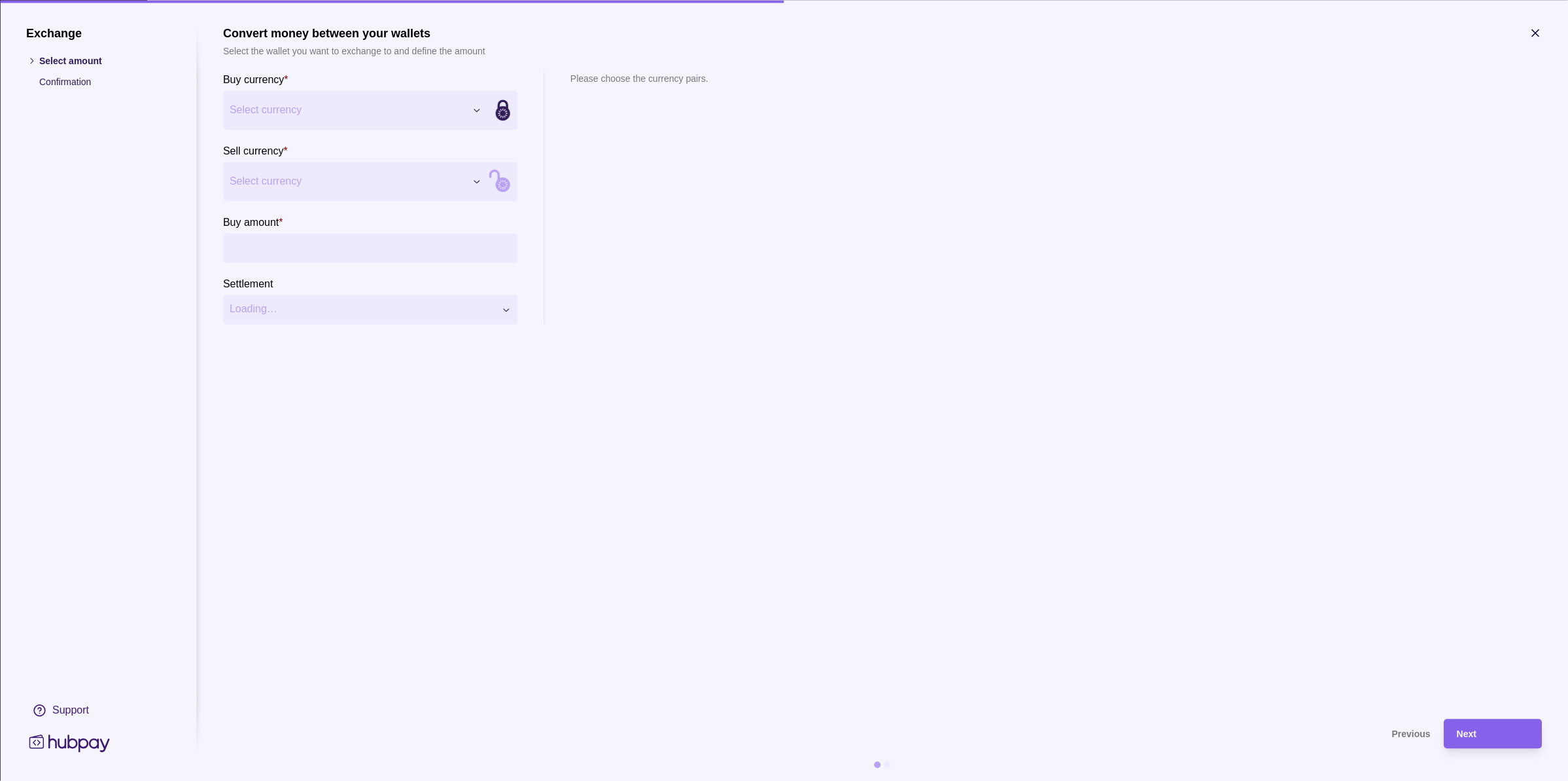
click at [291, 780] on div "Exchange Select amount Confirmation Support Convert money between your wallets …" at bounding box center [784, 781] width 1568 height 0
click at [307, 181] on span "Select currency" at bounding box center [347, 181] width 235 height 16
click at [316, 252] on input "Buy amount *" at bounding box center [383, 248] width 255 height 29
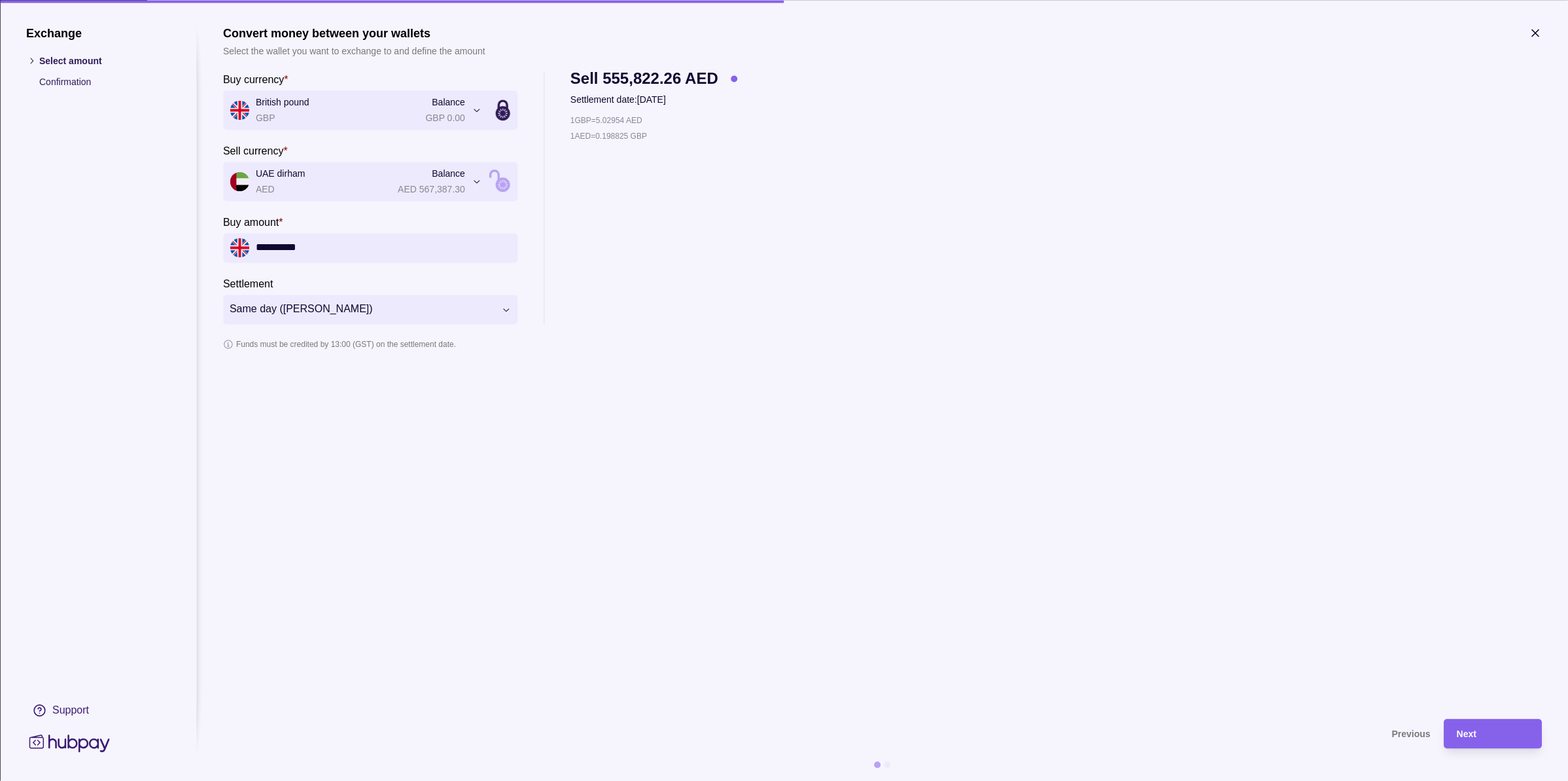
type input "**********"
click at [1310, 541] on section "**********" at bounding box center [882, 365] width 1319 height 679
click at [1520, 739] on div "Next" at bounding box center [1493, 733] width 72 height 16
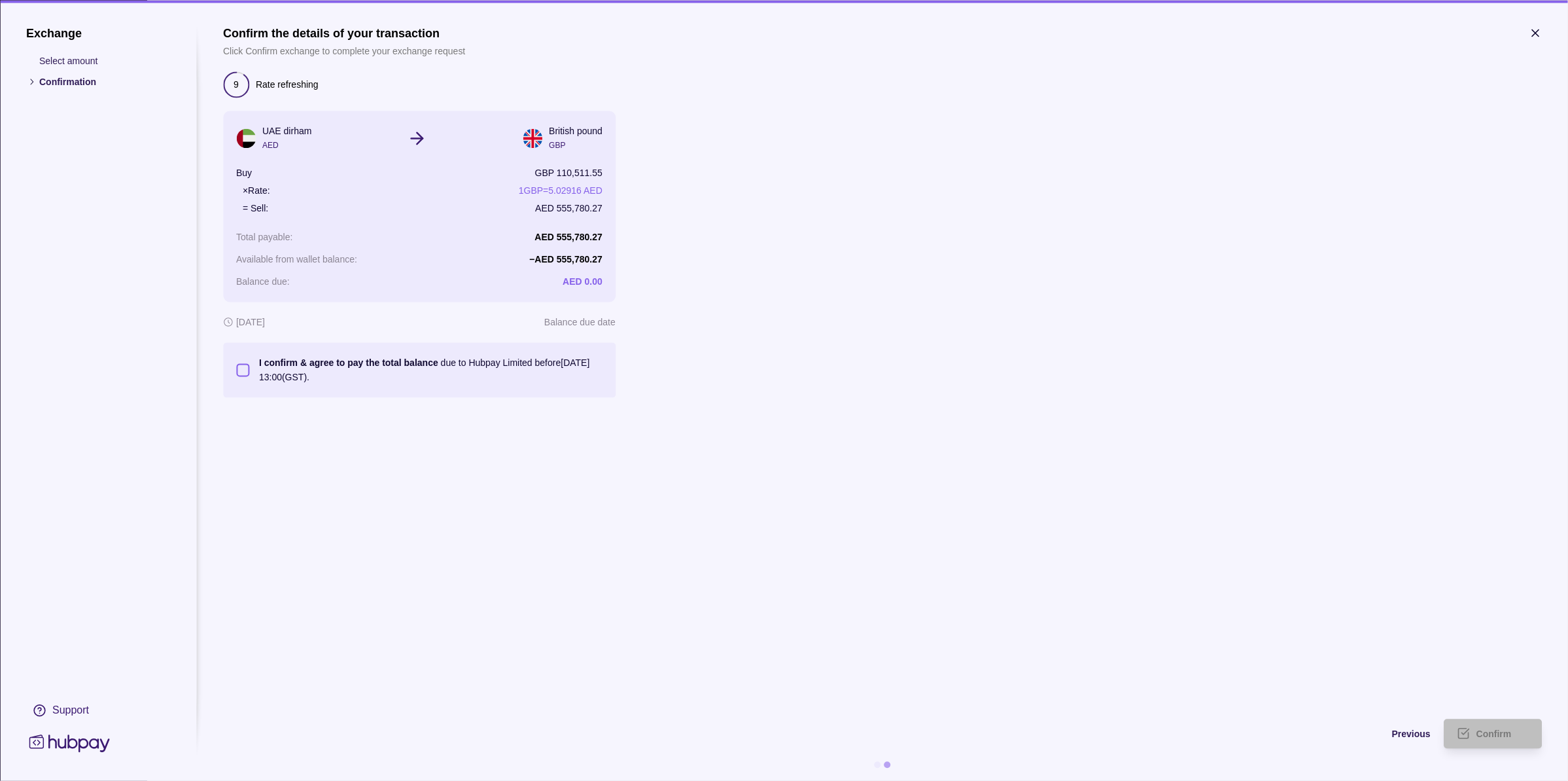
click at [239, 364] on section "I confirm & agree to pay the total balance due to Hubpay Limited before 11 Sep …" at bounding box center [419, 369] width 367 height 29
click at [244, 371] on button "I confirm & agree to pay the total balance due to Hubpay Limited before 11 Sep …" at bounding box center [243, 370] width 13 height 13
type button "on"
click at [1538, 36] on icon "button" at bounding box center [1535, 33] width 13 height 13
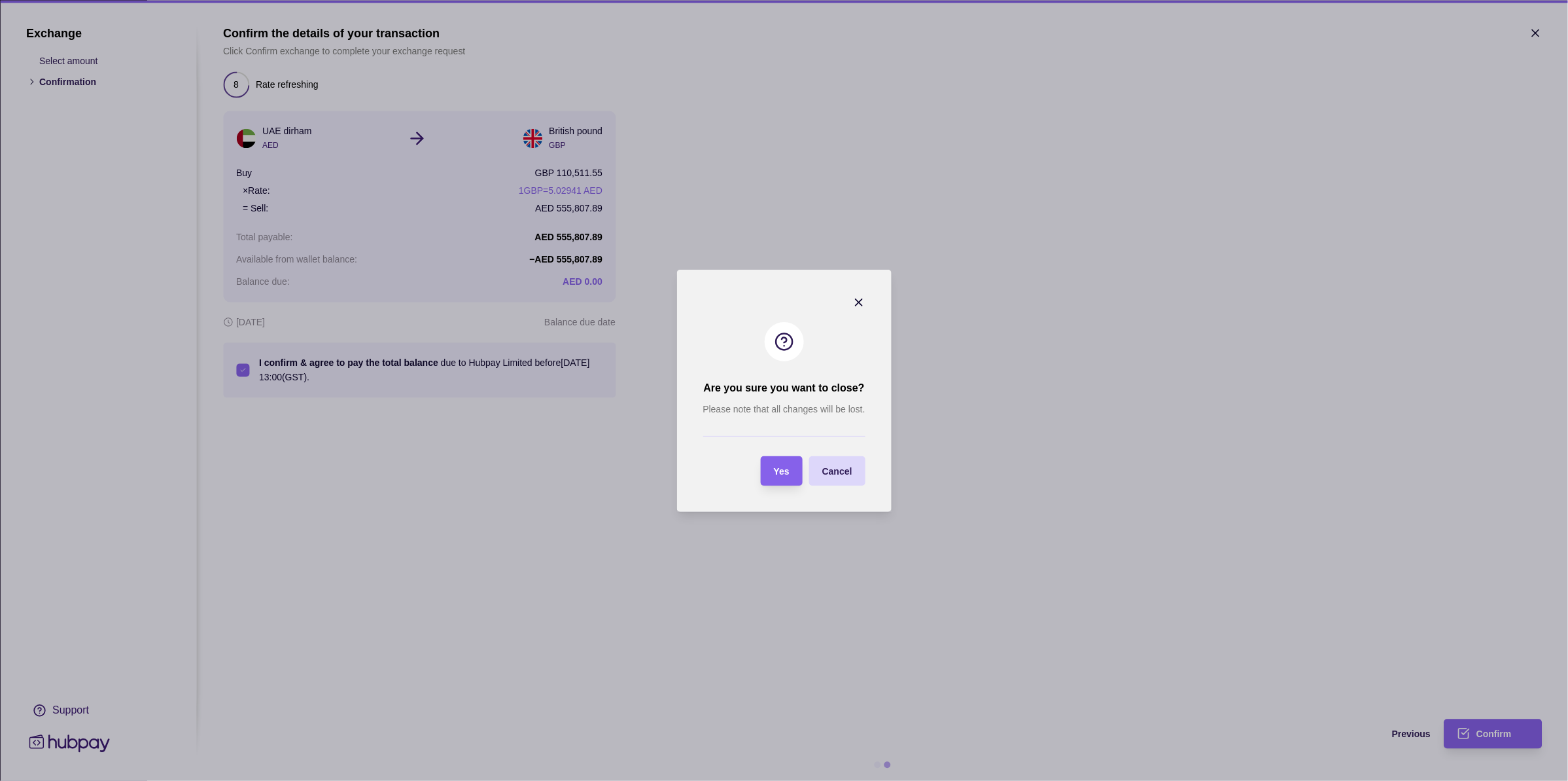
click at [859, 295] on section "Are you sure you want to close? Please note that all changes will be lost. Yes …" at bounding box center [783, 390] width 215 height 242
click at [856, 305] on icon "button" at bounding box center [859, 302] width 7 height 7
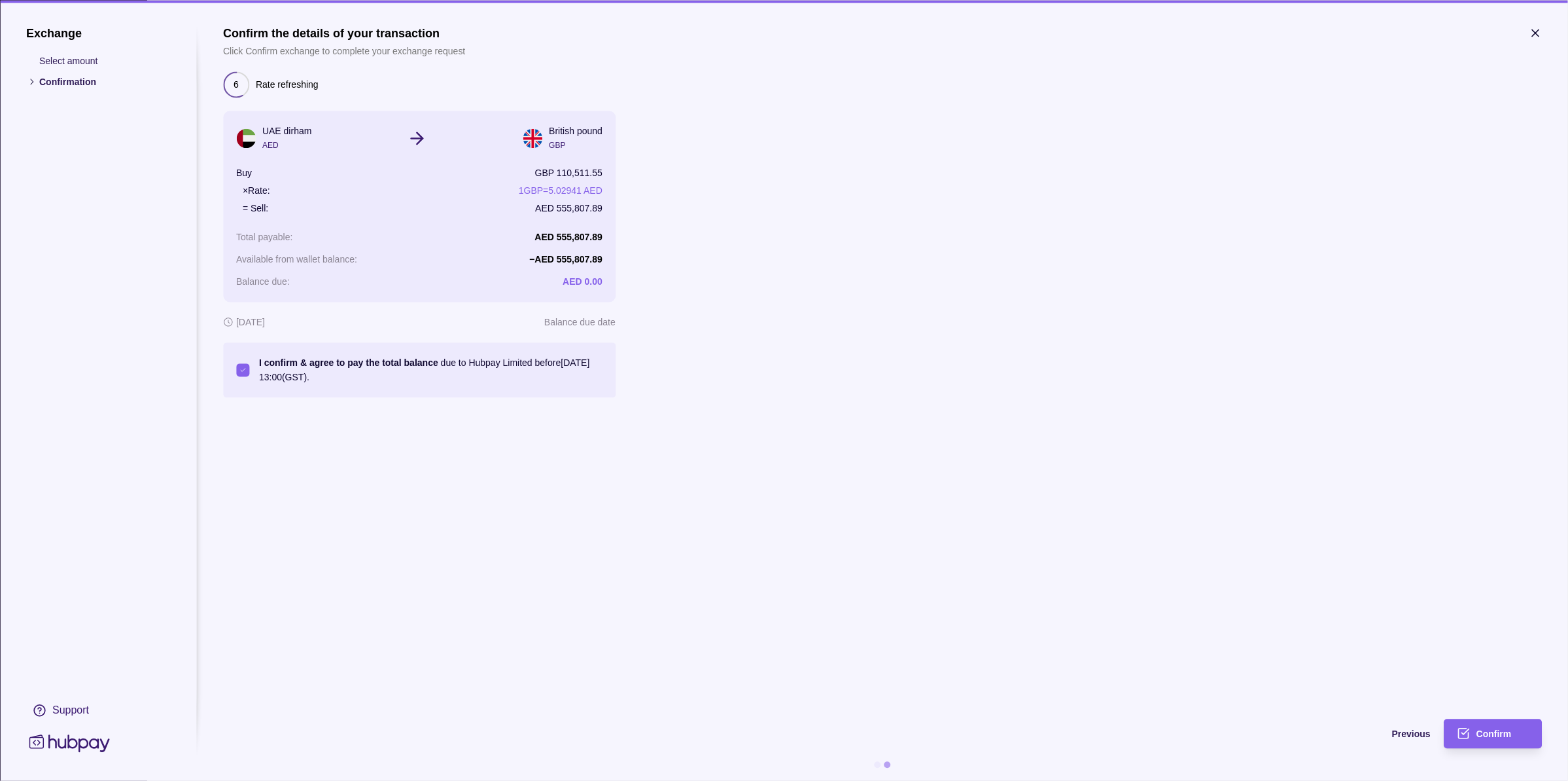
click at [1536, 31] on icon "button" at bounding box center [1535, 33] width 13 height 13
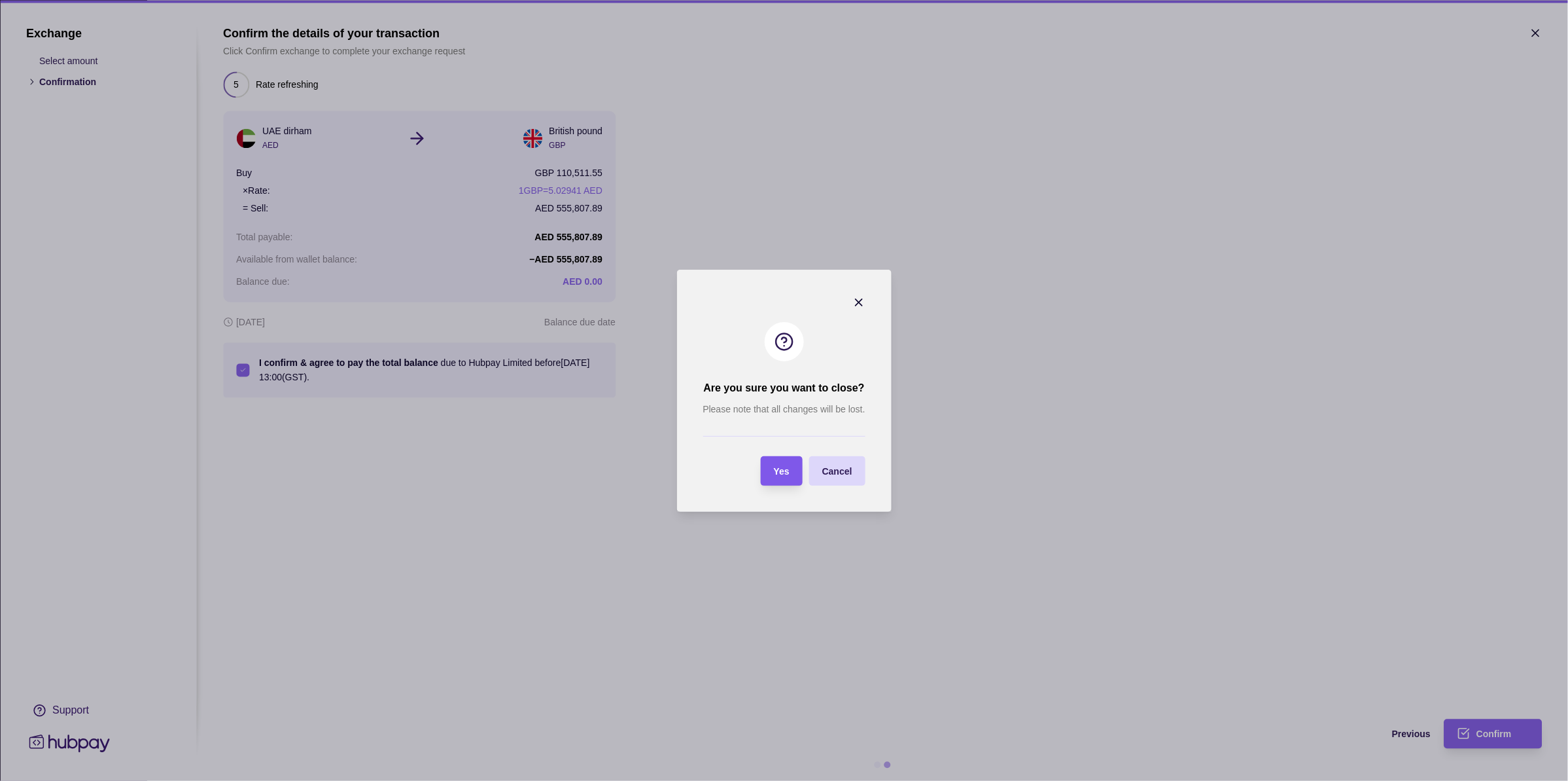
click at [787, 478] on div "Yes" at bounding box center [782, 470] width 16 height 16
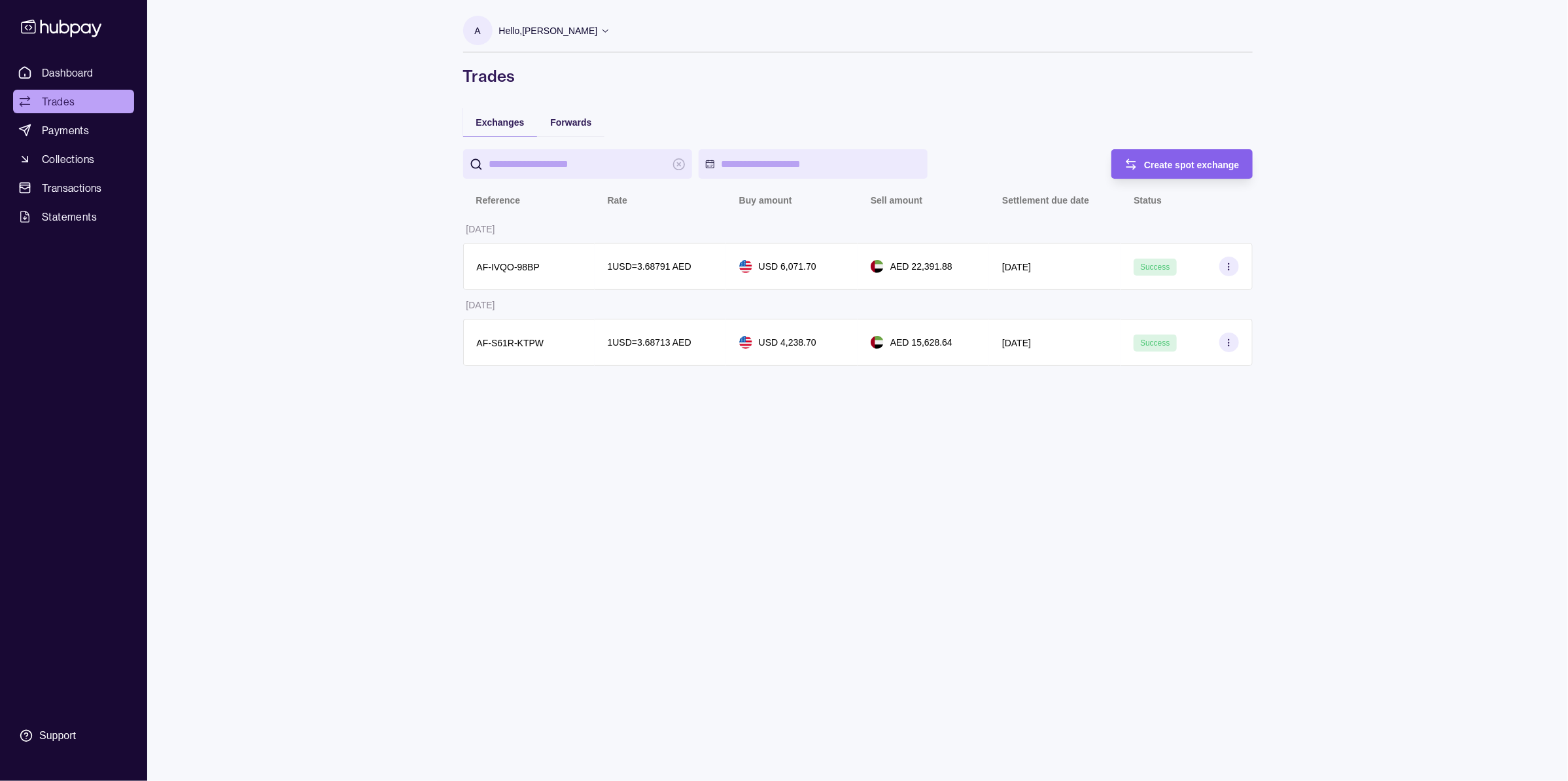
click at [1049, 445] on div "A Hello, Anatolii Mironov KODE LLC Account Terms and conditions Privacy policy …" at bounding box center [858, 390] width 842 height 781
click at [1201, 164] on span "Create spot exchange" at bounding box center [1192, 164] width 96 height 11
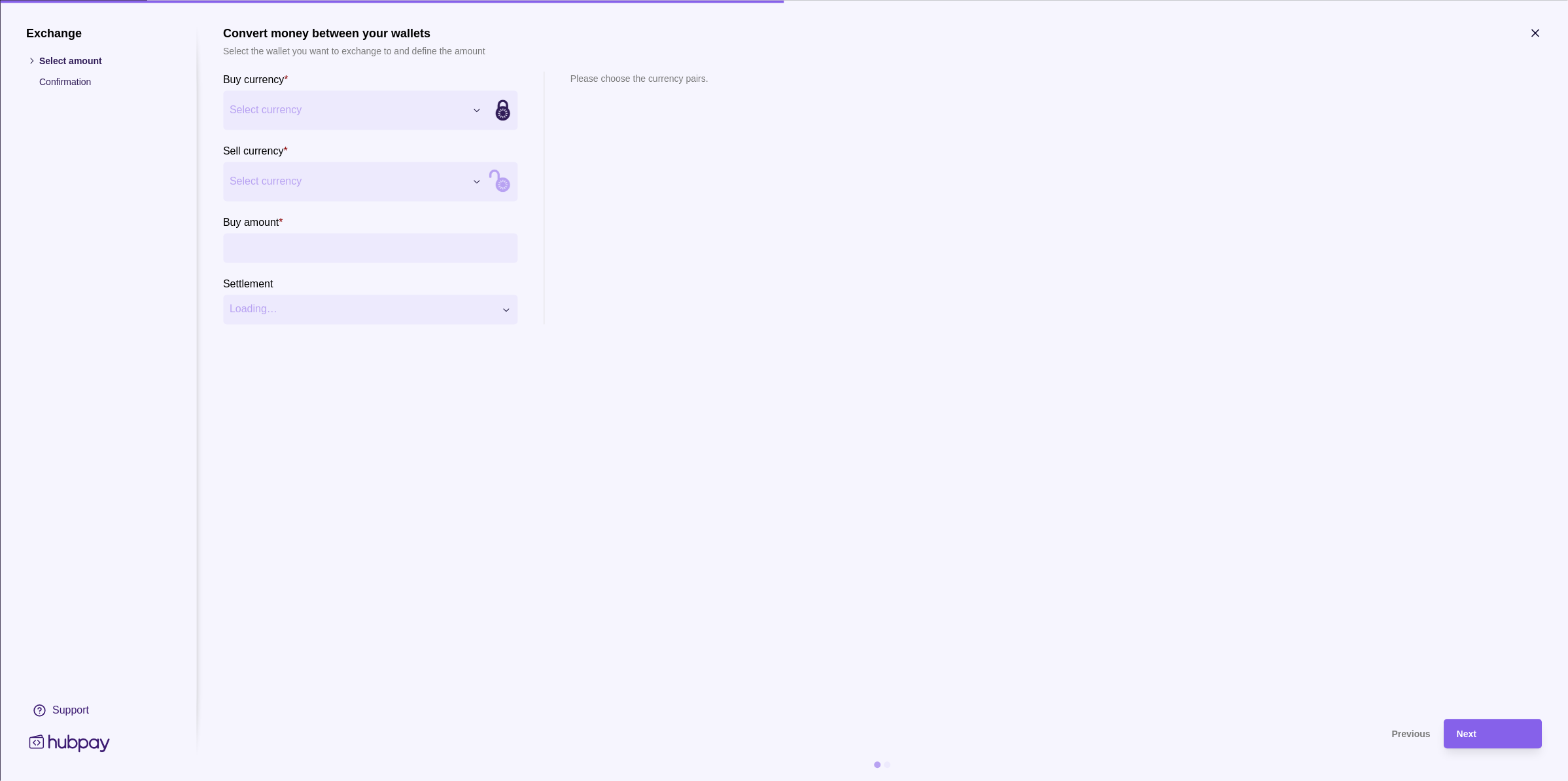
click at [189, 91] on section "Exchange Select amount Confirmation Support Convert money between your wallets …" at bounding box center [784, 404] width 1516 height 755
click at [242, 780] on div "Exchange Select amount Confirmation Support Convert money between your wallets …" at bounding box center [784, 781] width 1568 height 0
click at [270, 780] on div "Exchange Select amount Confirmation Support Convert money between your wallets …" at bounding box center [784, 781] width 1568 height 0
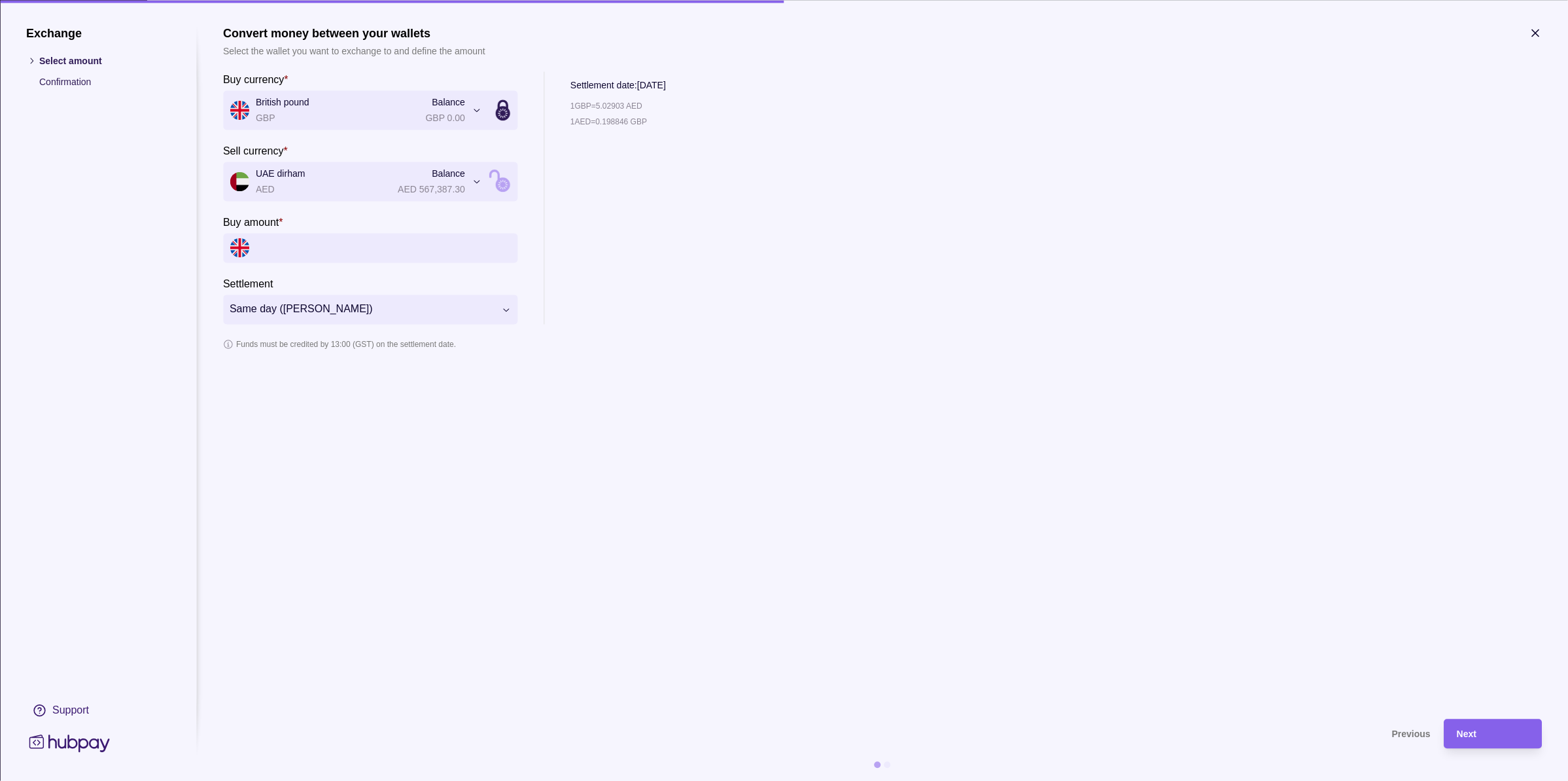
drag, startPoint x: 283, startPoint y: 243, endPoint x: 294, endPoint y: 239, distance: 11.7
click at [283, 243] on input "Buy amount *" at bounding box center [383, 248] width 255 height 29
type input "**********"
click at [881, 341] on section "Funds must be credited by 13:00 (GST) on the settlement date." at bounding box center [882, 345] width 1319 height 15
click at [443, 551] on section "**********" at bounding box center [882, 365] width 1319 height 679
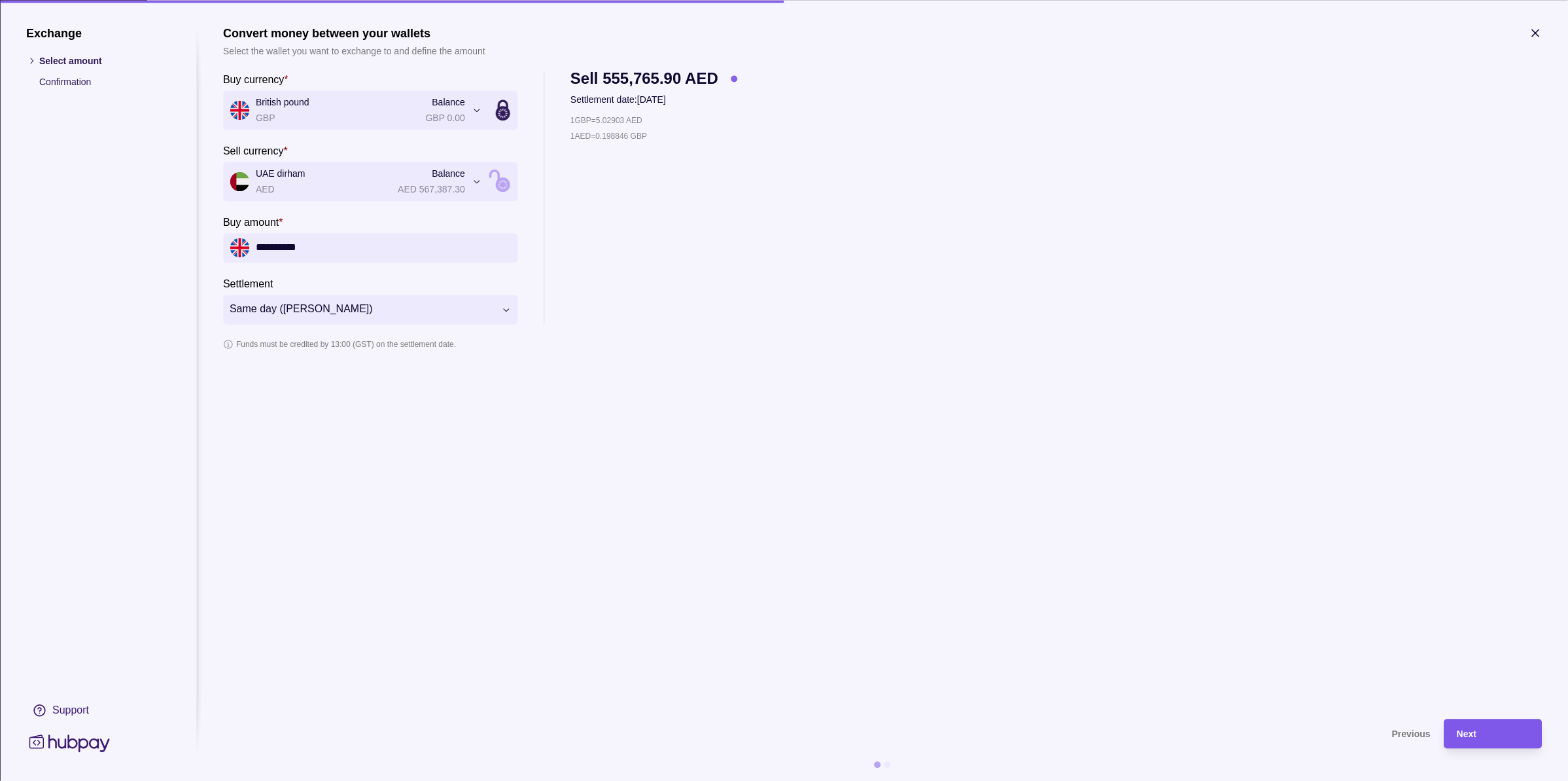
click at [1510, 739] on div "Next" at bounding box center [1493, 733] width 72 height 16
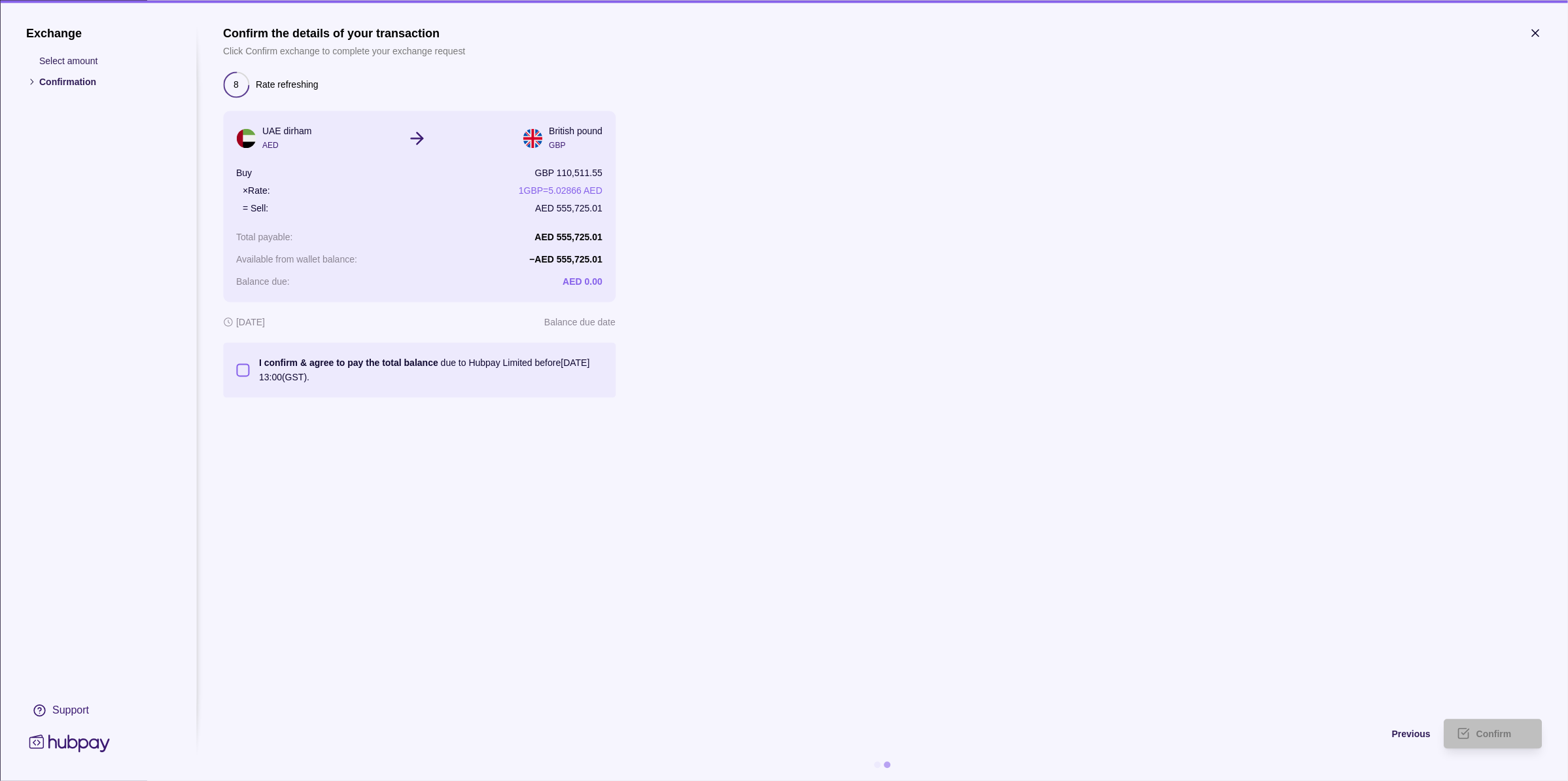
click at [235, 367] on section "I confirm & agree to pay the total balance due to Hubpay Limited before 11 Sep …" at bounding box center [419, 369] width 393 height 55
click at [237, 367] on button "I confirm & agree to pay the total balance due to Hubpay Limited before 11 Sep …" at bounding box center [243, 370] width 13 height 13
click at [345, 455] on section "Confirm the details of your transaction Click Confirm exchange to complete your…" at bounding box center [882, 365] width 1319 height 679
click at [1506, 739] on div "Confirm" at bounding box center [1503, 733] width 52 height 16
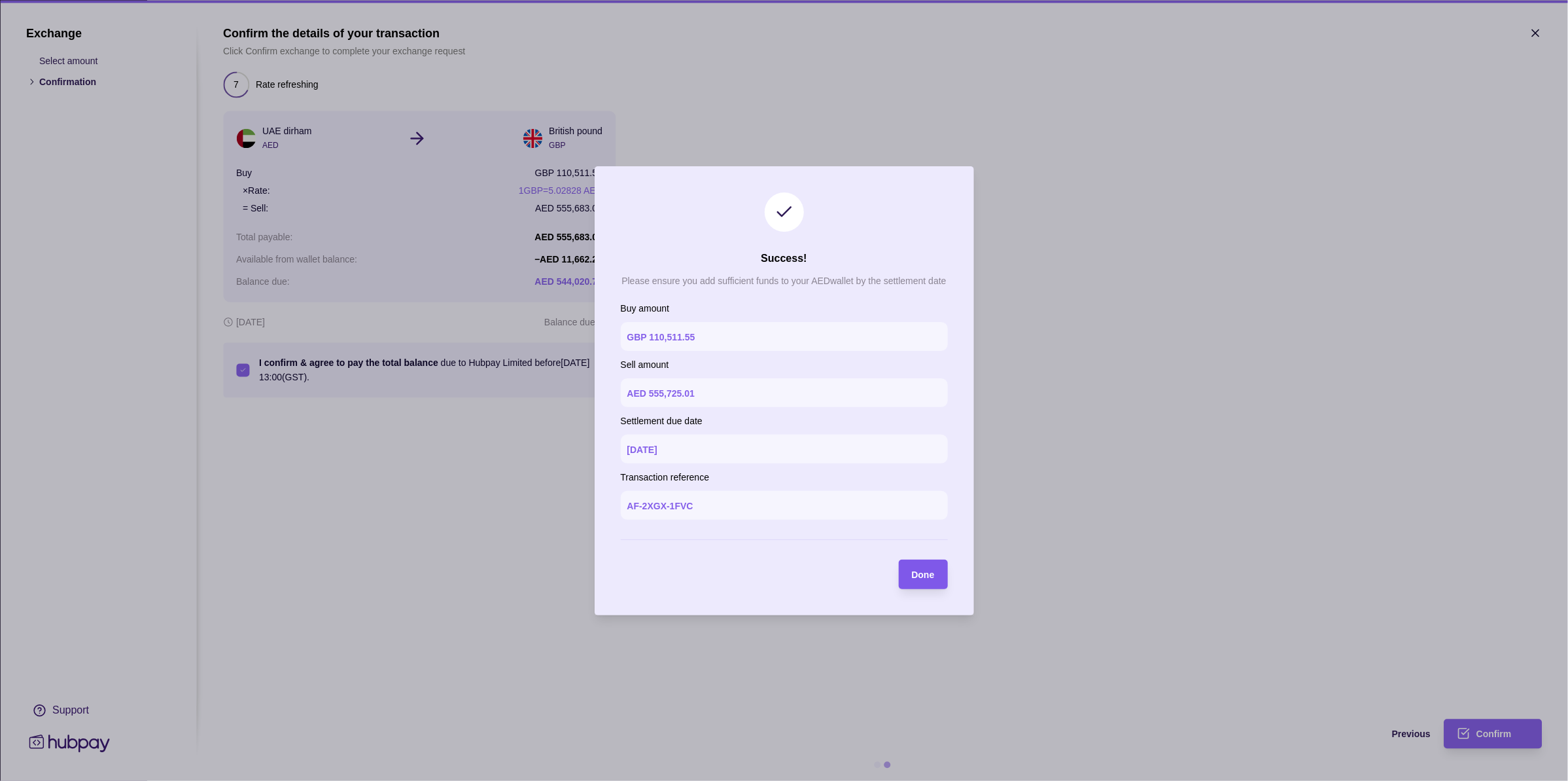
click at [930, 576] on span "Done" at bounding box center [924, 574] width 23 height 11
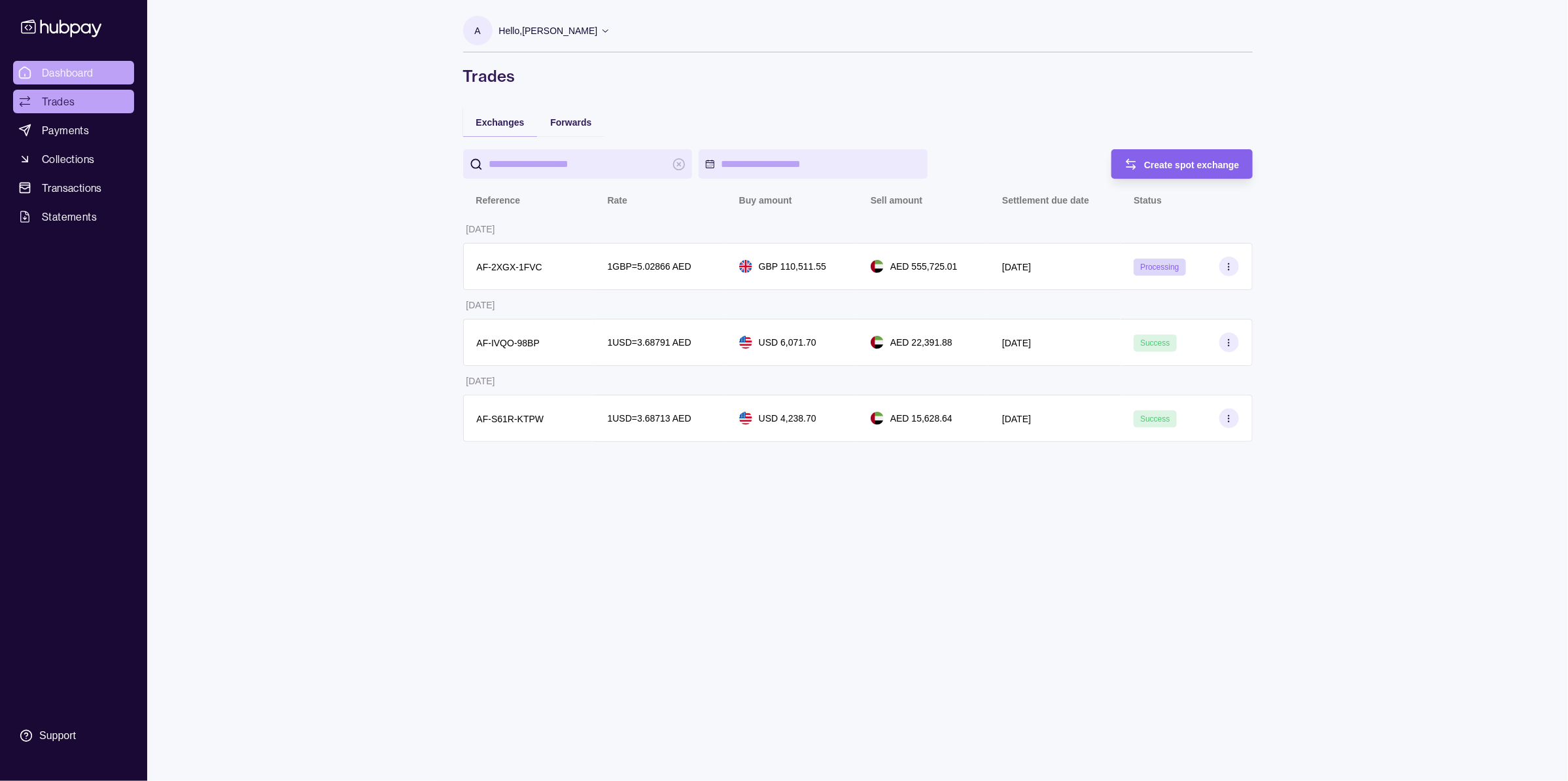
click at [98, 83] on link "Dashboard" at bounding box center [74, 72] width 121 height 24
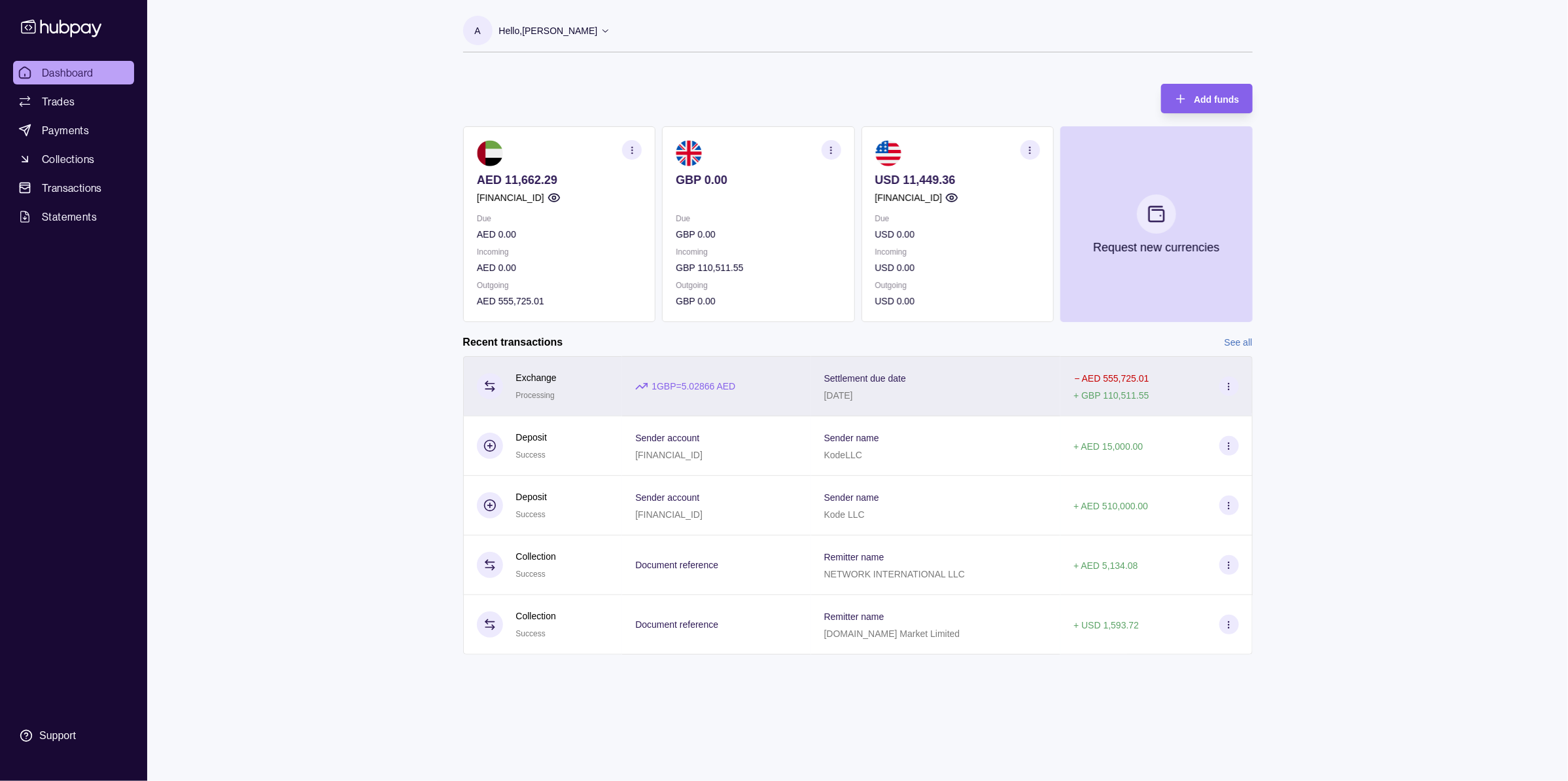
click at [898, 393] on div "[DATE]" at bounding box center [865, 394] width 82 height 16
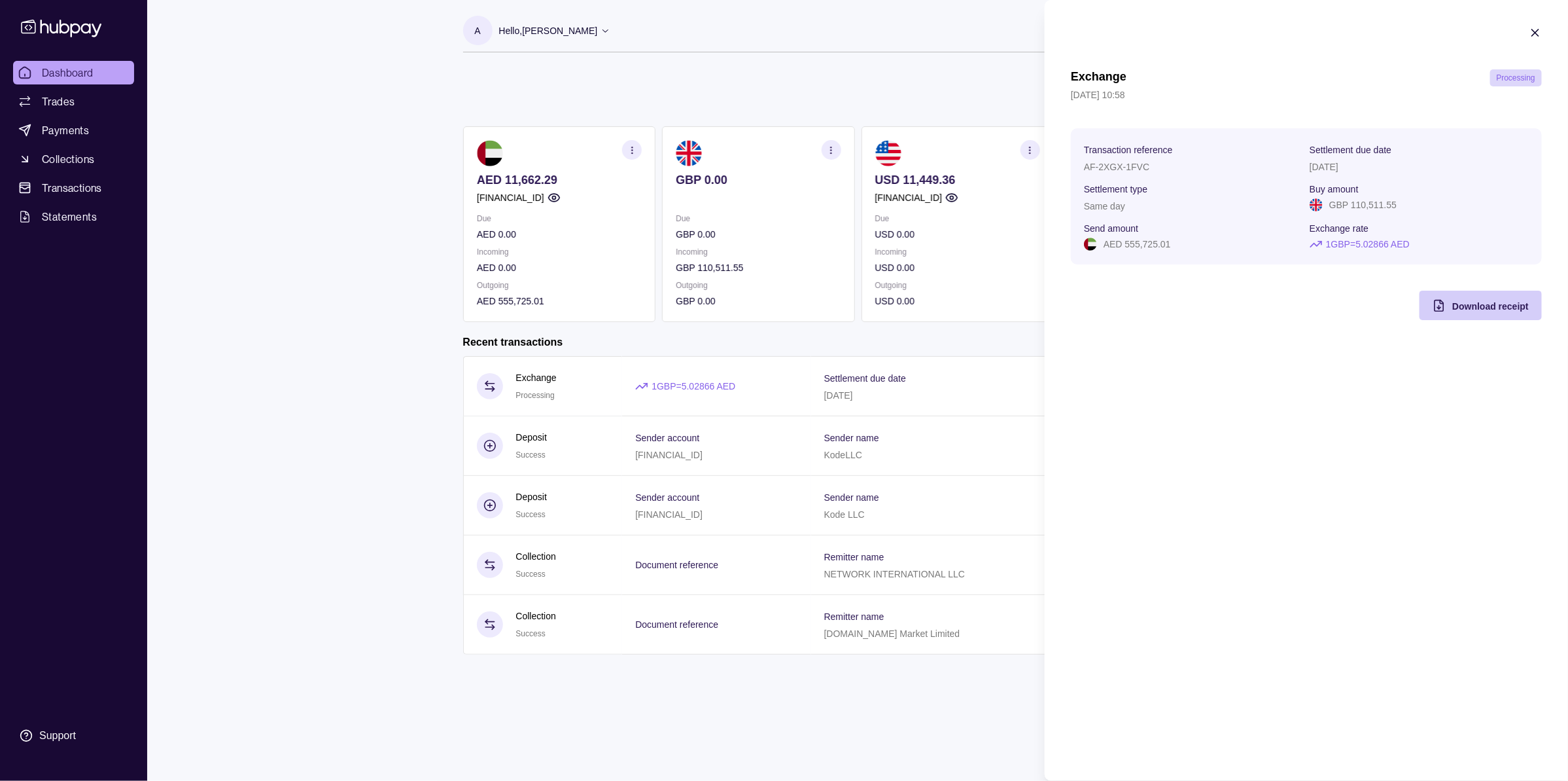
click at [1470, 306] on span "Download receipt" at bounding box center [1490, 306] width 77 height 11
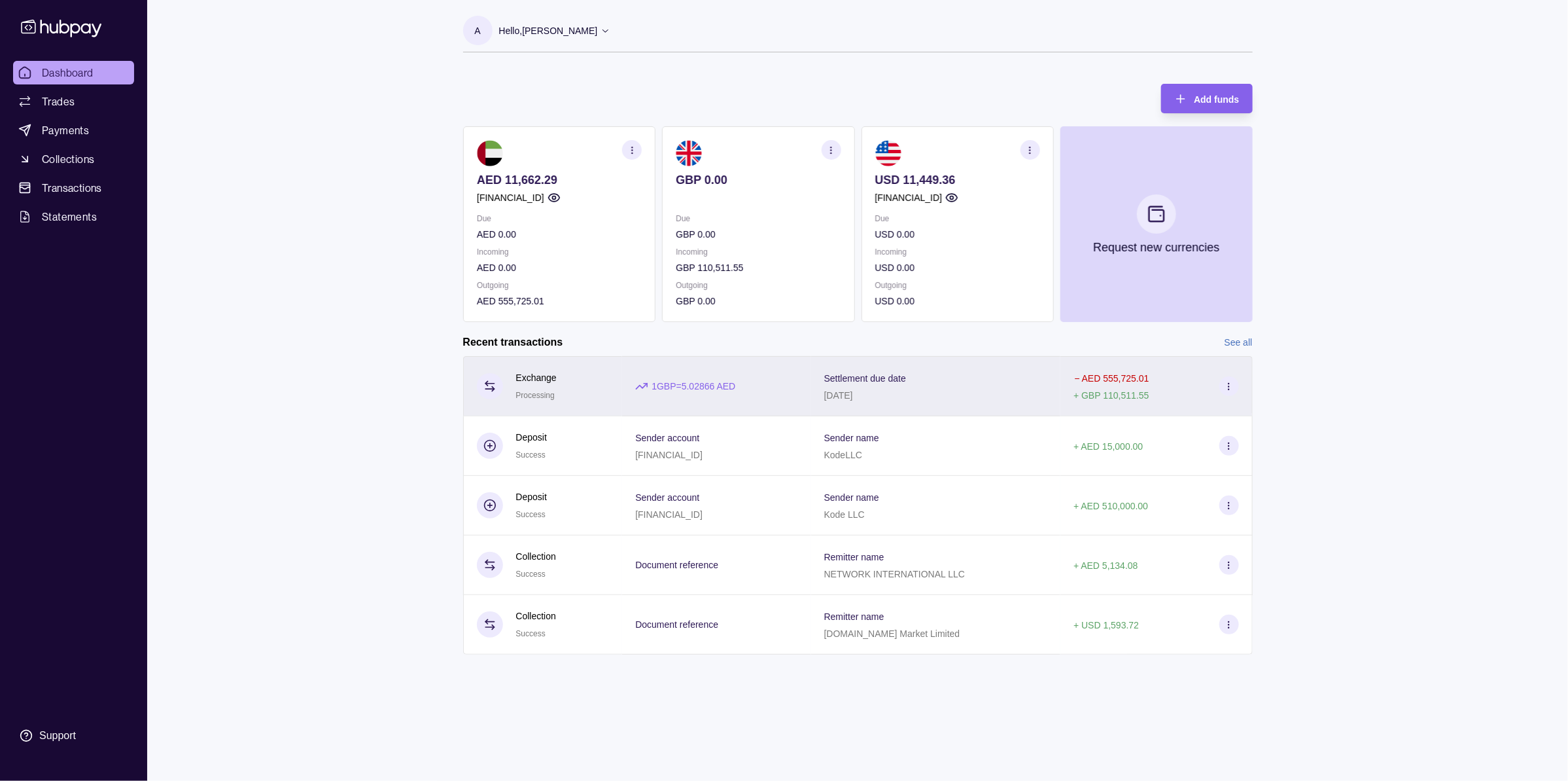
click at [767, 377] on div "1 GBP = 5.02866 AED" at bounding box center [716, 386] width 189 height 60
click at [973, 400] on div "Settlement due date 11 Sep 2025" at bounding box center [936, 386] width 224 height 33
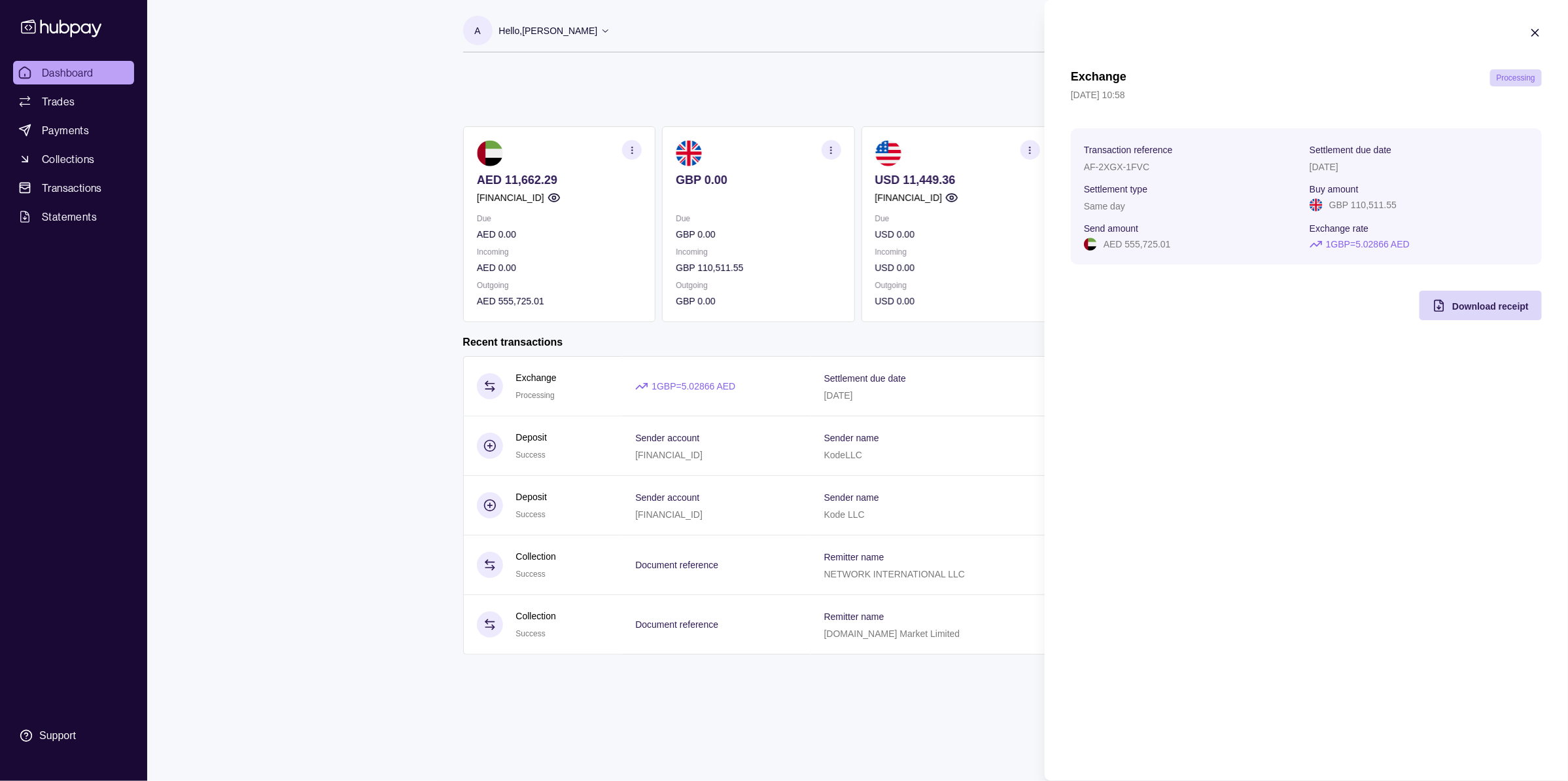
click at [1531, 36] on icon "button" at bounding box center [1535, 33] width 13 height 13
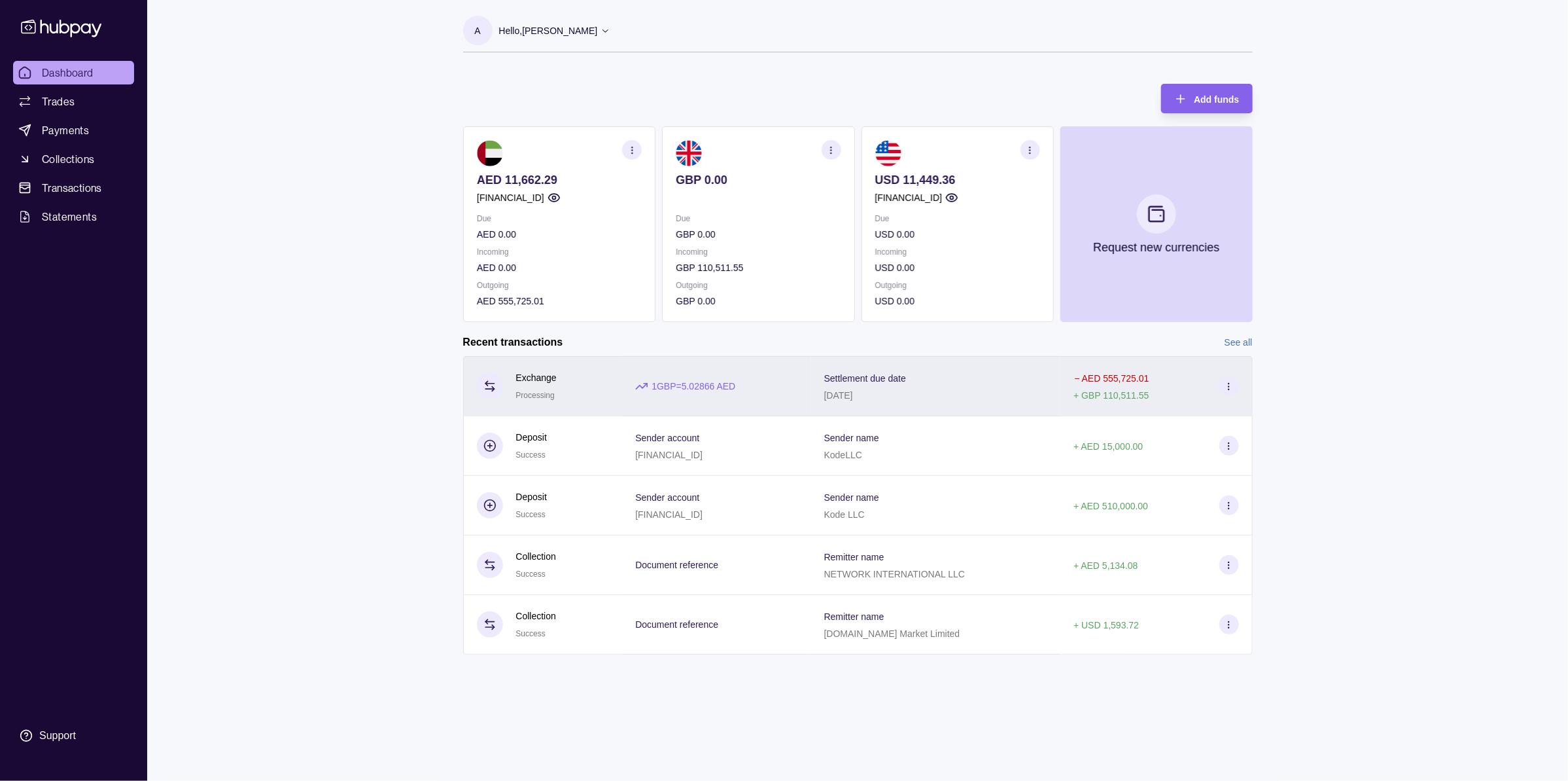
click at [806, 374] on div "1 GBP = 5.02866 AED" at bounding box center [716, 386] width 189 height 60
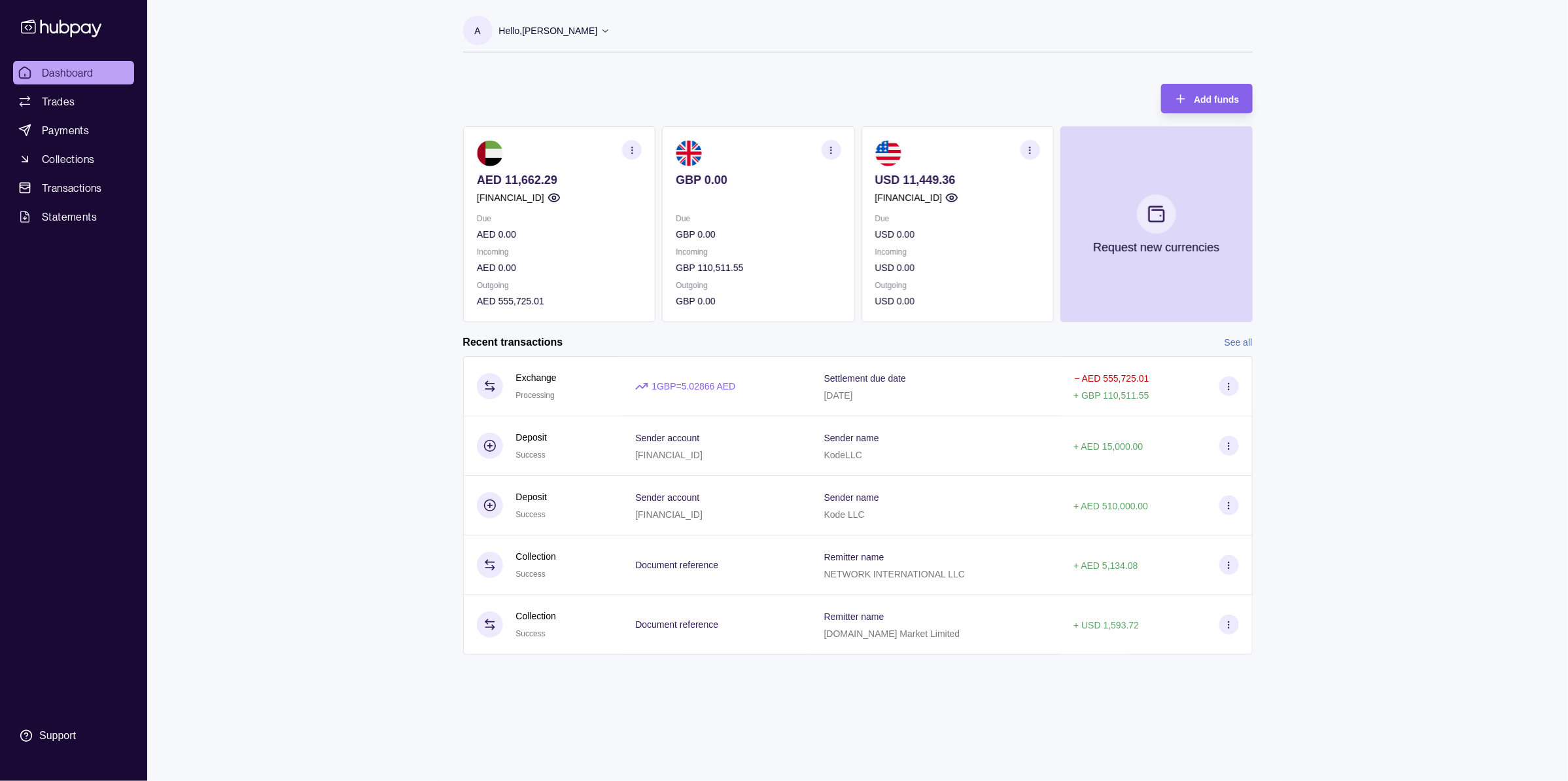
click at [831, 694] on html "Dashboard Trades Payments Collections Transactions Statements Support A Hello, …" at bounding box center [784, 390] width 1568 height 781
click at [1233, 341] on link "See all" at bounding box center [1238, 342] width 28 height 15
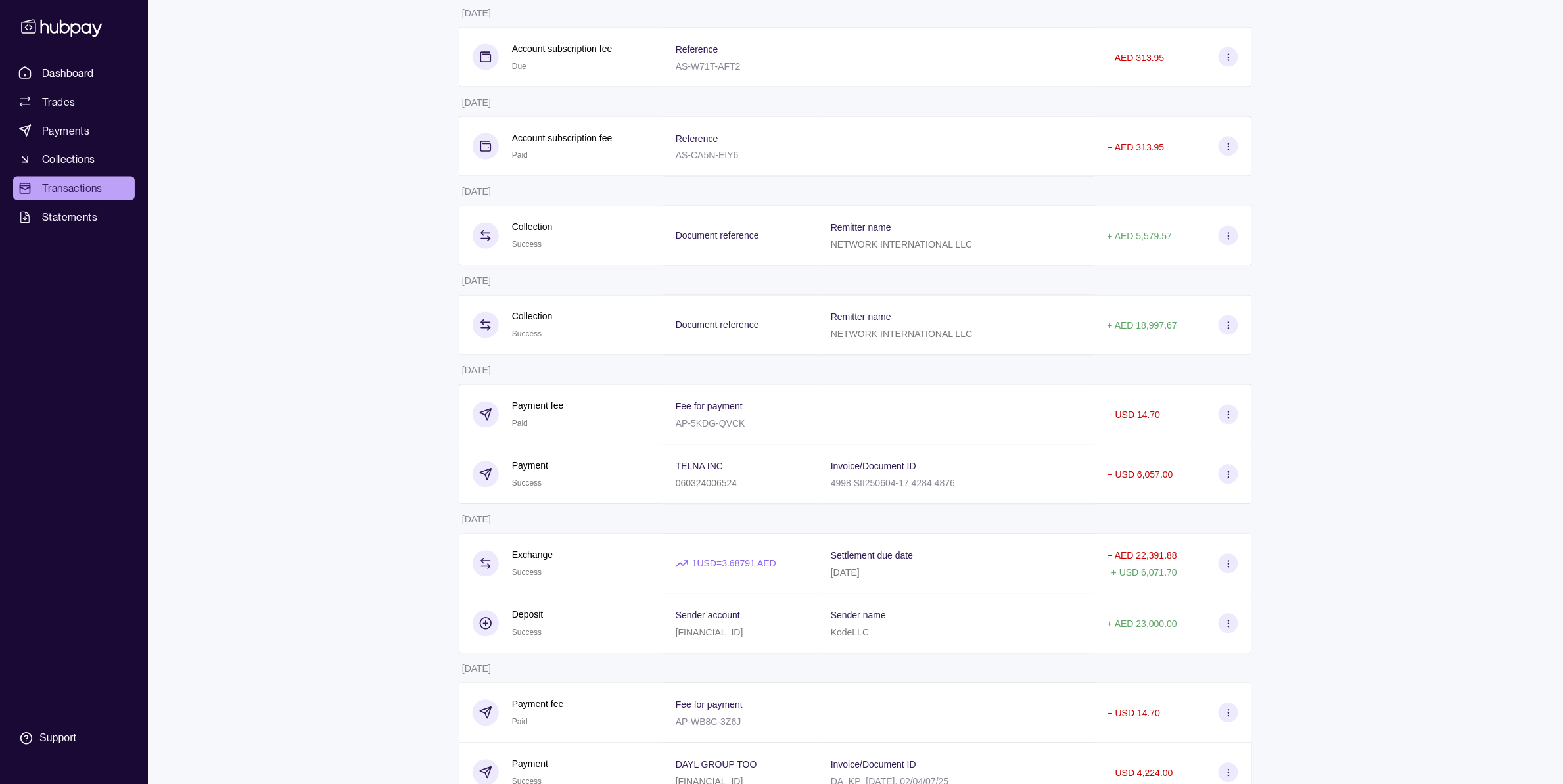
scroll to position [903, 0]
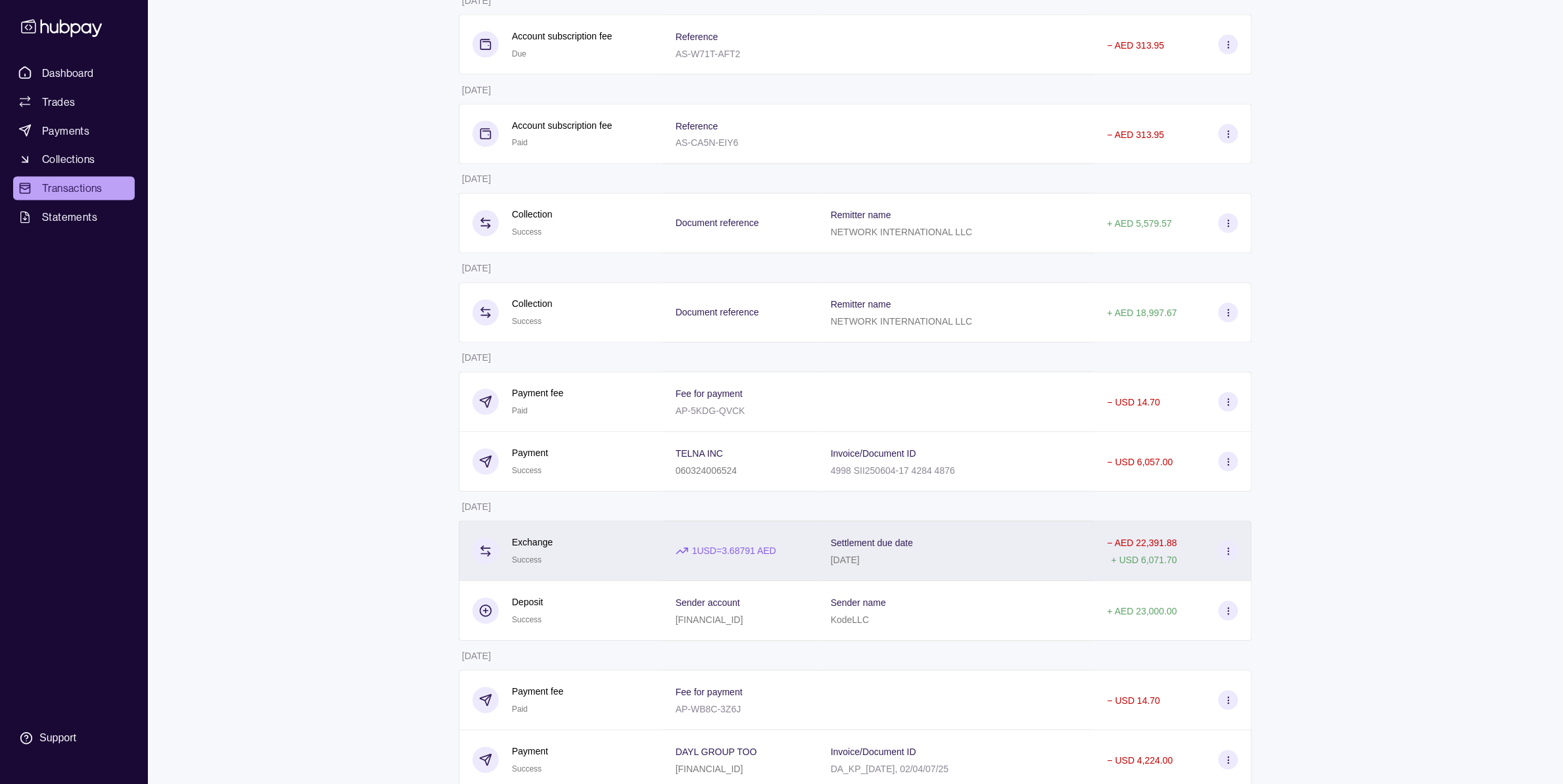
click at [1031, 566] on div "Settlement due date 29 Jul 2025" at bounding box center [955, 551] width 250 height 33
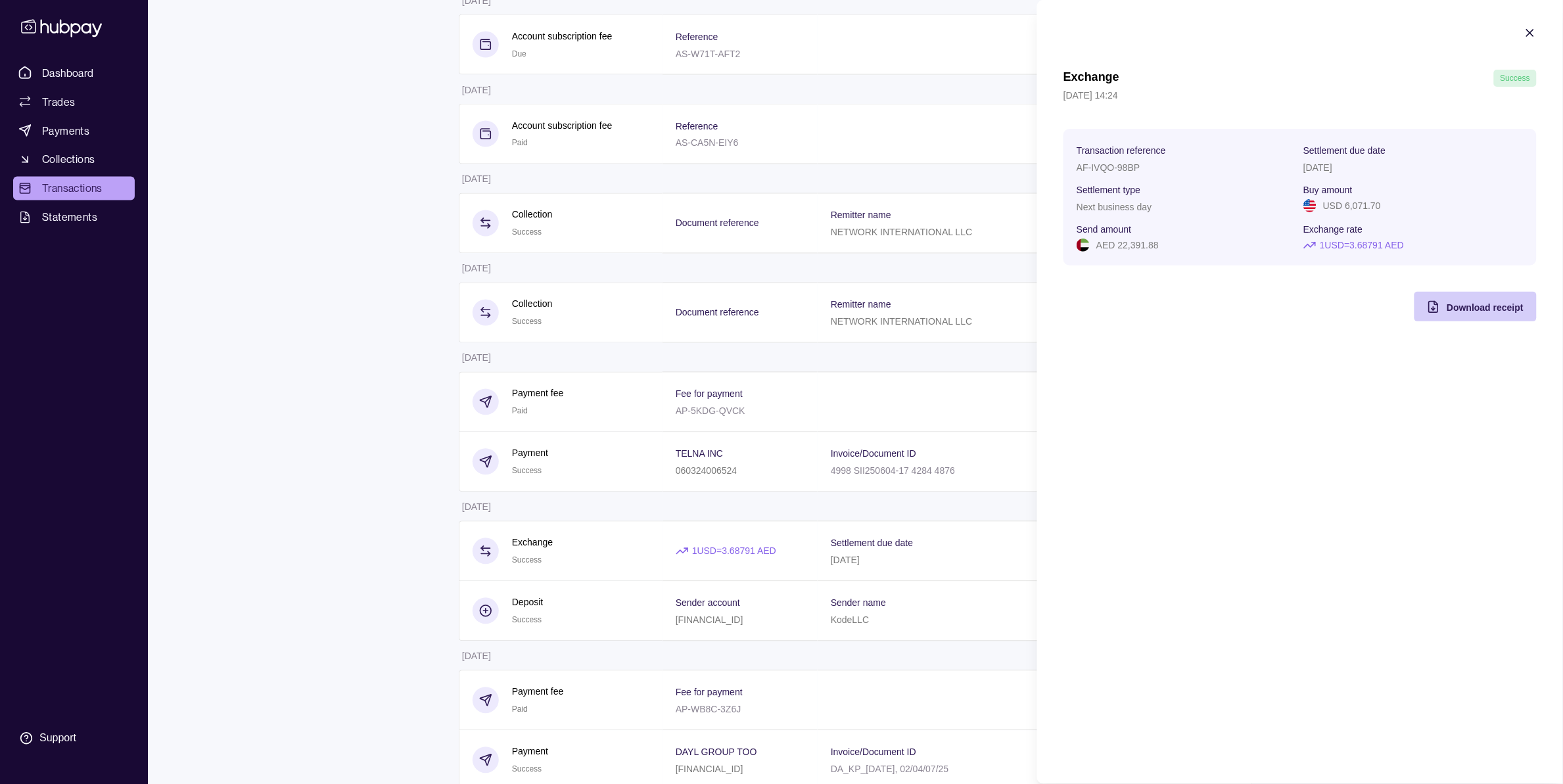
click at [1495, 309] on span "Download receipt" at bounding box center [1485, 307] width 77 height 11
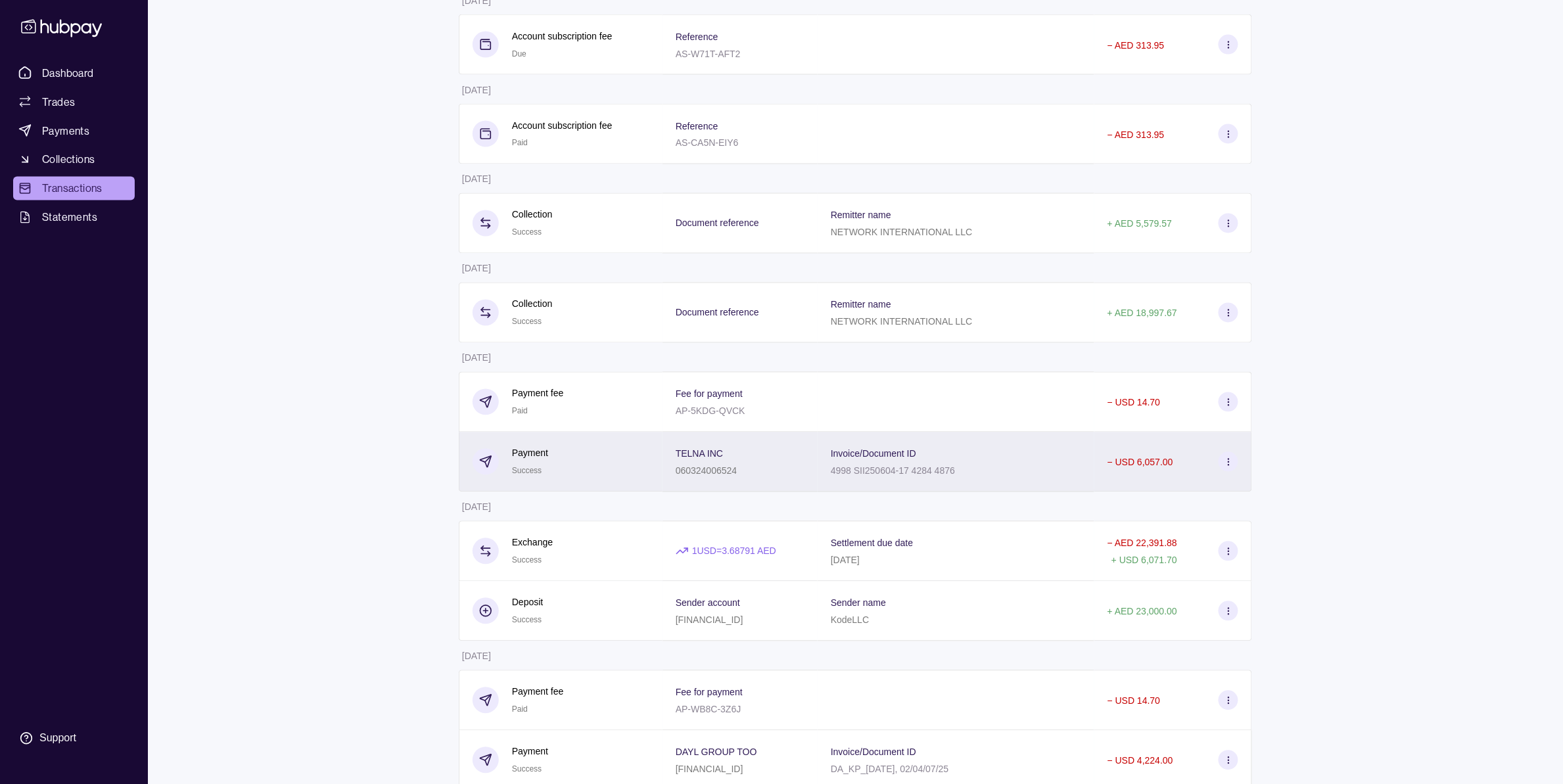
click at [812, 507] on html "Dashboard Trades Payments Collections Transactions Statements Support A Hello, …" at bounding box center [781, 136] width 1563 height 2078
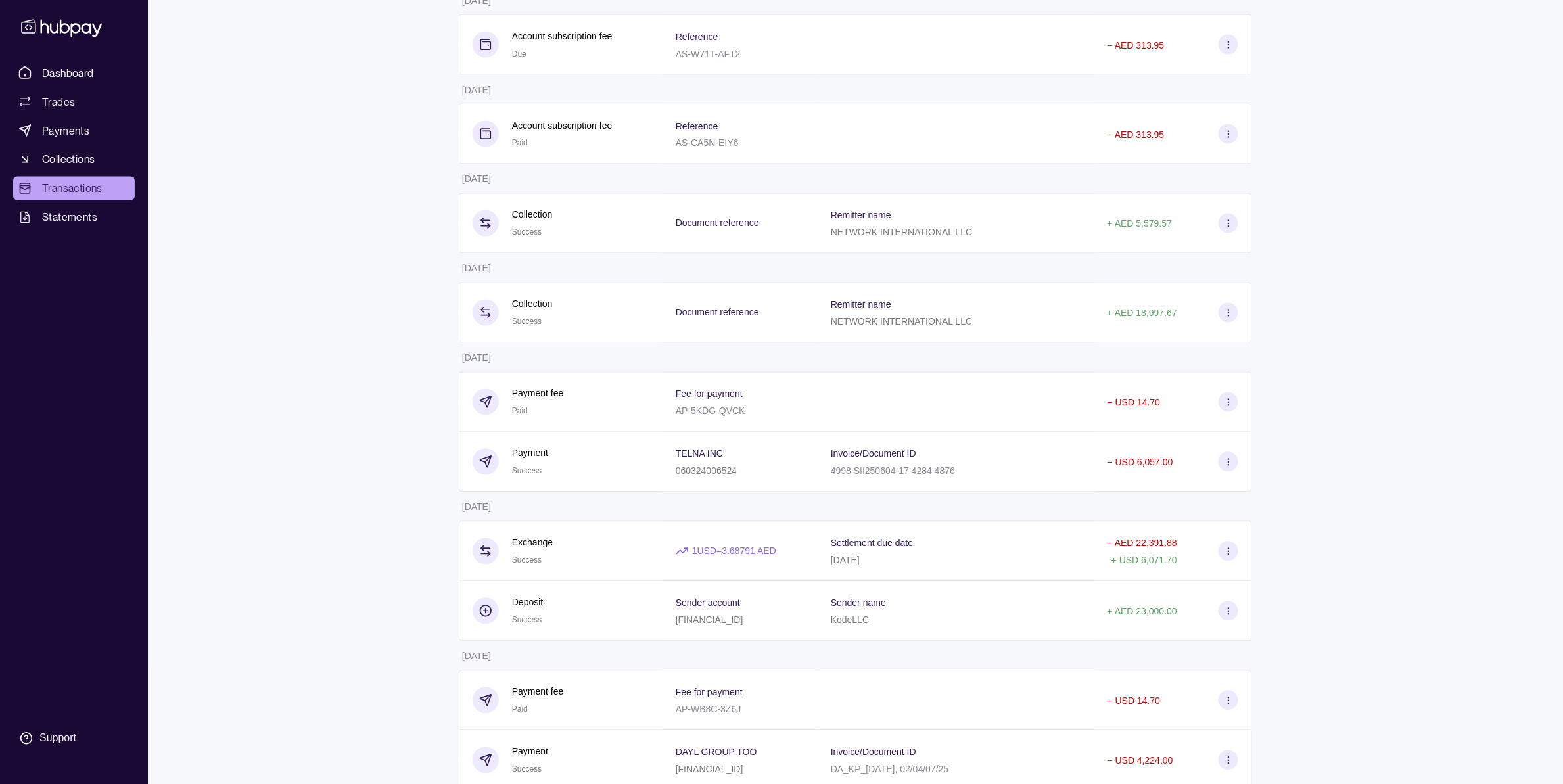
click at [1328, 236] on div "Dashboard Trades Payments Collections Transactions Statements Support A Hello, …" at bounding box center [781, 136] width 1563 height 2078
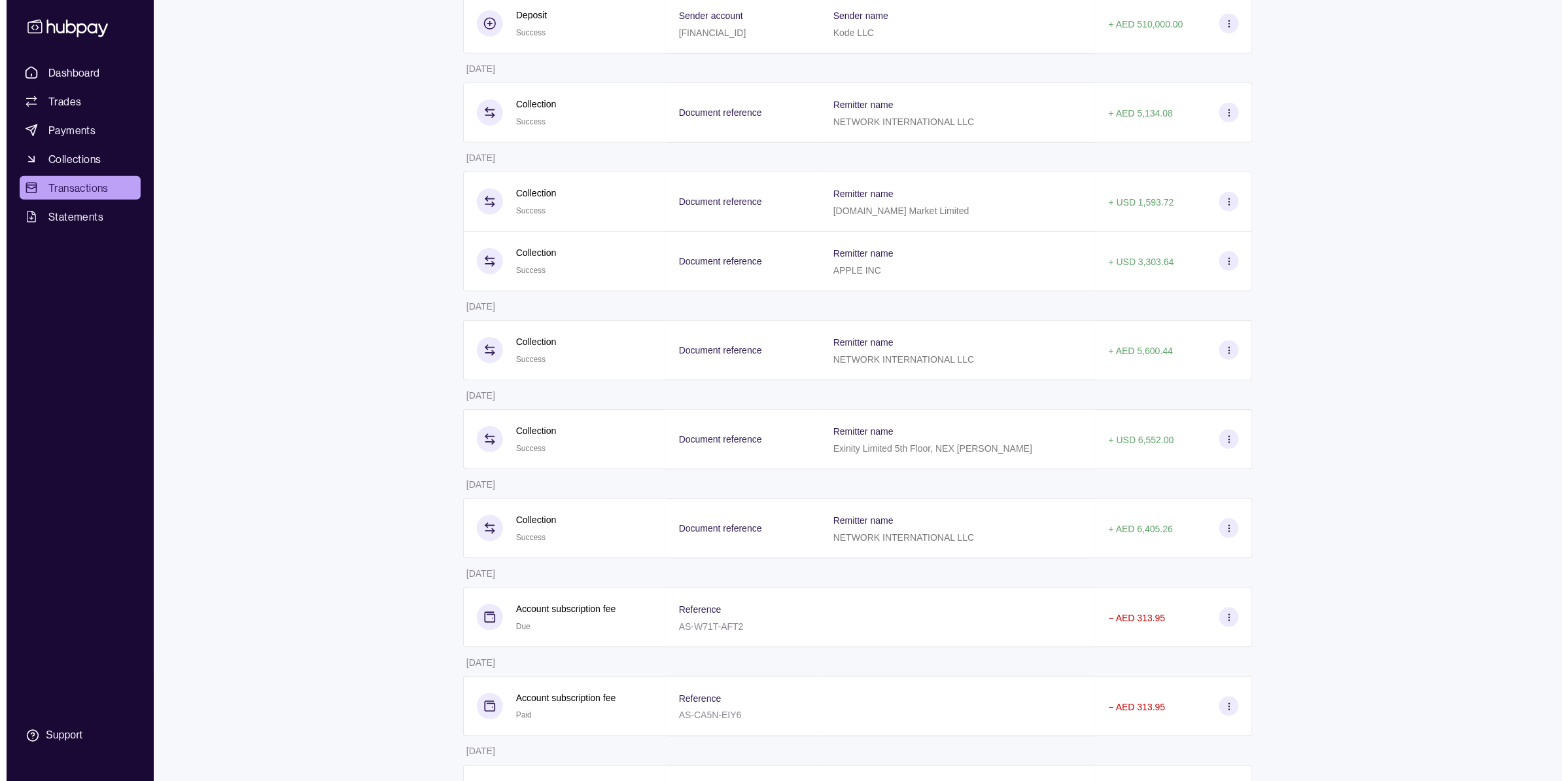
scroll to position [0, 0]
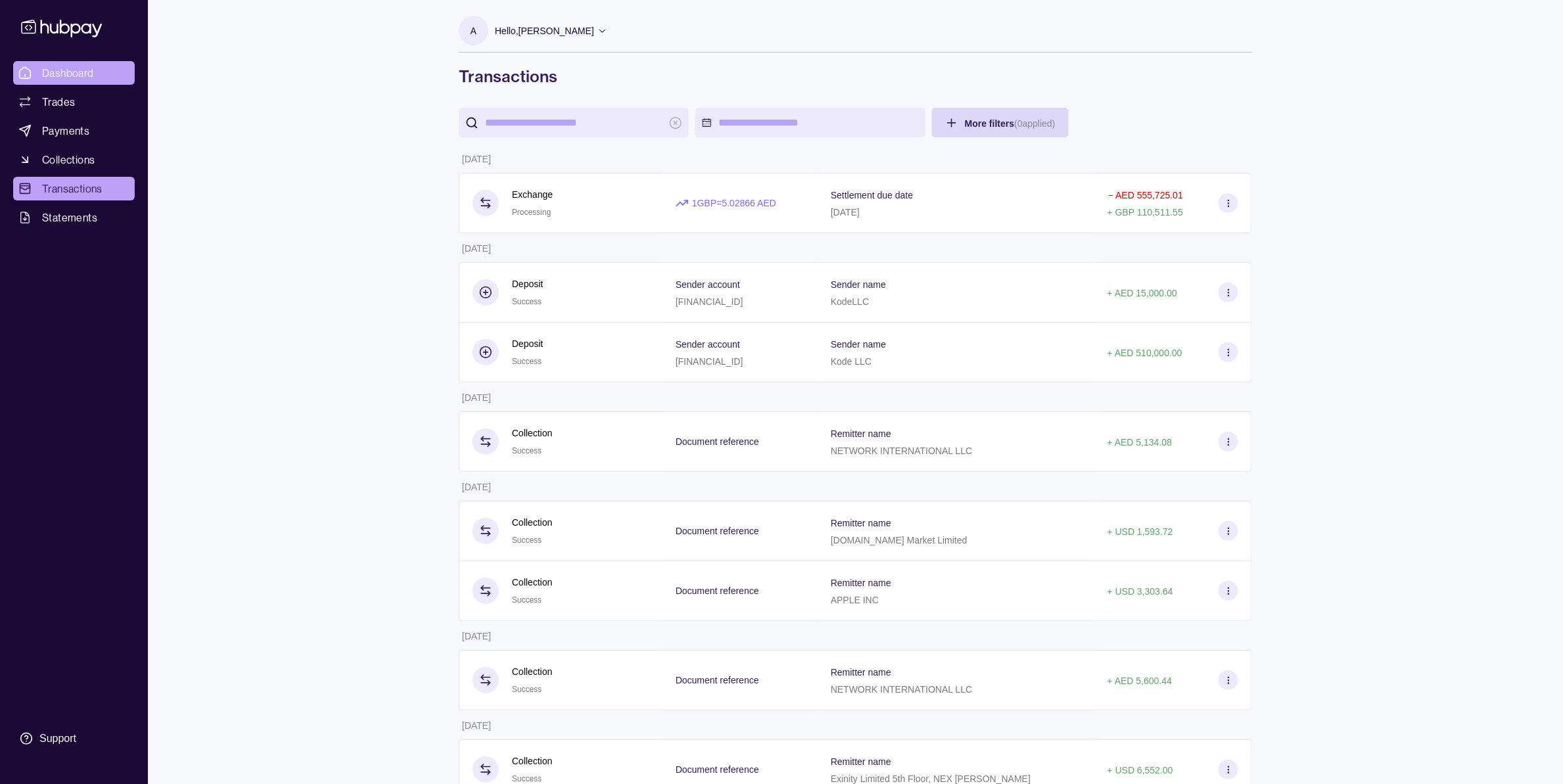
click at [60, 69] on span "Dashboard" at bounding box center [67, 72] width 52 height 16
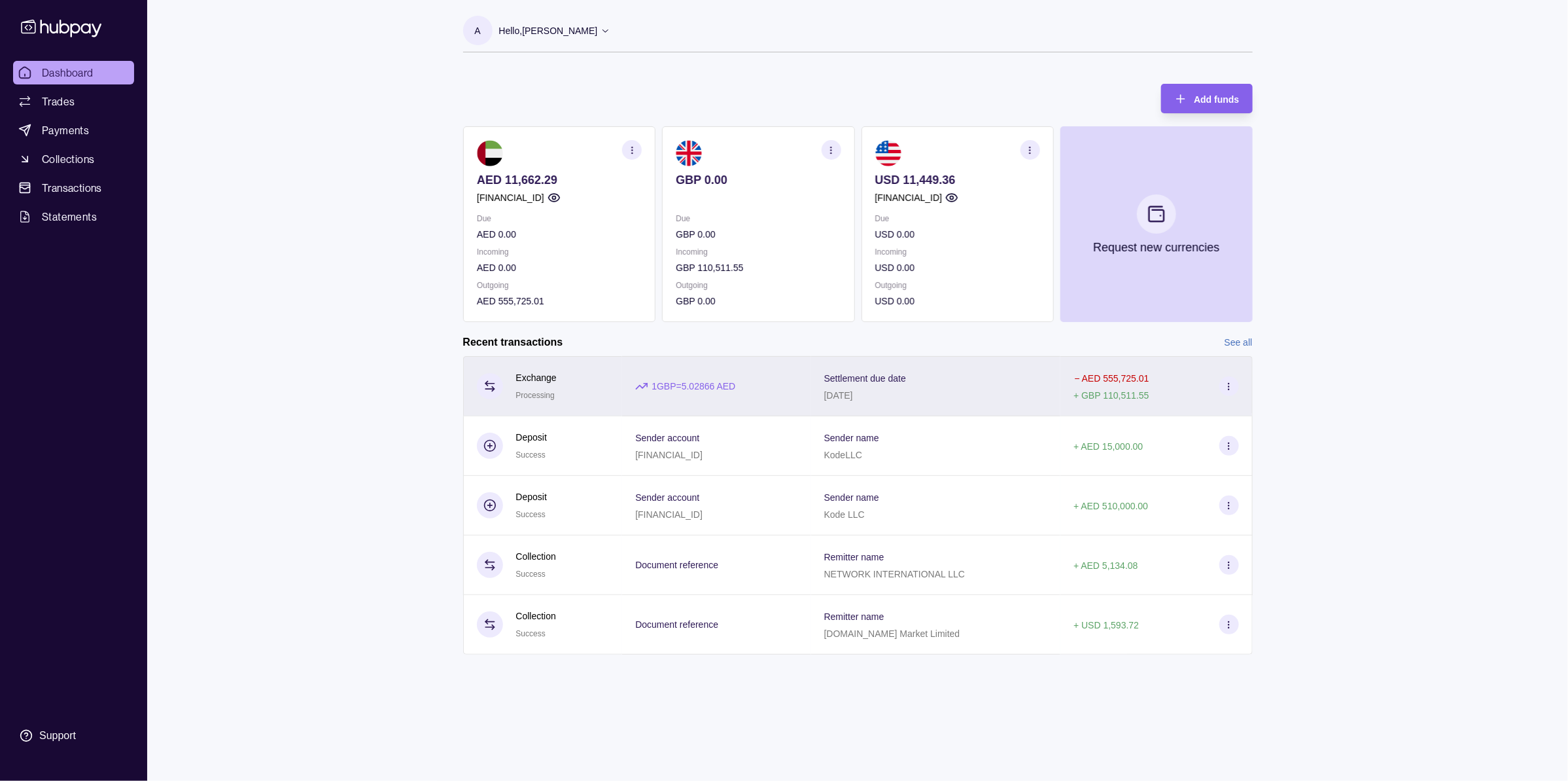
click at [1048, 378] on div "Settlement due date [DATE]" at bounding box center [936, 386] width 224 height 33
click at [959, 383] on div "Settlement due date [DATE]" at bounding box center [936, 386] width 224 height 33
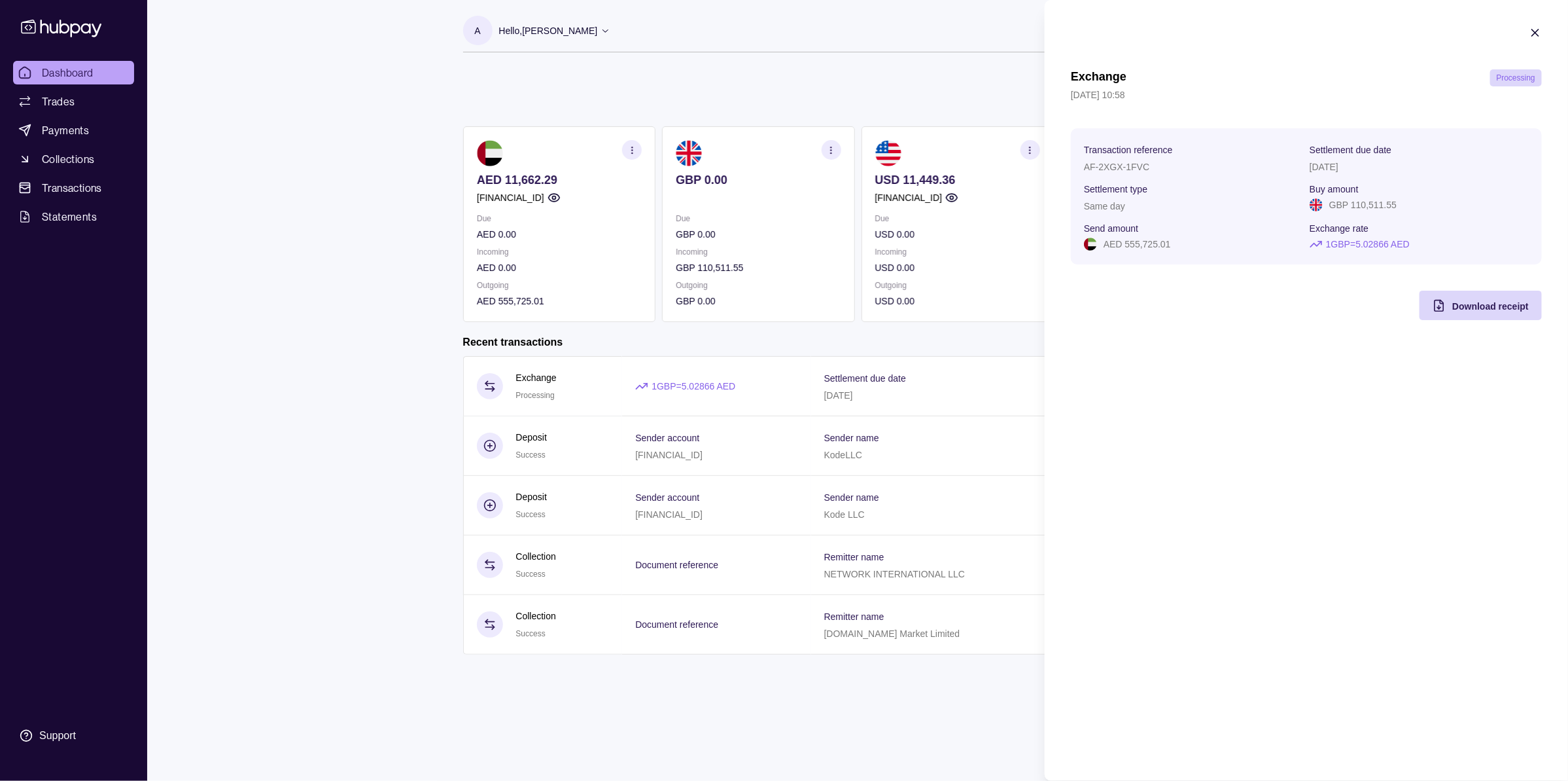
click at [1535, 30] on icon "button" at bounding box center [1535, 33] width 13 height 13
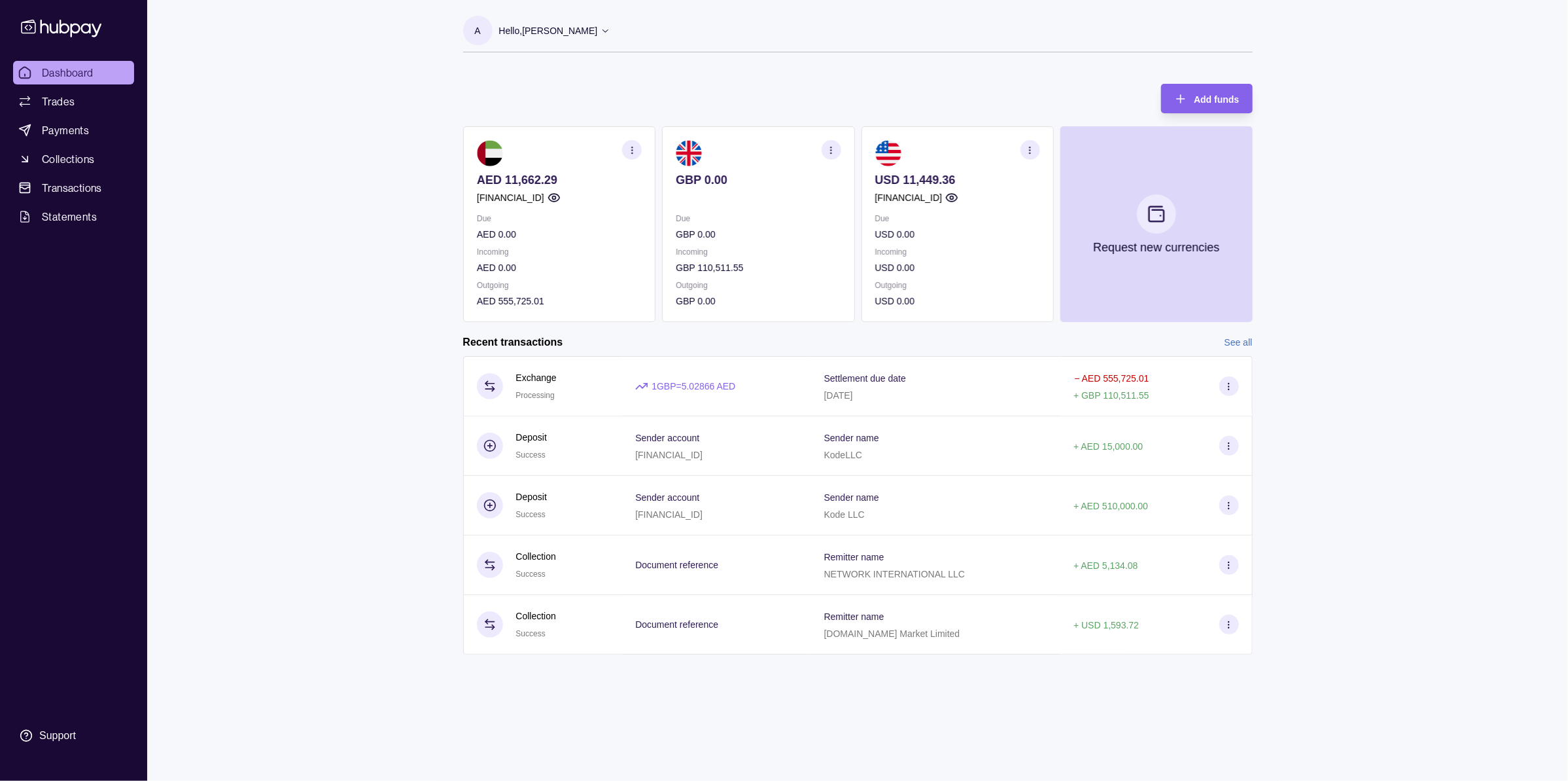
click at [541, 299] on p "AED 555,725.01" at bounding box center [559, 301] width 165 height 15
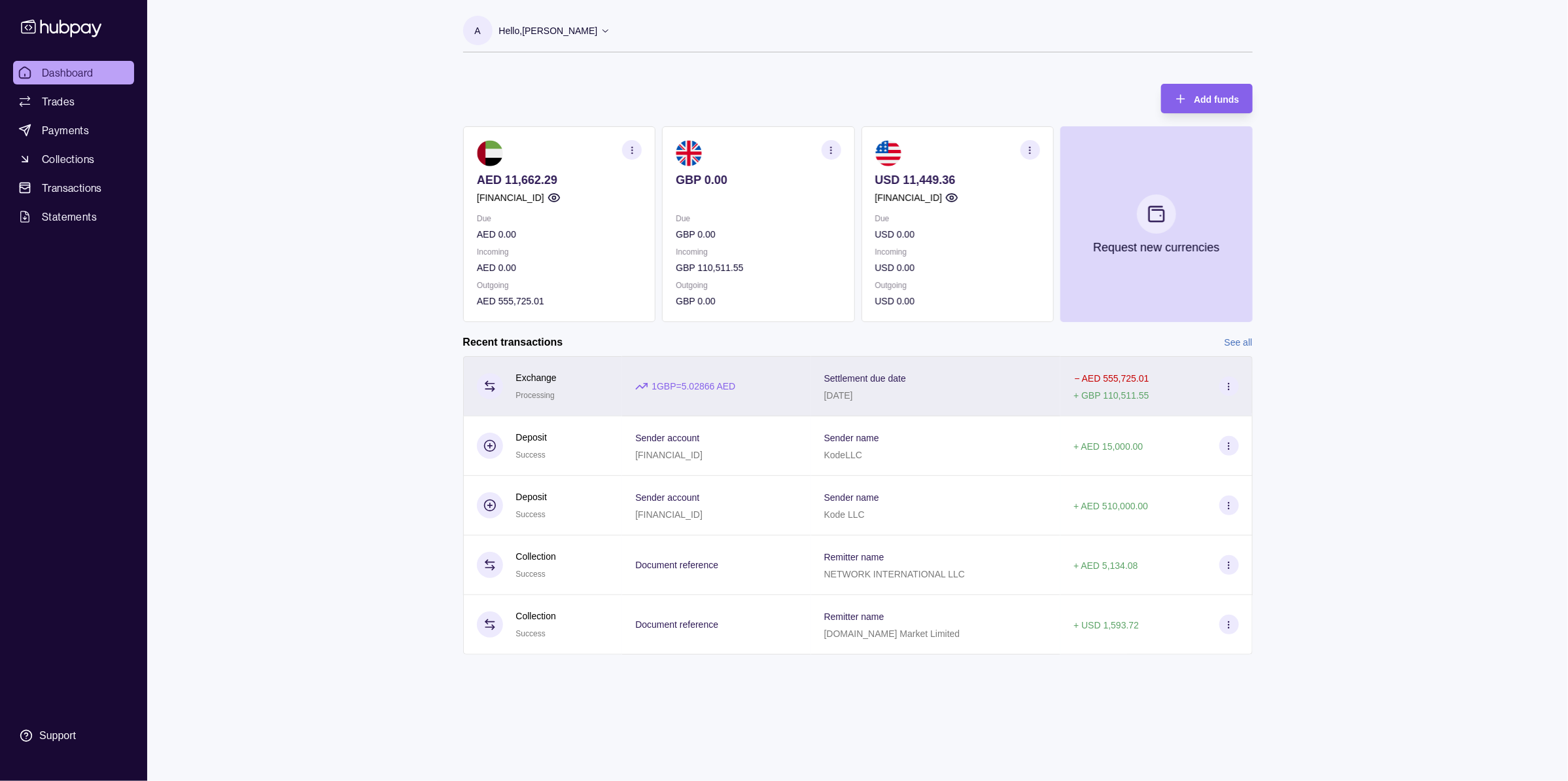
click at [795, 390] on div "1 GBP = 5.02866 AED" at bounding box center [716, 386] width 163 height 15
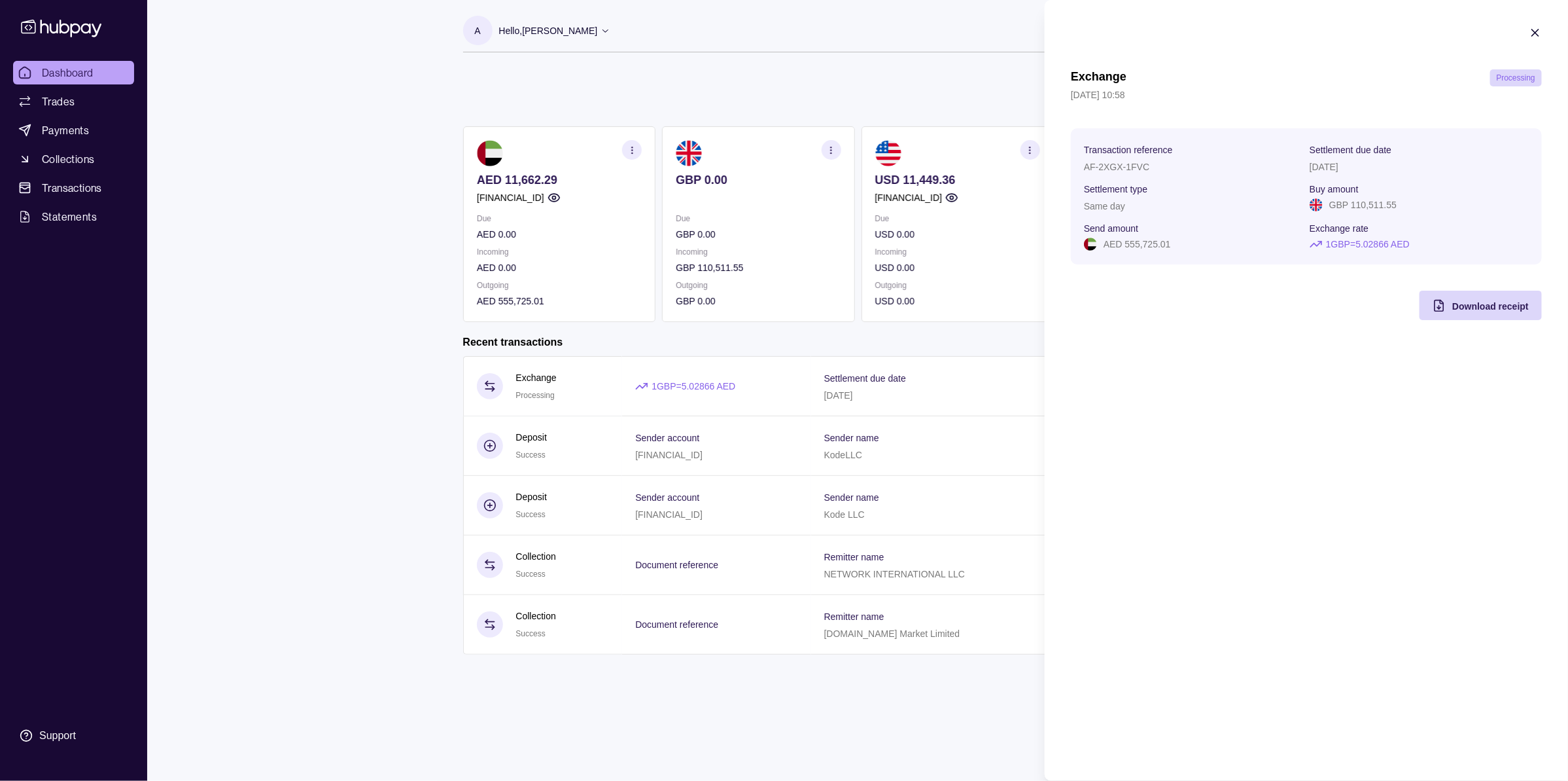
click at [796, 347] on html "Dashboard Trades Payments Collections Transactions Statements Support A Hello, …" at bounding box center [784, 390] width 1568 height 781
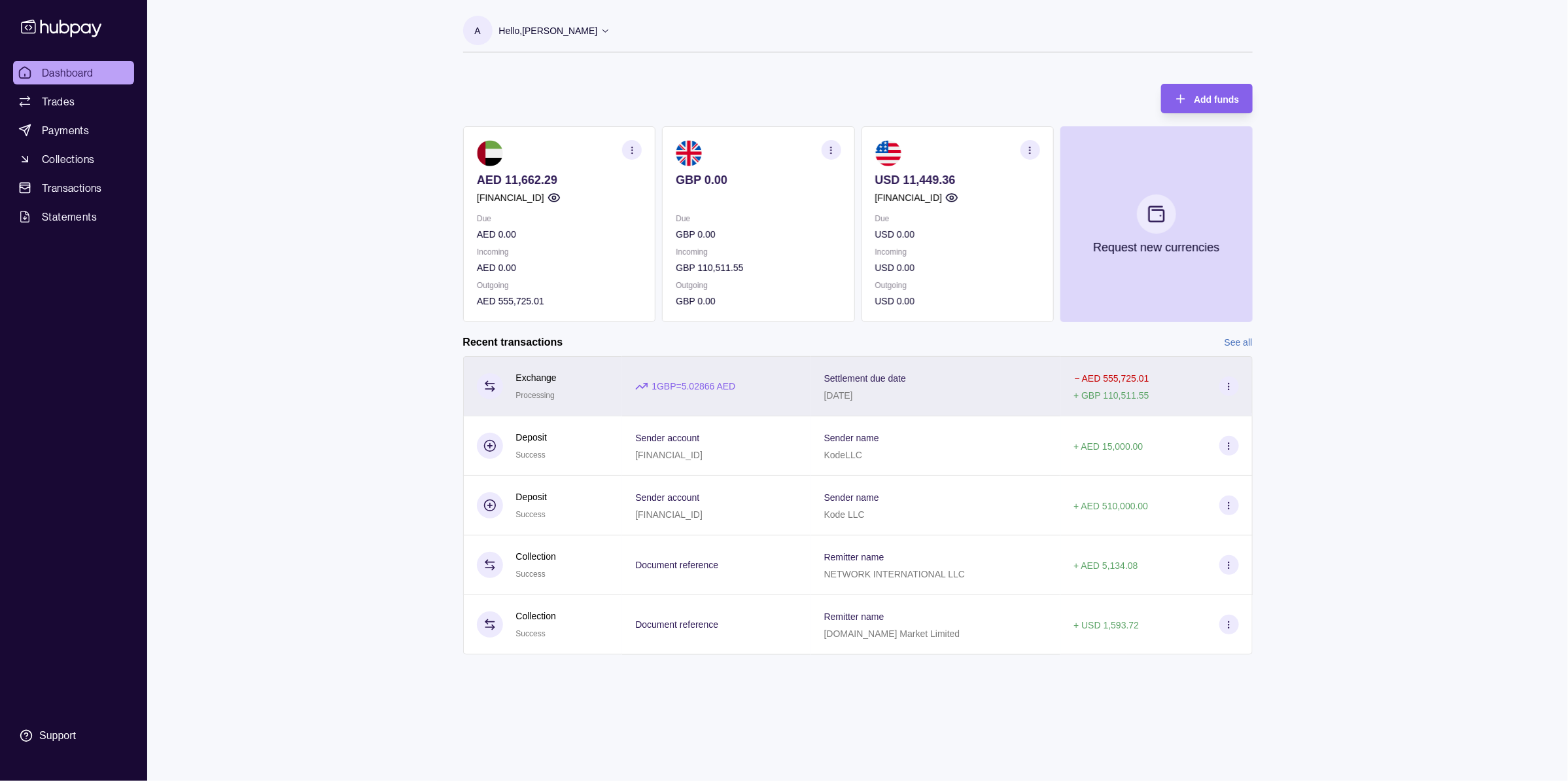
click at [788, 387] on div "1 GBP = 5.02866 AED" at bounding box center [716, 386] width 163 height 15
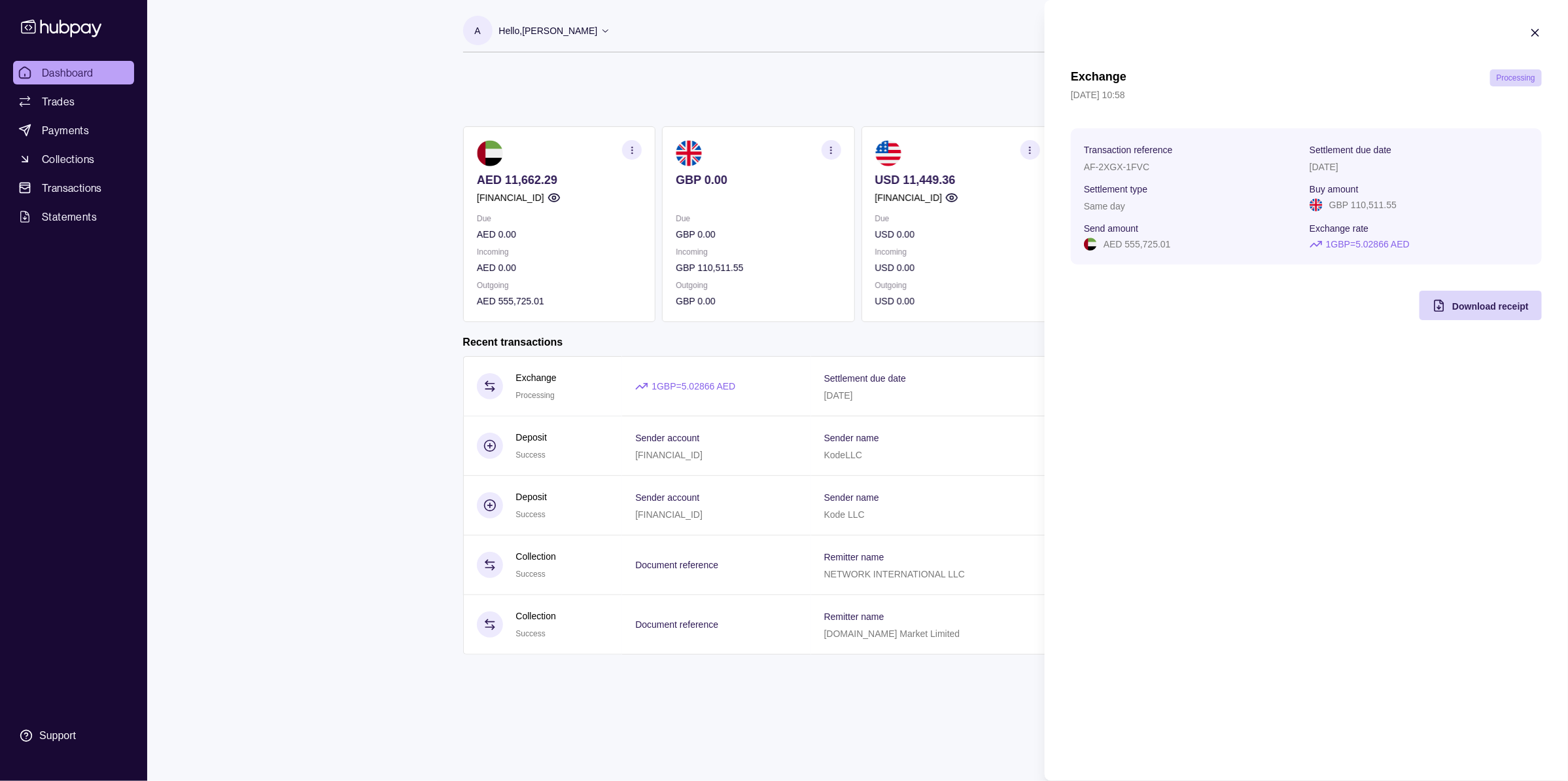
click at [1362, 238] on p "1 GBP = 5.02866 AED" at bounding box center [1368, 244] width 84 height 15
click at [1530, 30] on icon "button" at bounding box center [1535, 33] width 13 height 13
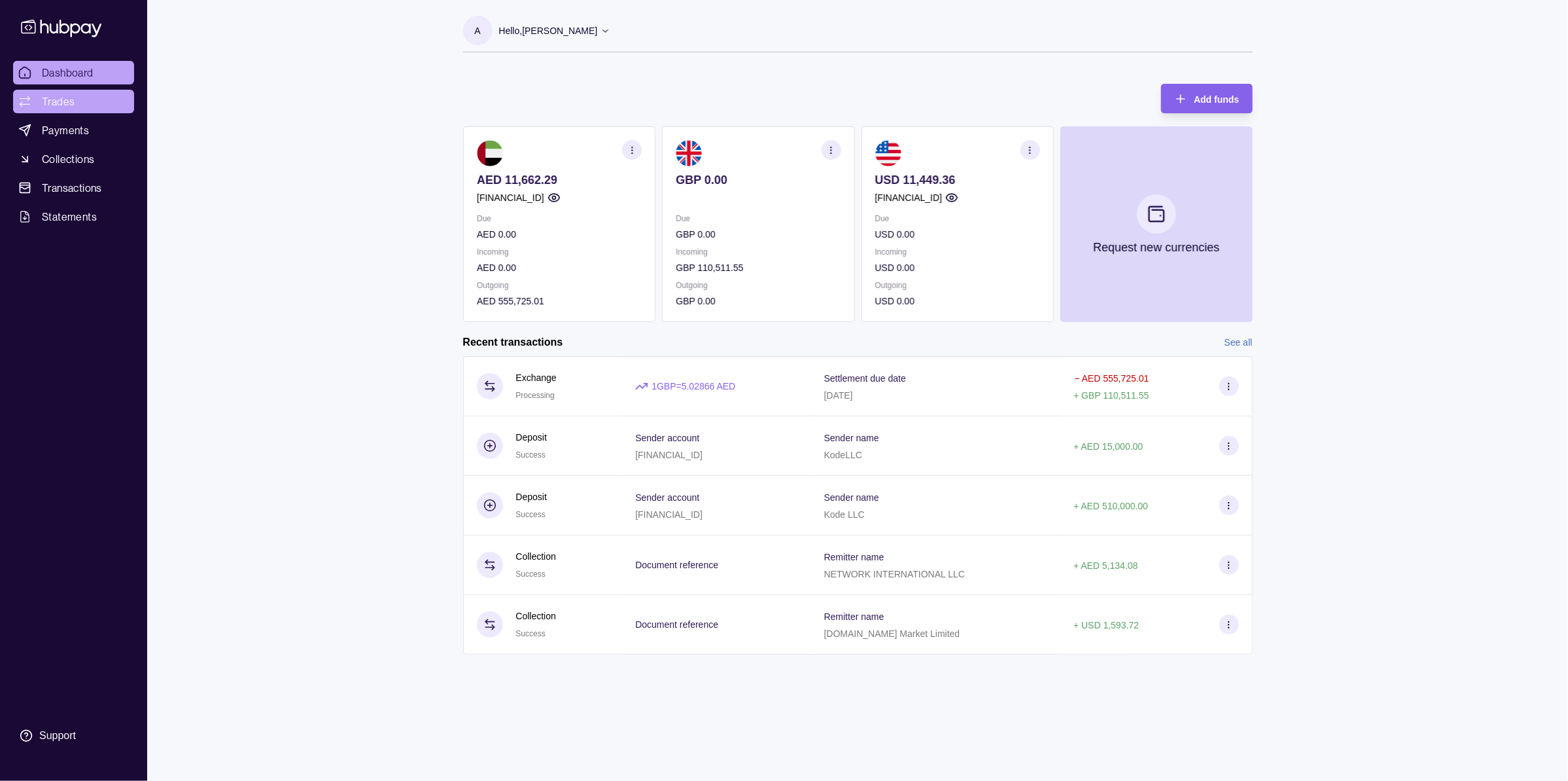
click at [97, 109] on link "Trades" at bounding box center [74, 101] width 121 height 24
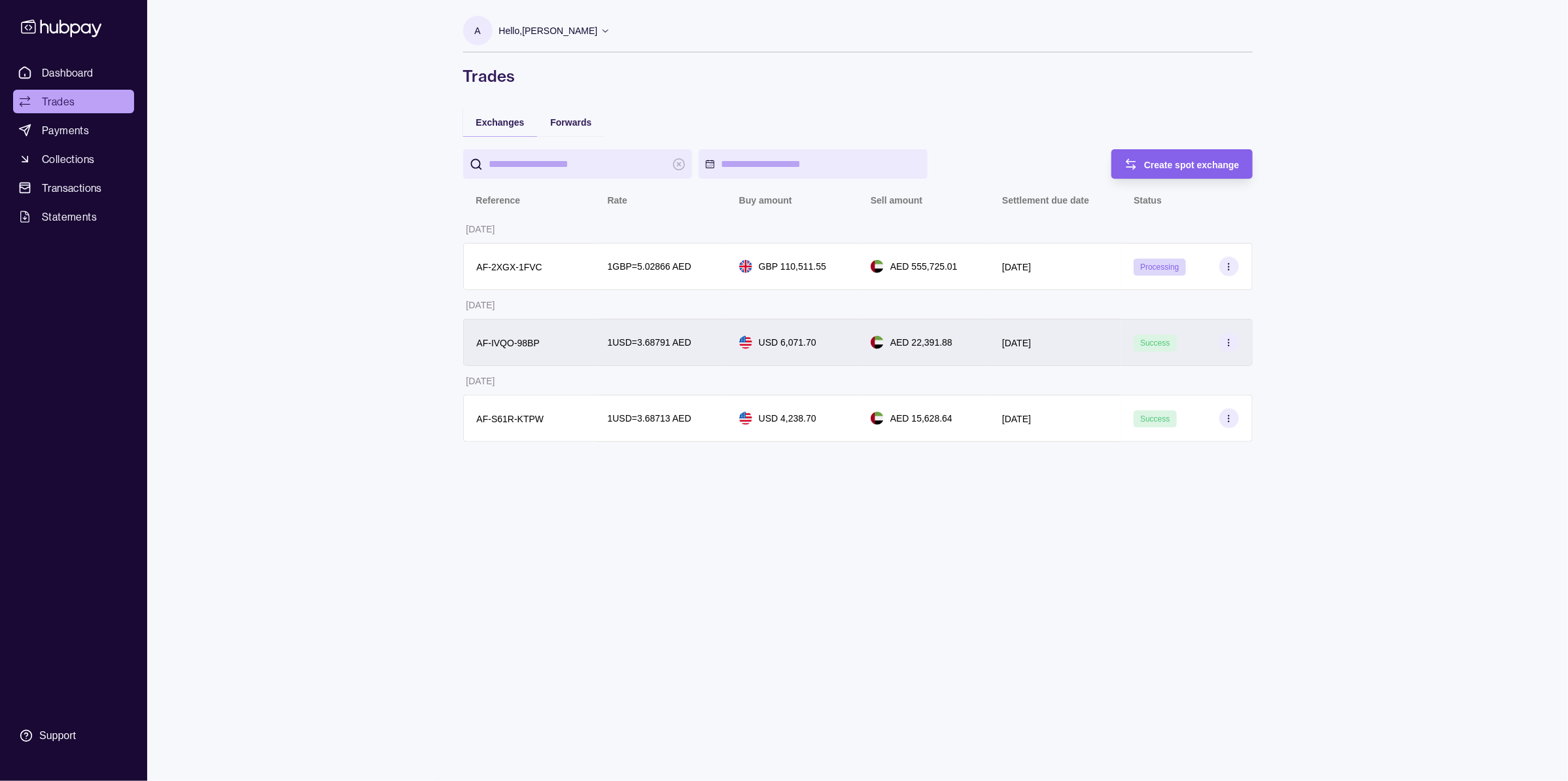
click at [990, 354] on div "29 Jul 2025" at bounding box center [1054, 342] width 131 height 47
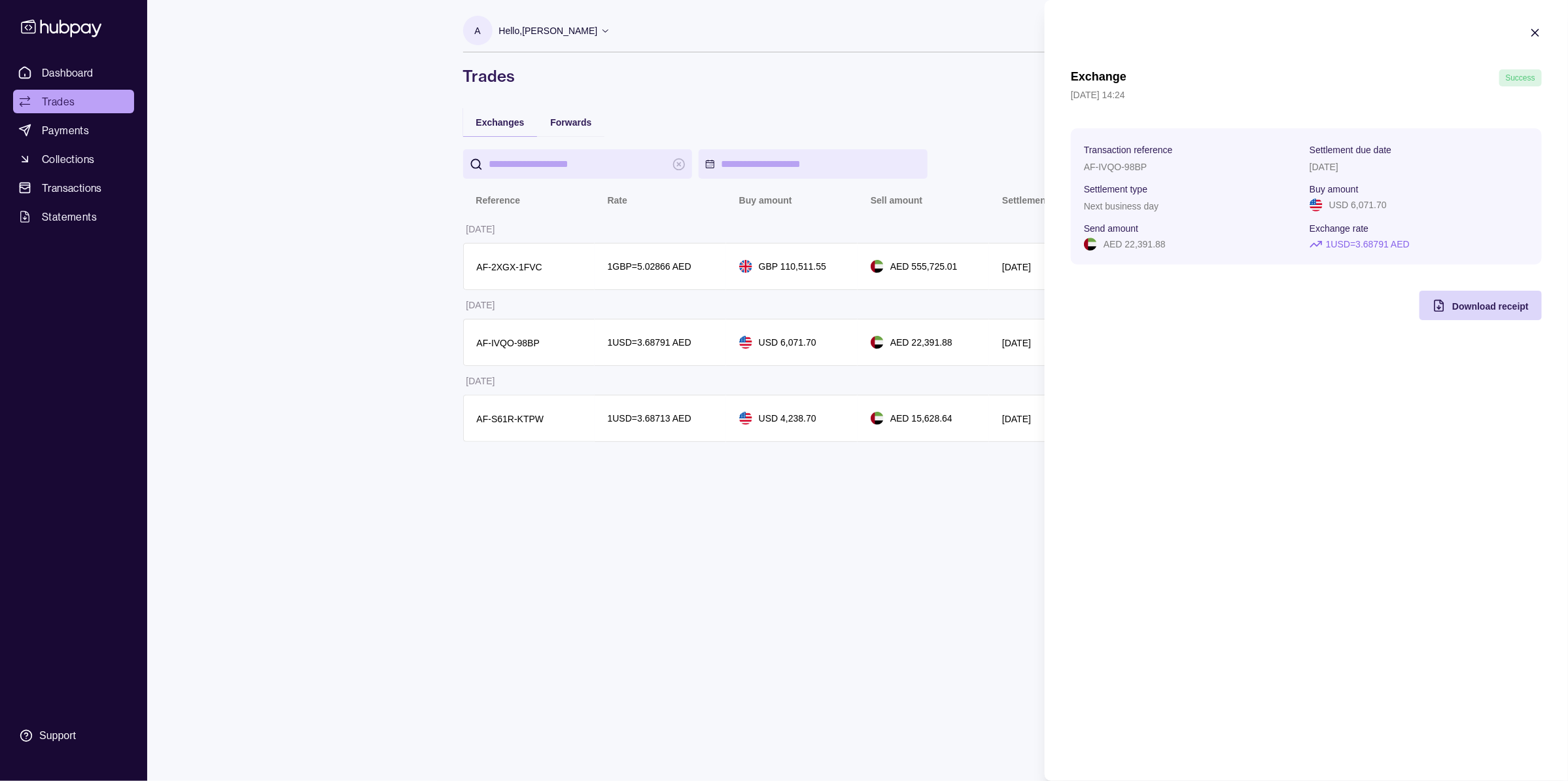
click at [779, 582] on html "Dashboard Trades Payments Collections Transactions Statements Support A Hello, …" at bounding box center [784, 390] width 1568 height 781
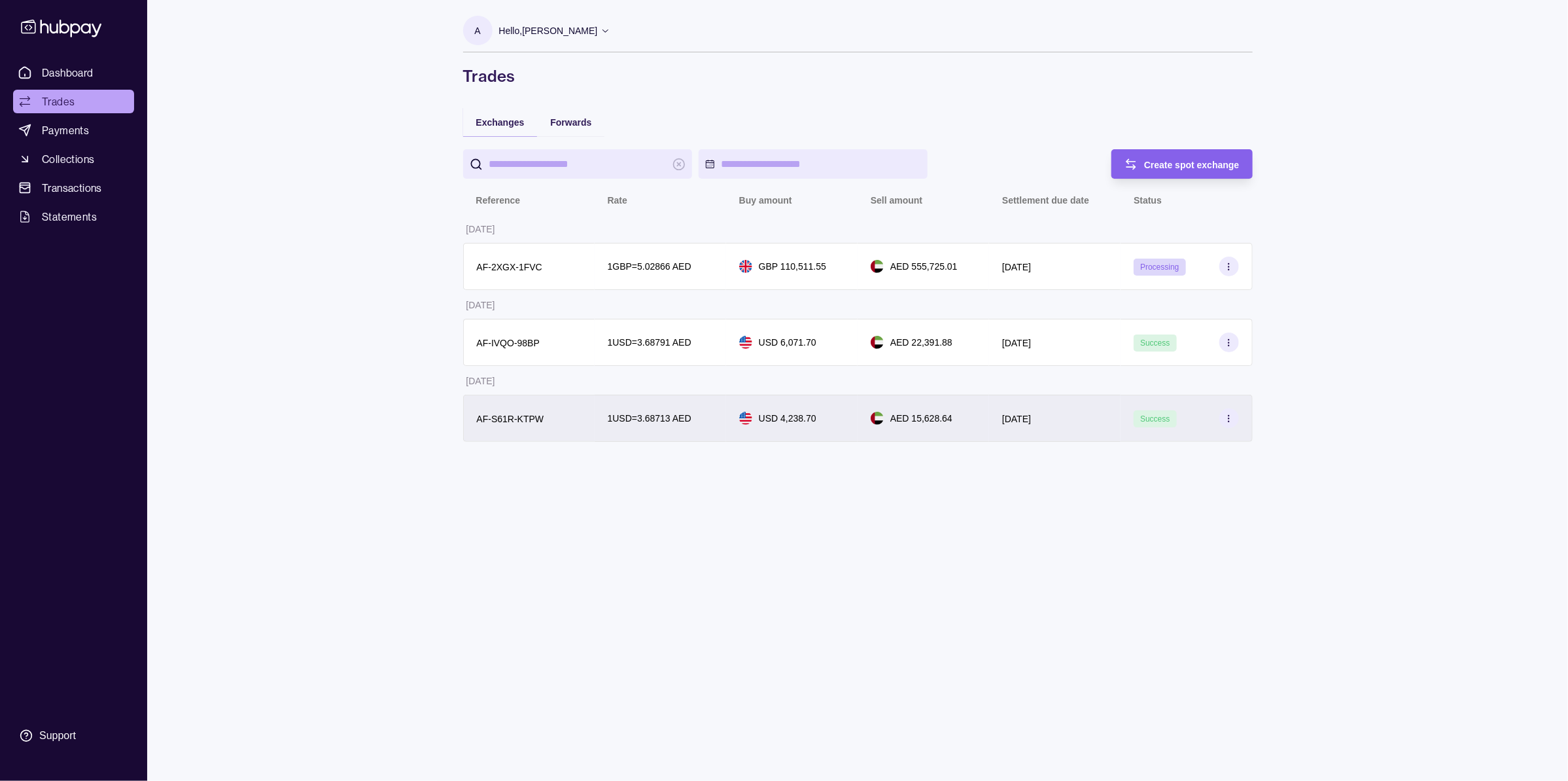
click at [929, 416] on p "AED 15,628.64" at bounding box center [921, 418] width 62 height 15
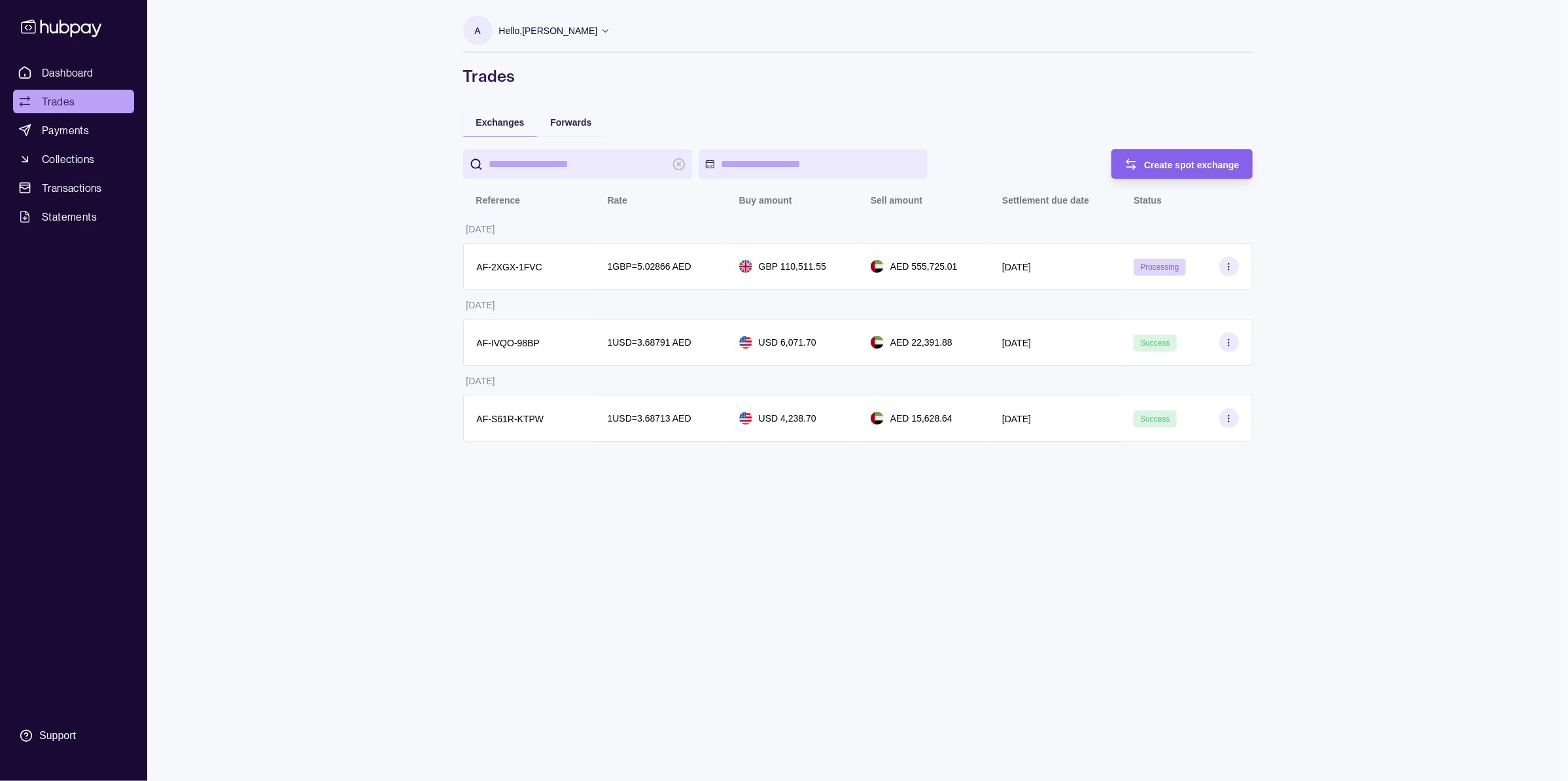
click at [933, 349] on html "Dashboard Trades Payments Collections Transactions Statements Support A Hello, …" at bounding box center [784, 390] width 1568 height 781
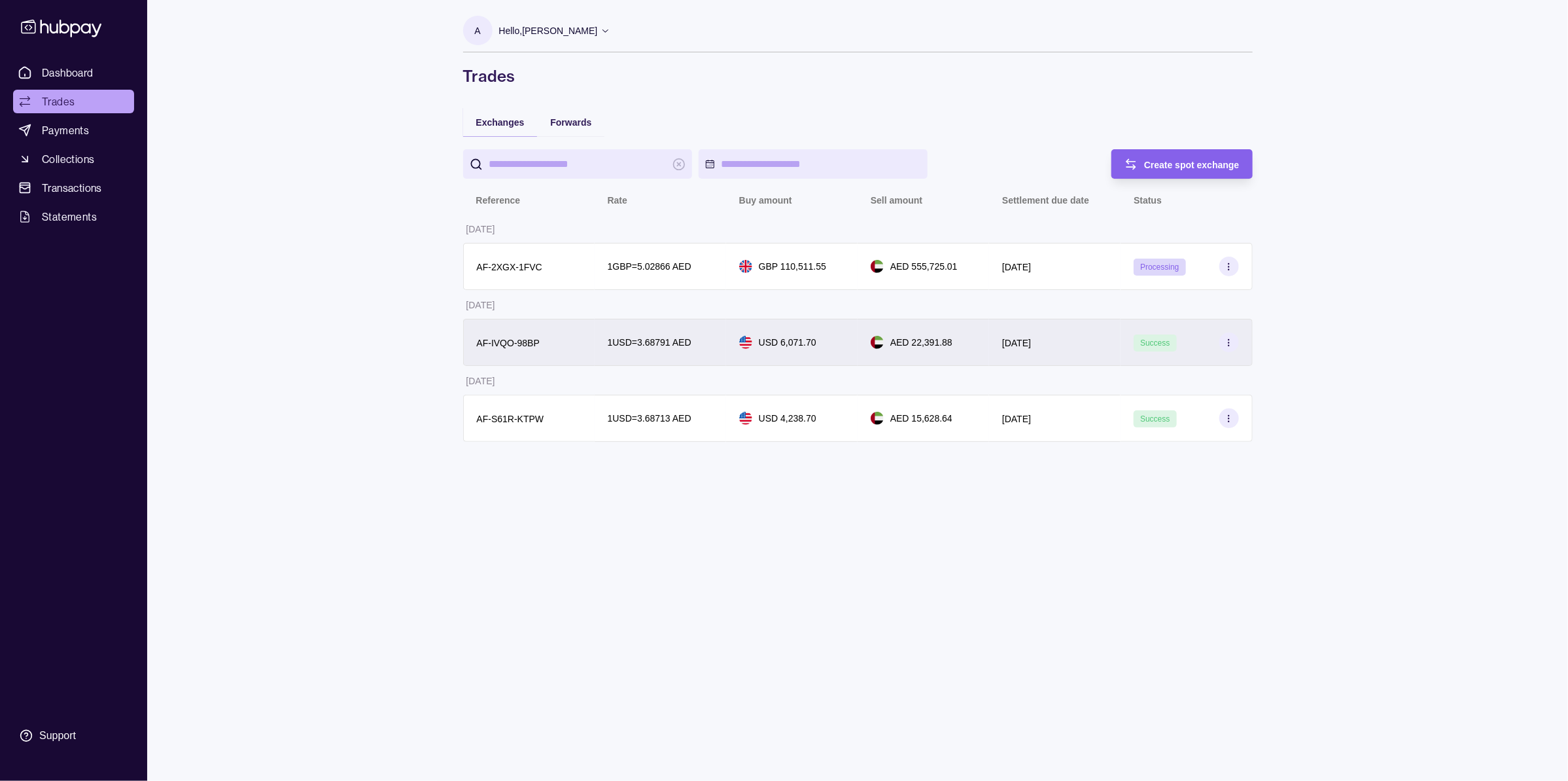
click at [933, 349] on p "AED 22,391.88" at bounding box center [921, 342] width 62 height 15
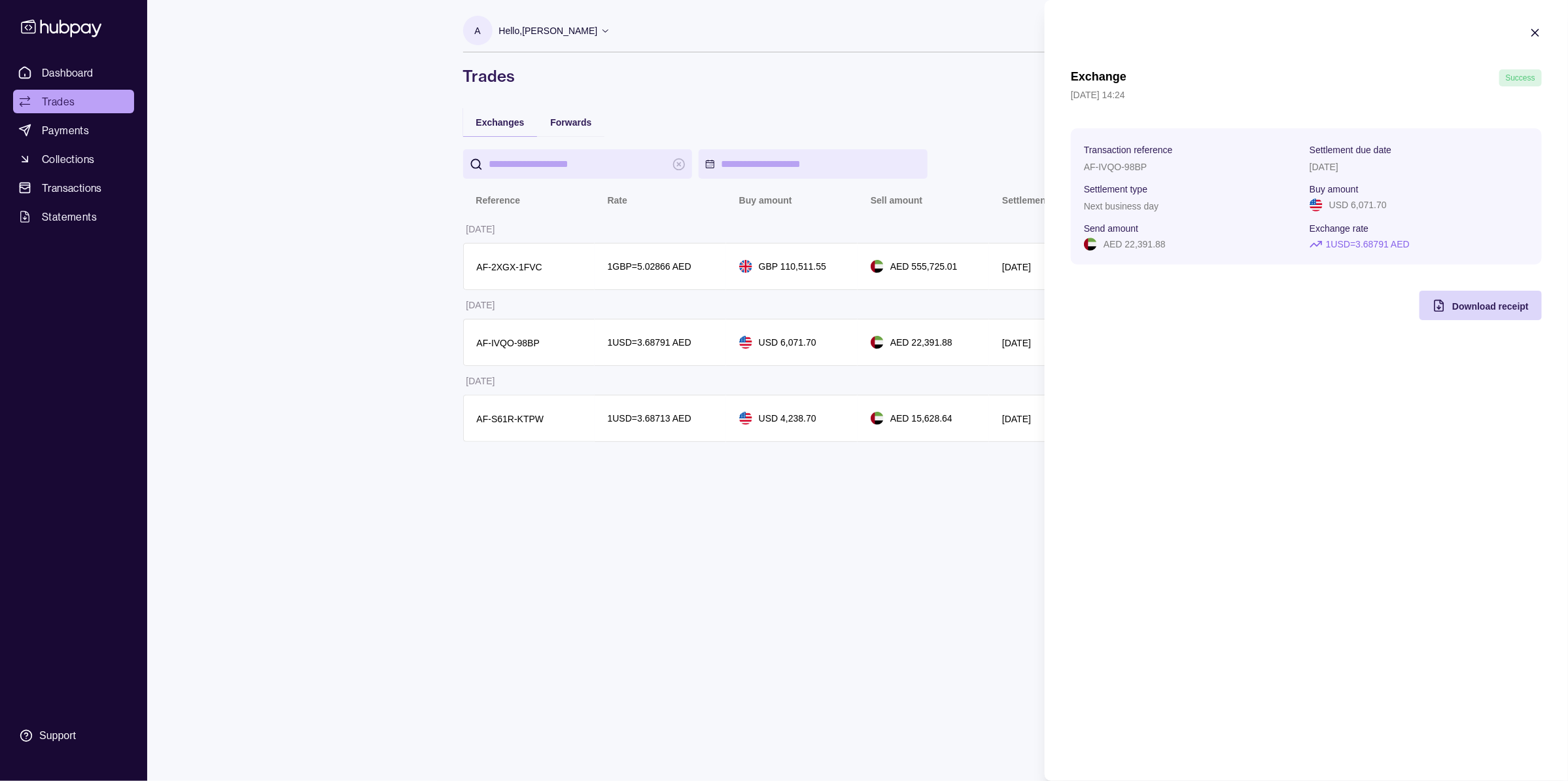
click at [930, 269] on html "Dashboard Trades Payments Collections Transactions Statements Support A Hello, …" at bounding box center [784, 390] width 1568 height 781
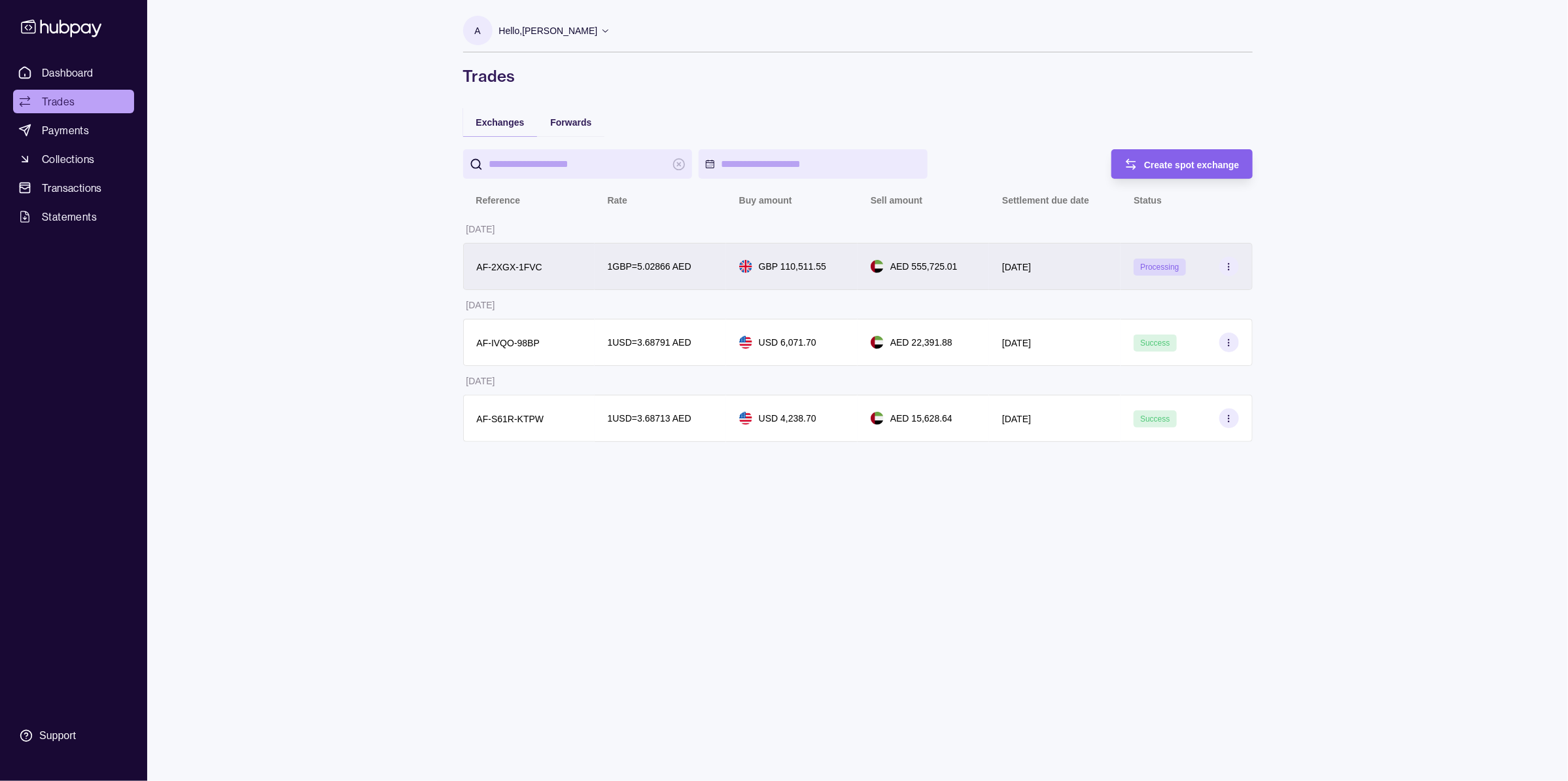
click at [961, 276] on div "AED 555,725.01" at bounding box center [923, 266] width 131 height 47
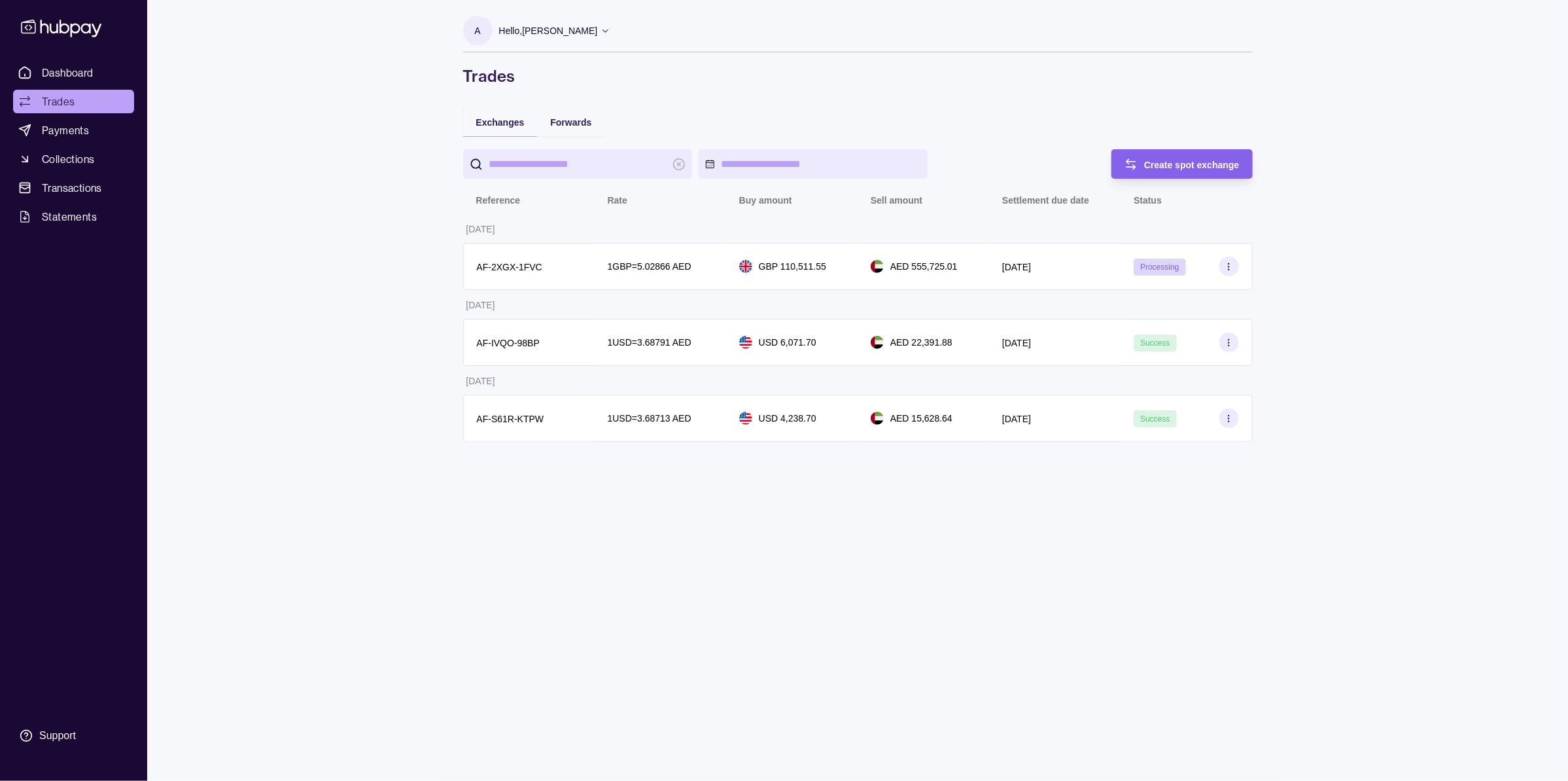
drag, startPoint x: 681, startPoint y: 627, endPoint x: 666, endPoint y: 594, distance: 36.2
click at [680, 623] on html "Dashboard Trades Payments Collections Transactions Statements Support A Hello, …" at bounding box center [784, 390] width 1568 height 781
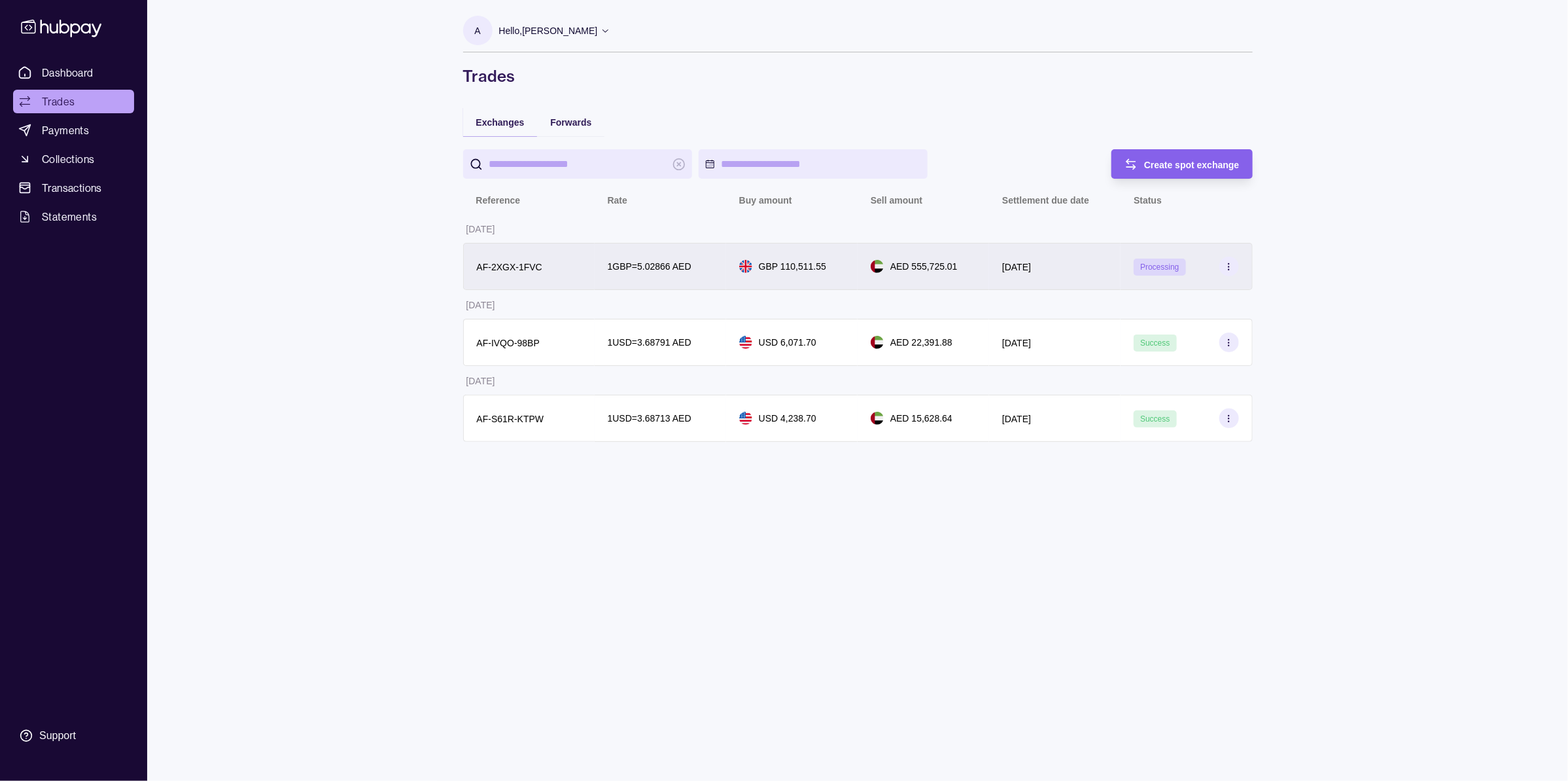
click at [1055, 279] on div "[DATE]" at bounding box center [1054, 266] width 131 height 47
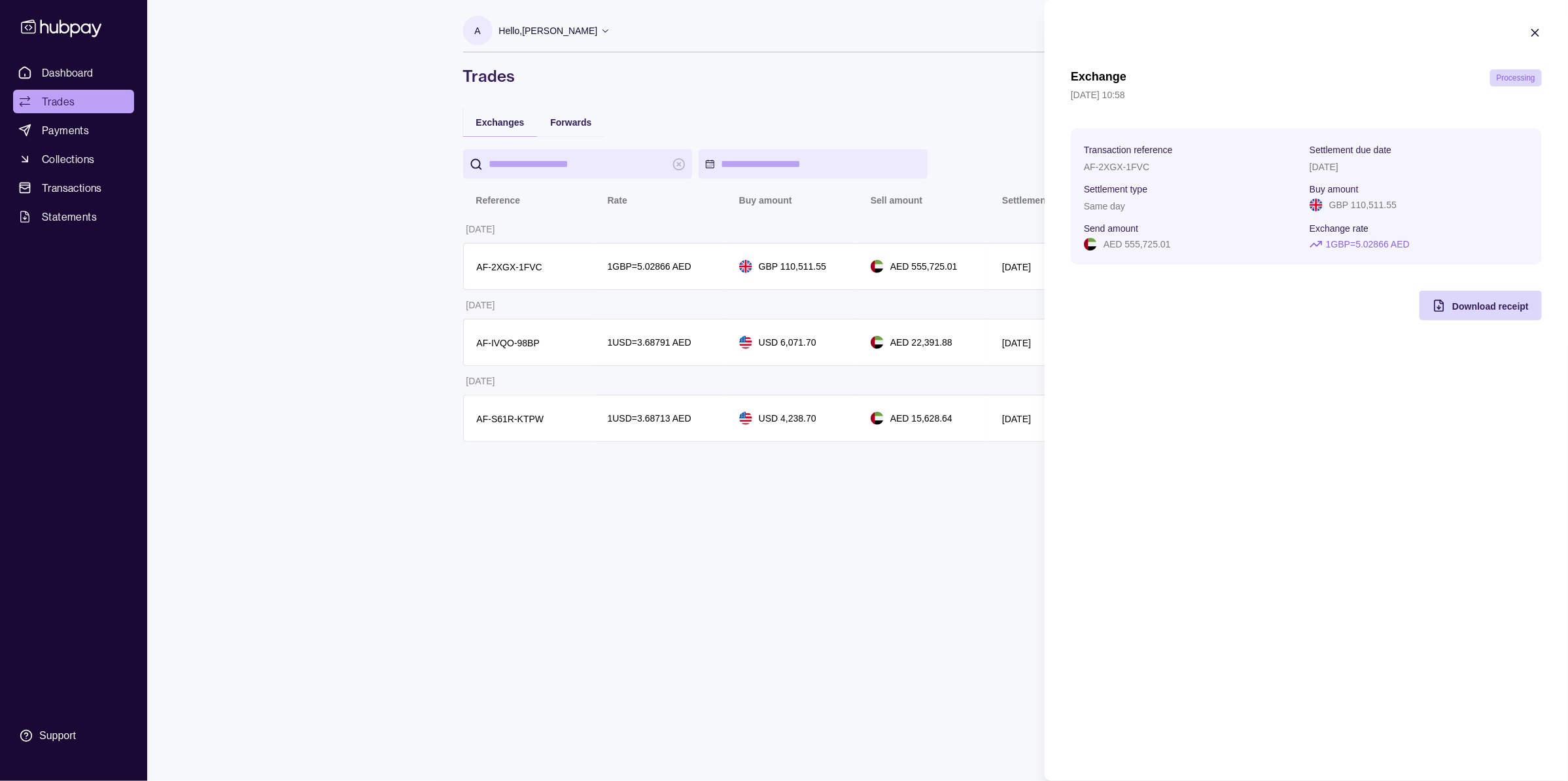
click at [1537, 33] on icon "button" at bounding box center [1535, 33] width 13 height 13
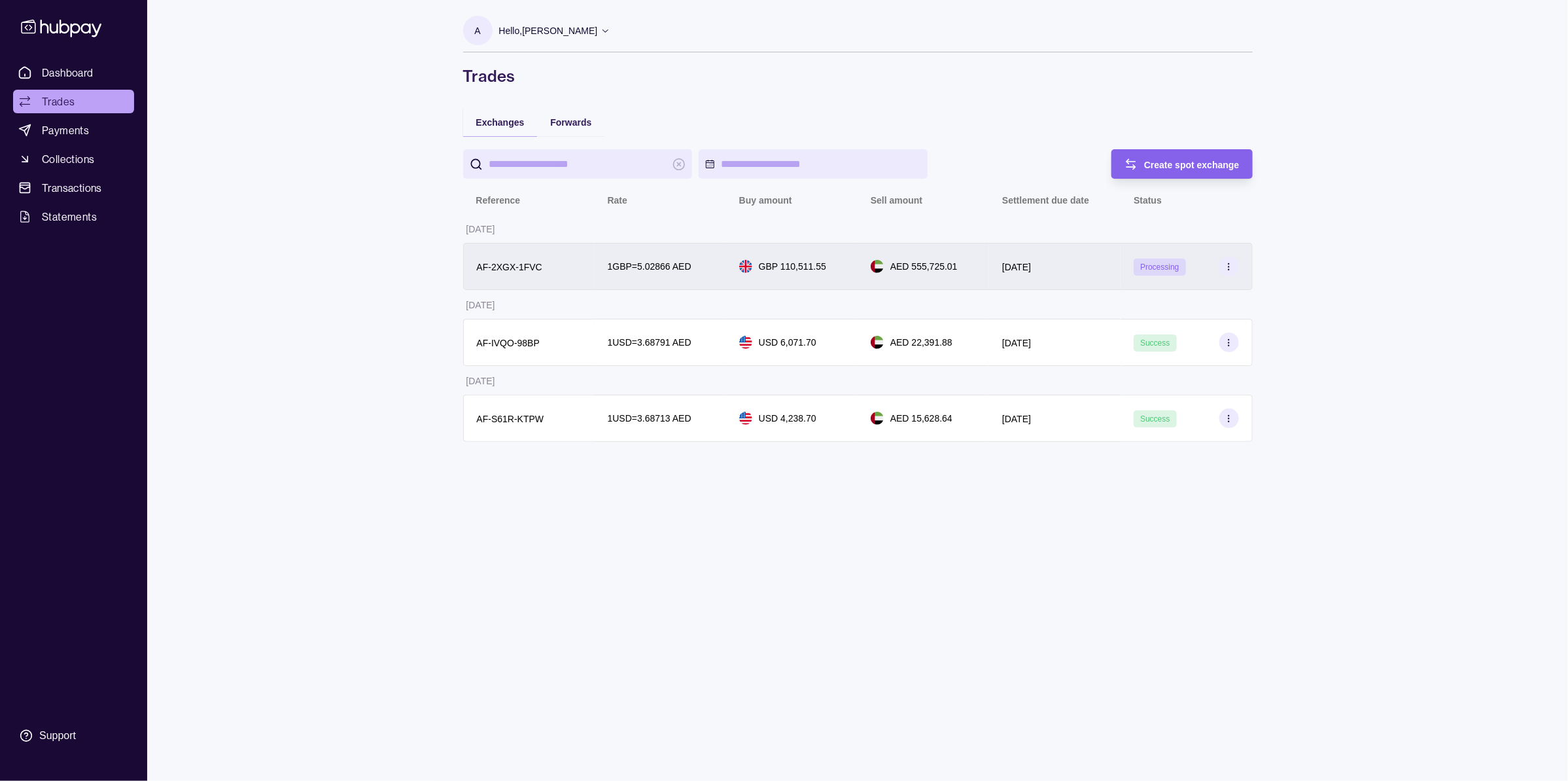
click at [883, 262] on img at bounding box center [877, 266] width 13 height 13
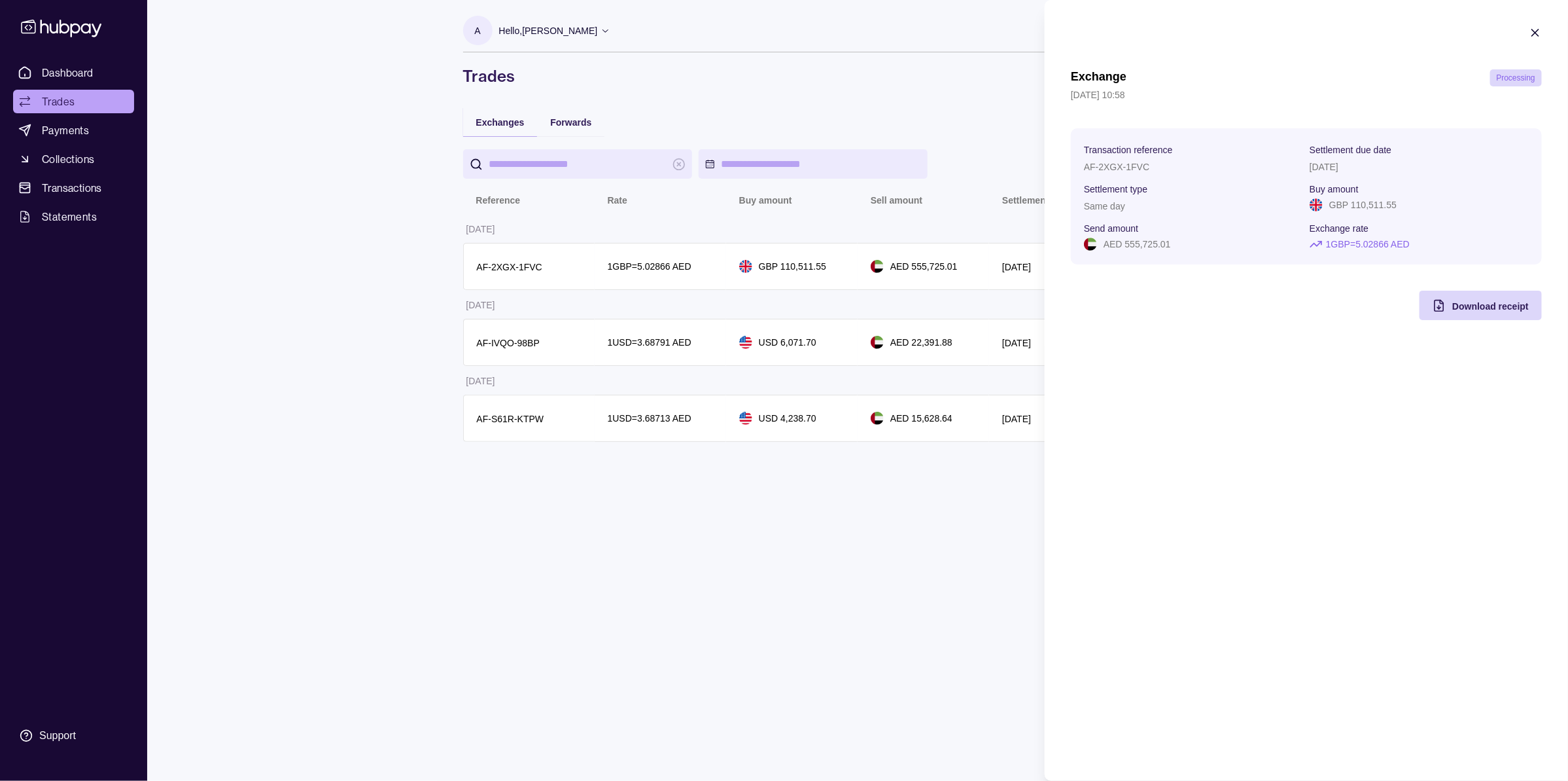
drag, startPoint x: 826, startPoint y: 543, endPoint x: 820, endPoint y: 534, distance: 10.8
click at [826, 543] on html "Dashboard Trades Payments Collections Transactions Statements Support A Hello, …" at bounding box center [784, 390] width 1568 height 781
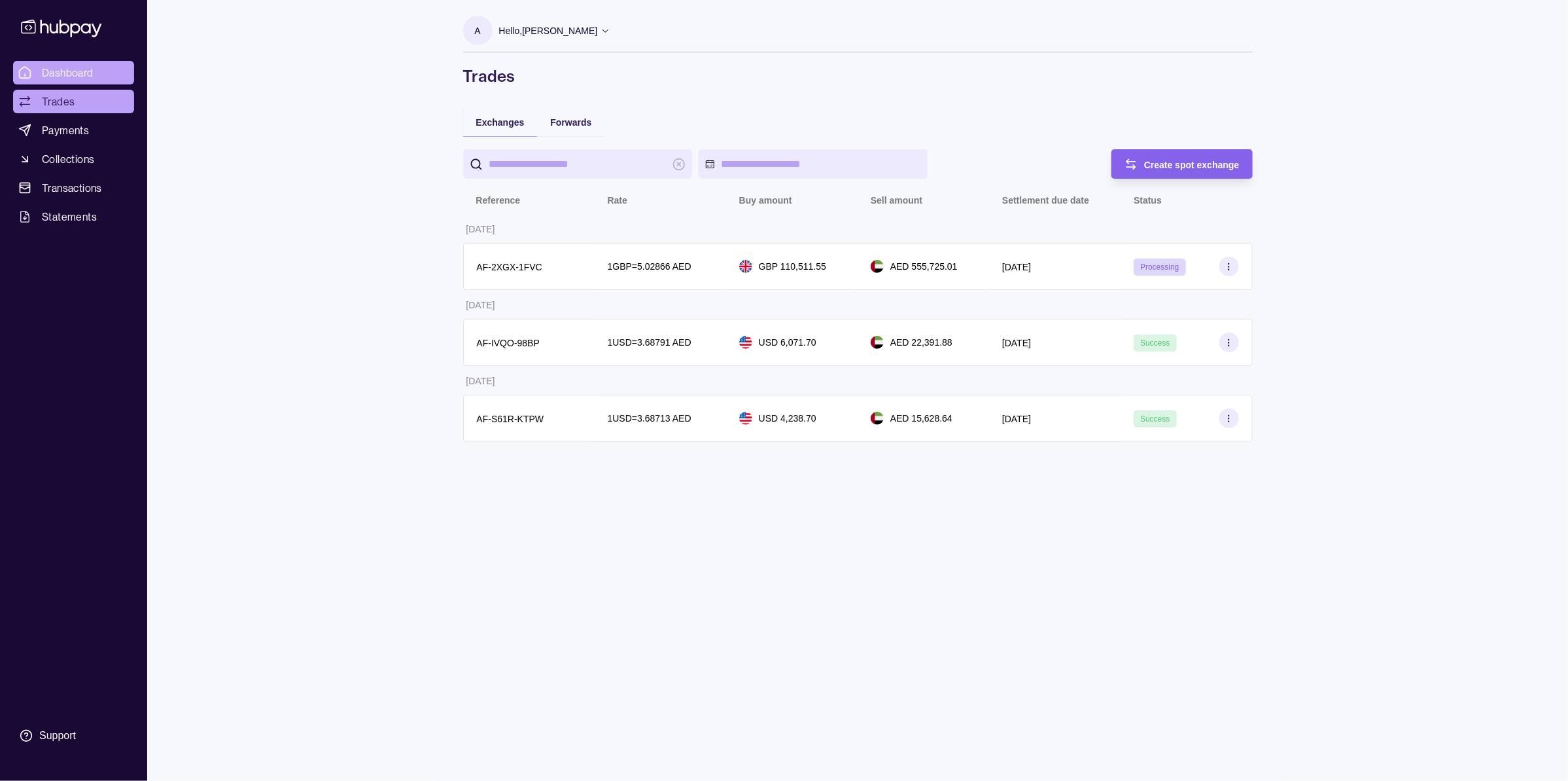
click at [88, 64] on link "Dashboard" at bounding box center [74, 72] width 121 height 24
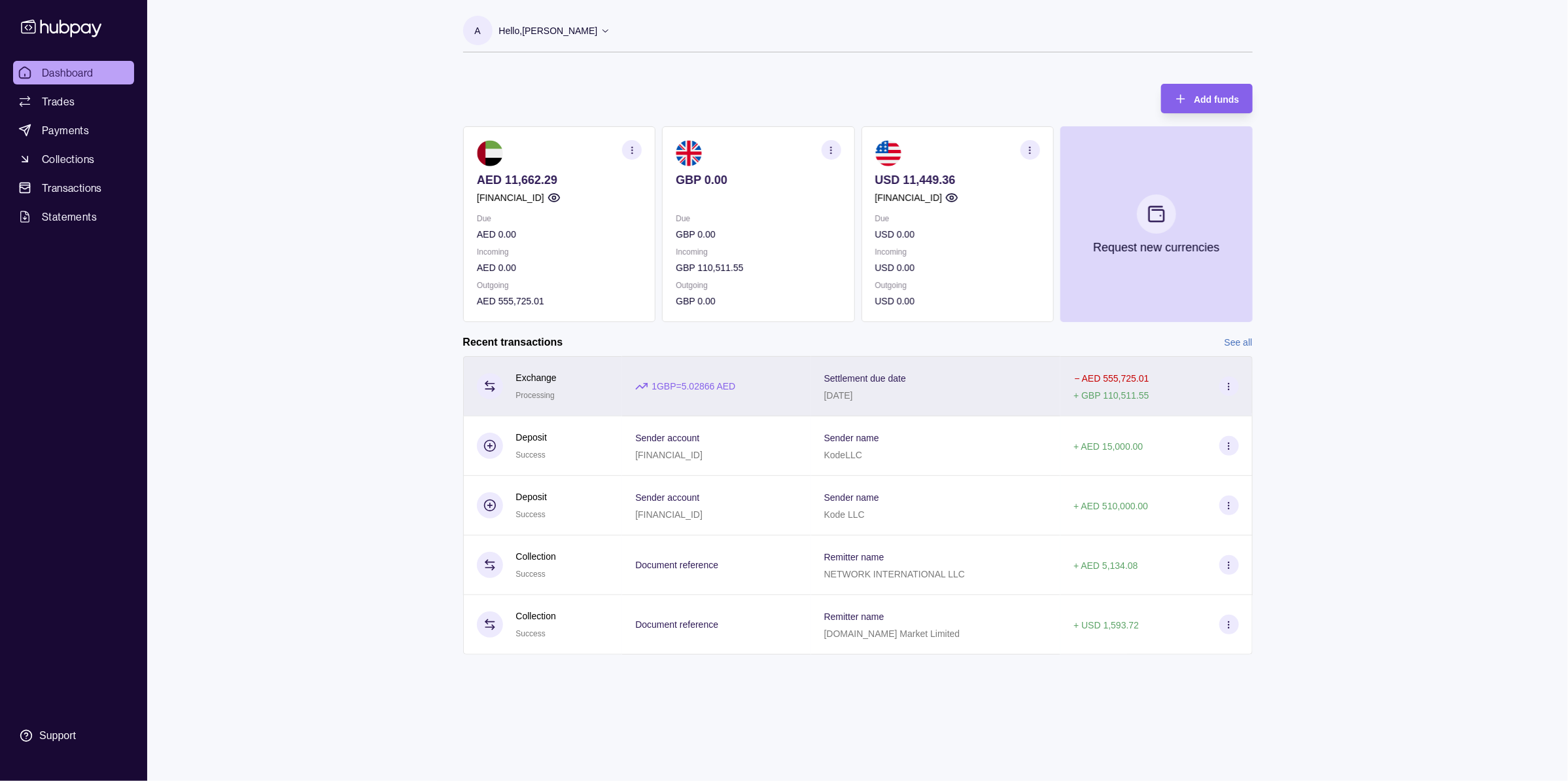
click at [1097, 377] on p "− AED 555,725.01" at bounding box center [1111, 378] width 74 height 11
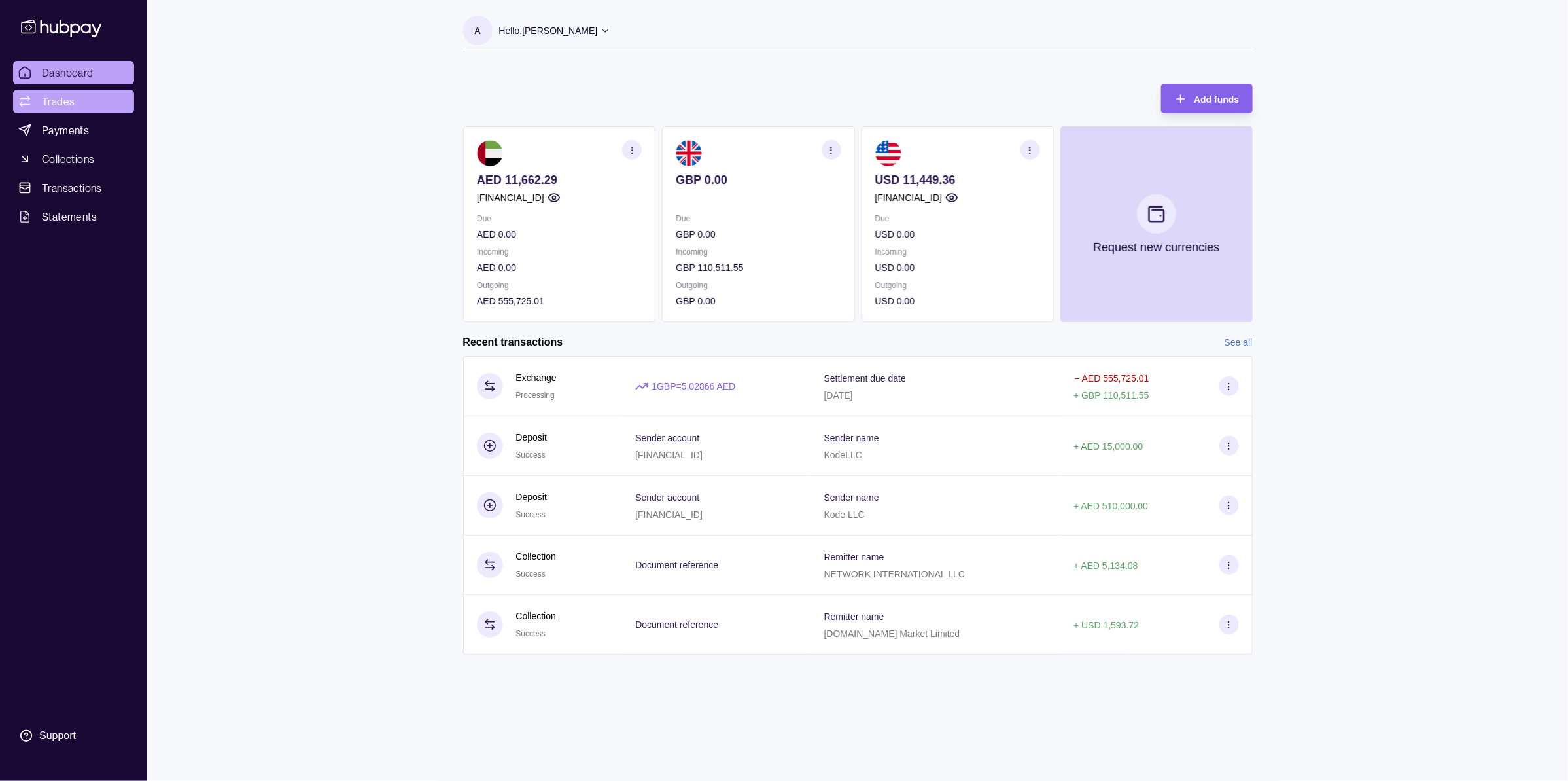
click at [66, 105] on html "Dashboard Trades Payments Collections Transactions Statements Support A Hello, …" at bounding box center [784, 390] width 1568 height 781
click at [66, 105] on span "Trades" at bounding box center [58, 101] width 33 height 16
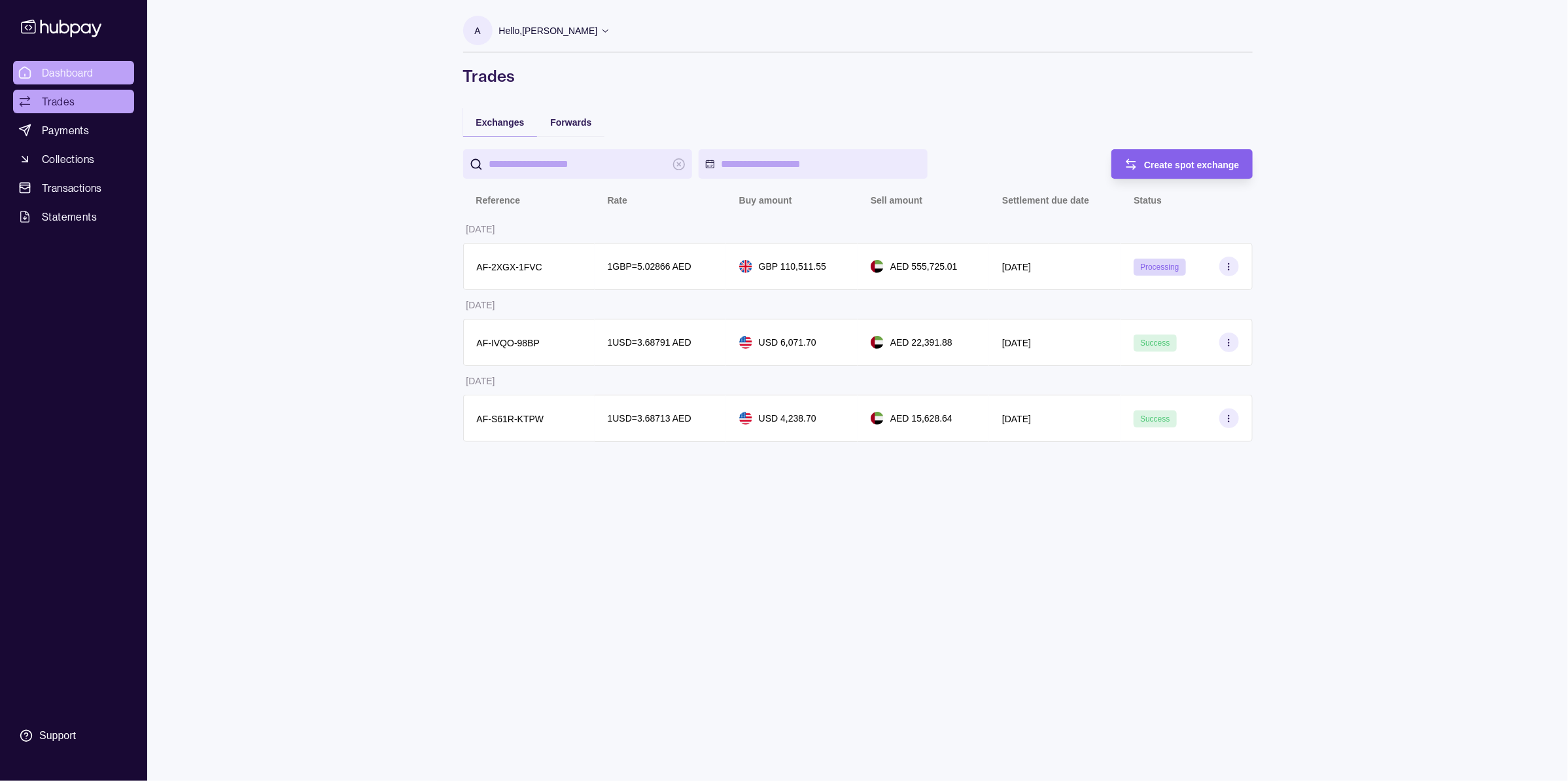
click at [31, 69] on link "Dashboard" at bounding box center [74, 72] width 121 height 24
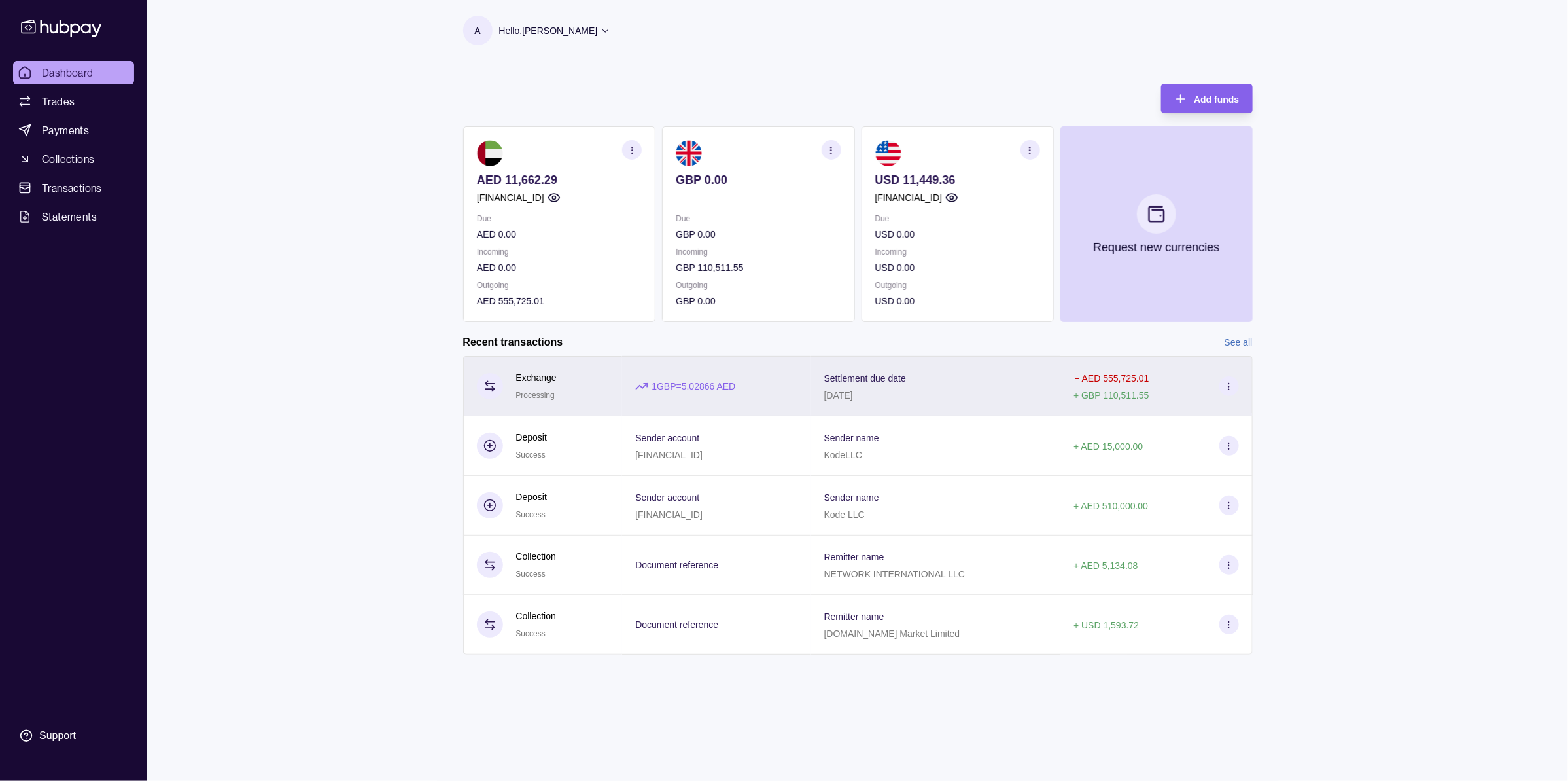
click at [982, 390] on div "Settlement due date [DATE]" at bounding box center [936, 386] width 224 height 33
